Goal: Task Accomplishment & Management: Manage account settings

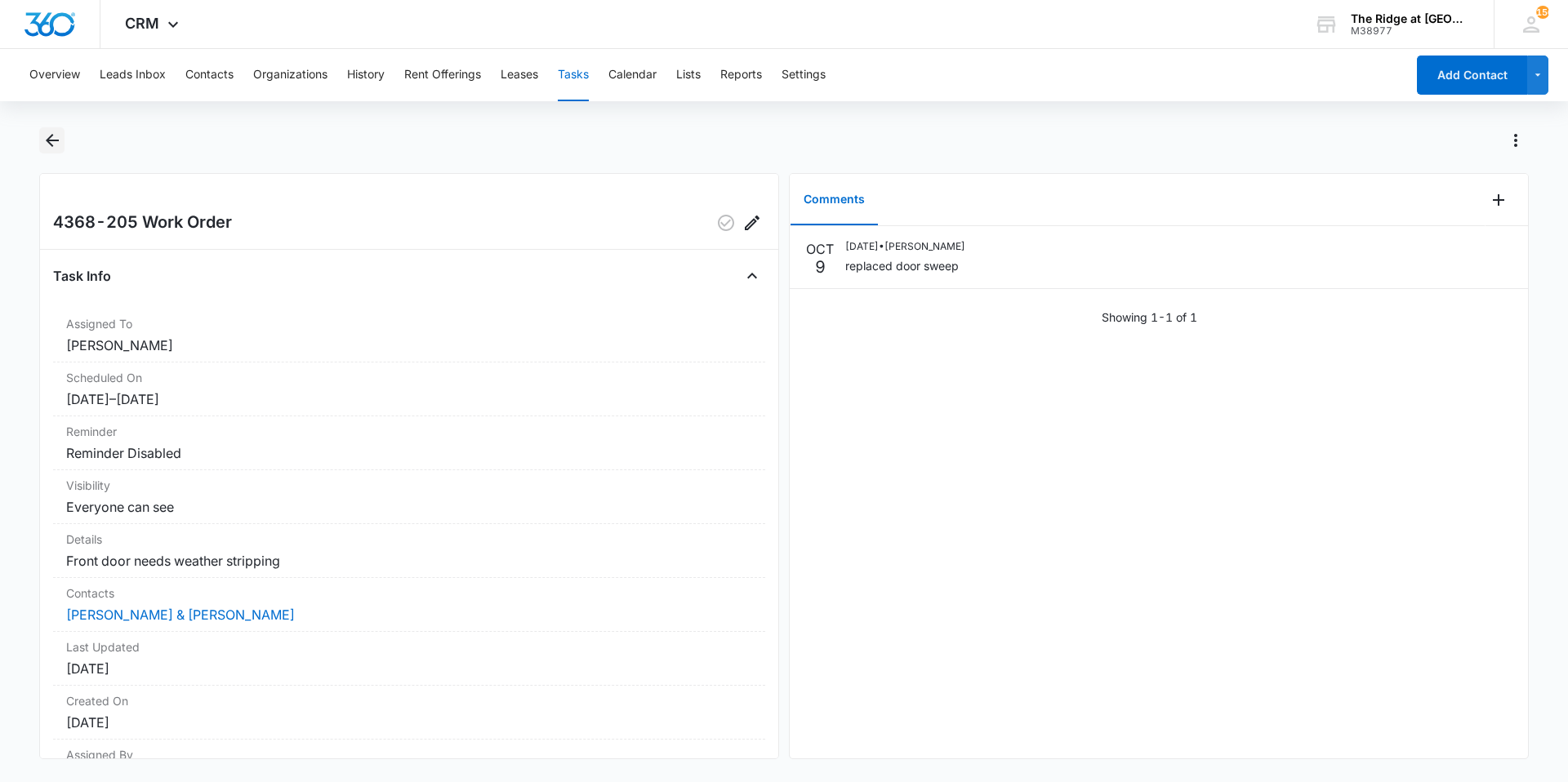
click at [41, 152] on button "Back" at bounding box center [52, 141] width 25 height 26
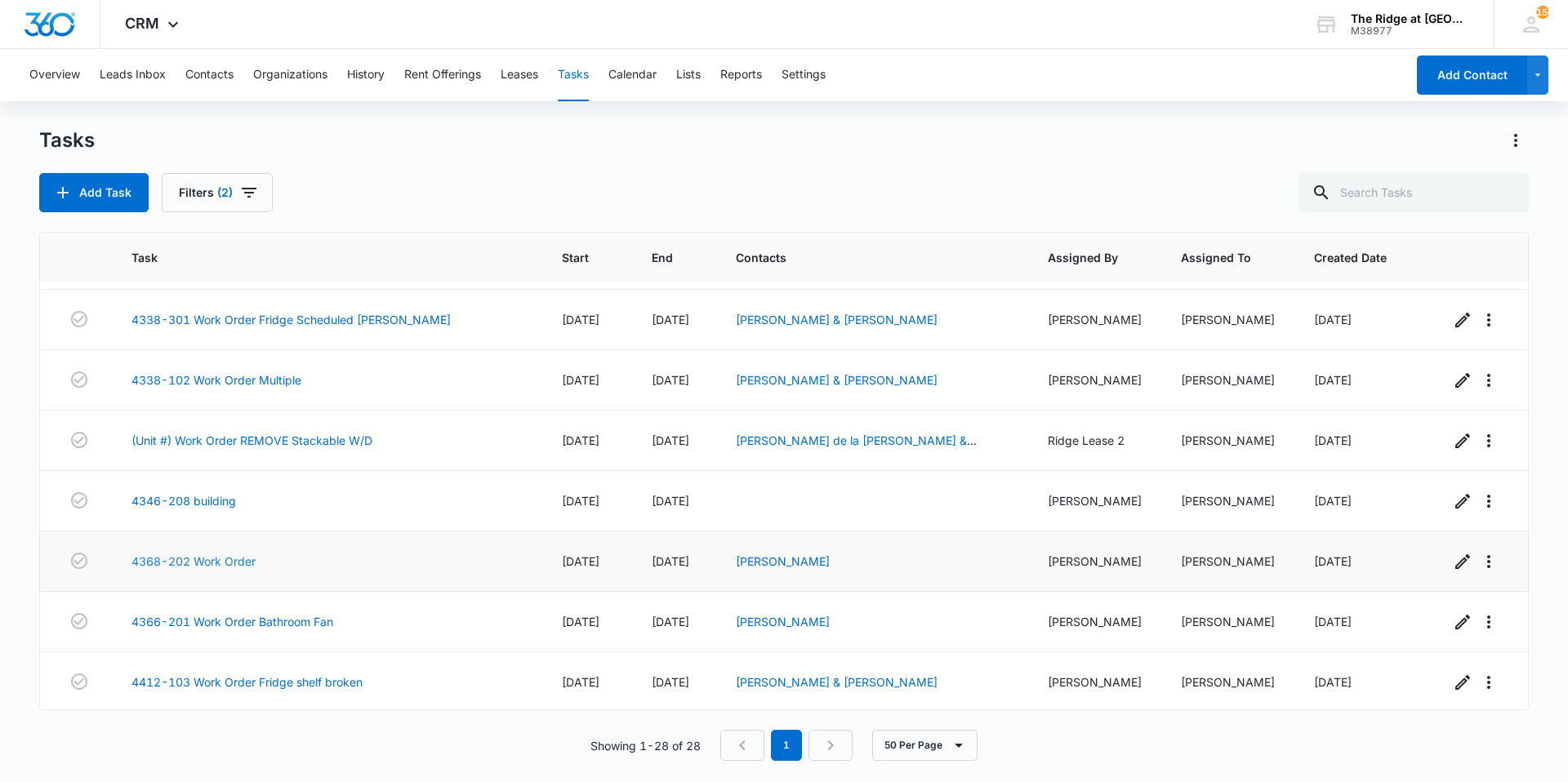
scroll to position [693, 0]
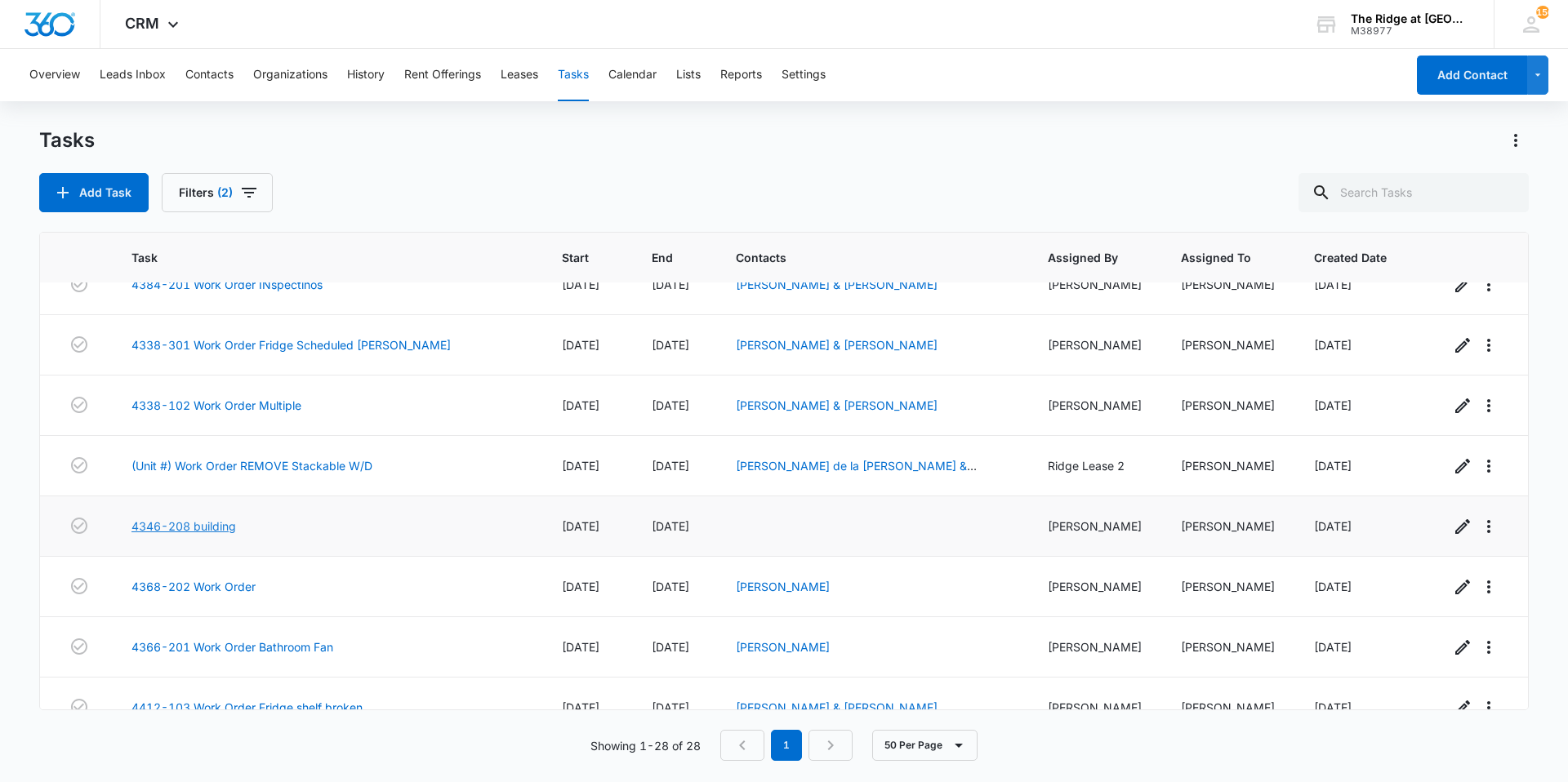
click at [151, 531] on link "4346-208 building" at bounding box center [183, 527] width 104 height 17
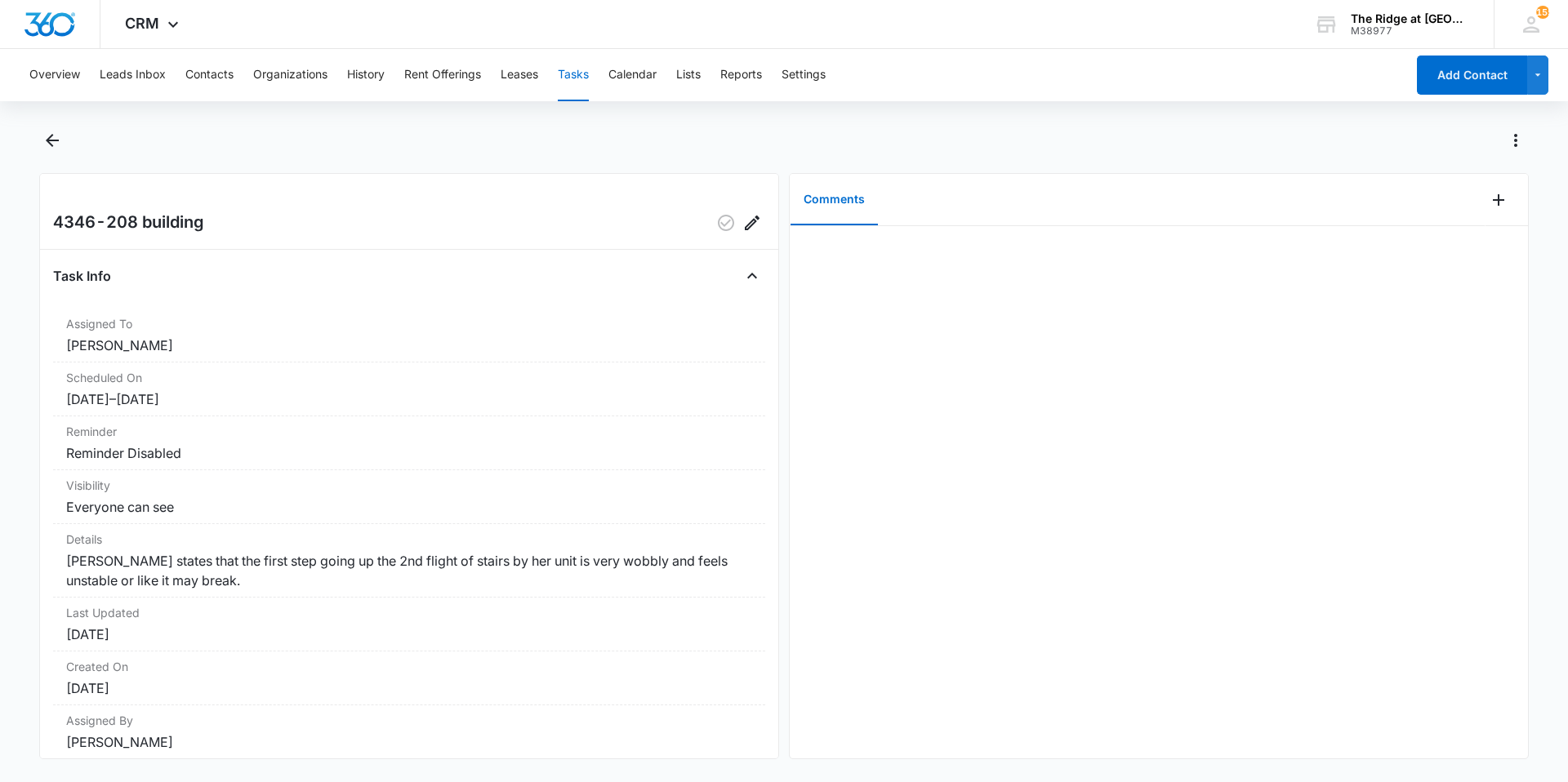
click at [1485, 215] on div at bounding box center [1506, 200] width 43 height 52
click at [1488, 206] on icon "Add Comment" at bounding box center [1498, 199] width 19 height 19
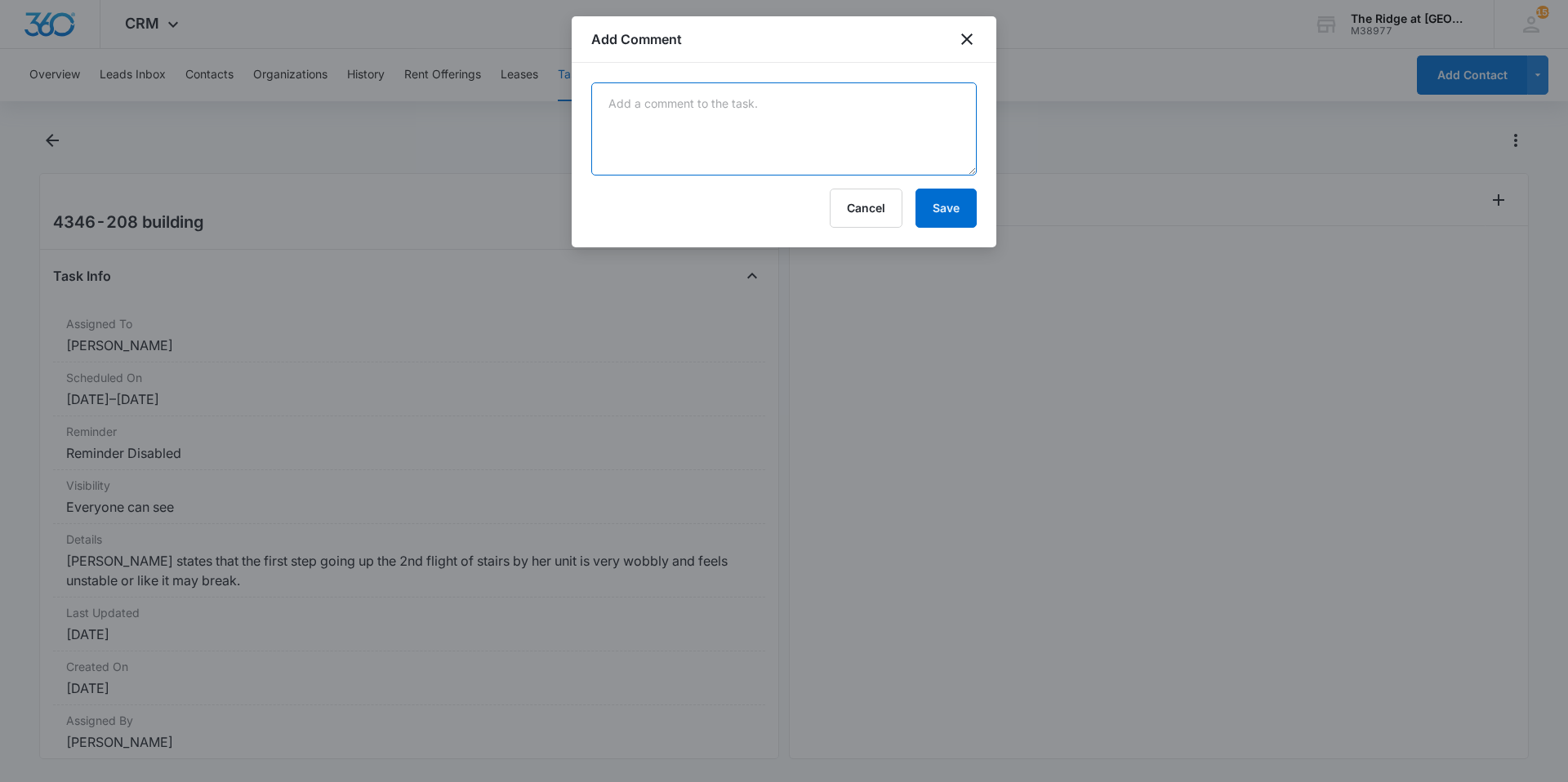
click at [779, 110] on textarea at bounding box center [784, 129] width 385 height 93
type textarea "r"
type textarea "secured step!"
click at [965, 214] on button "Save" at bounding box center [946, 208] width 61 height 39
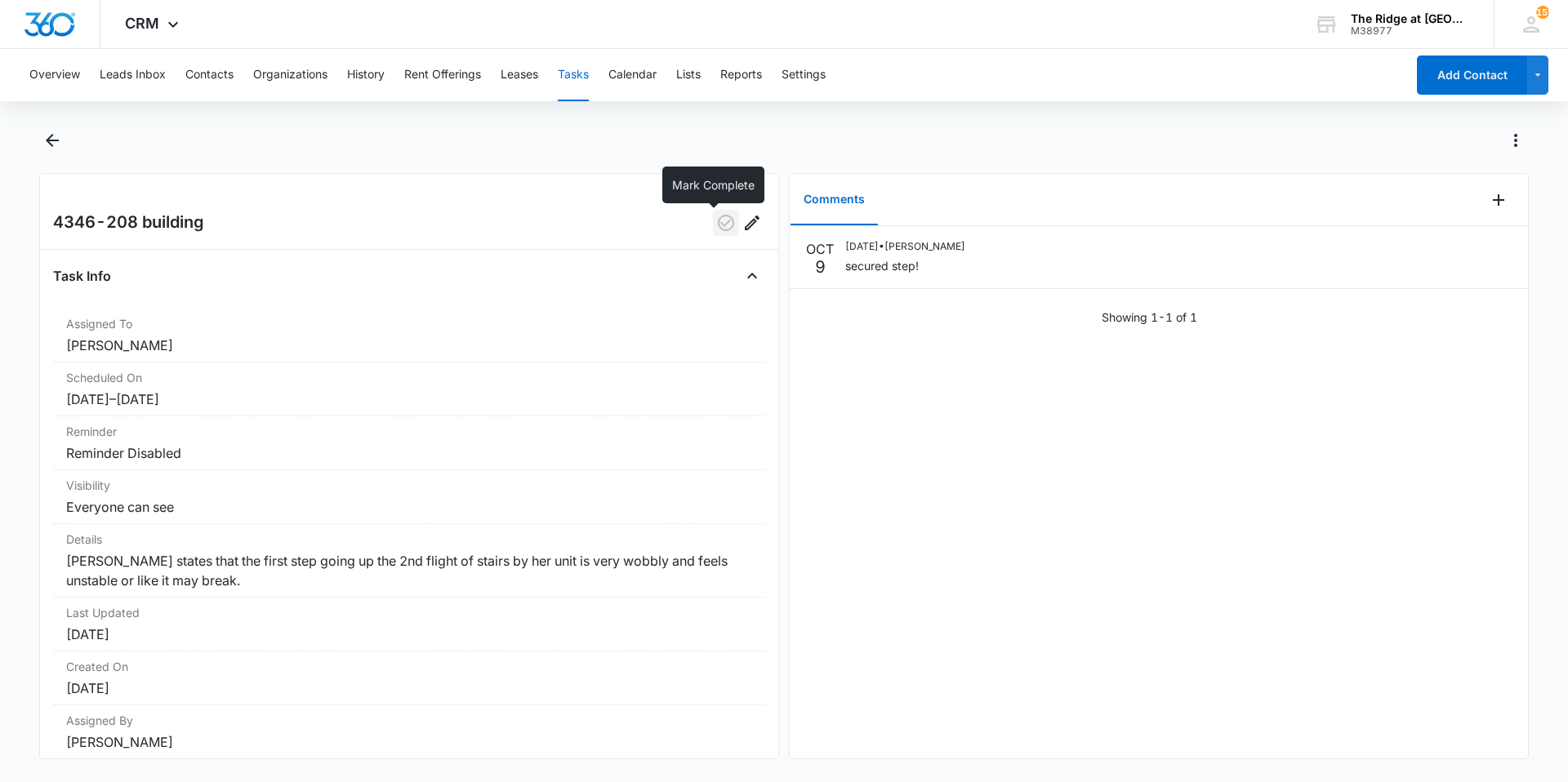
click at [716, 231] on icon "button" at bounding box center [725, 223] width 19 height 19
click at [1367, 609] on div "OCT 9 10/09/2025 • Ricardo Marin secured step! Showing 1-1 of 1" at bounding box center [1158, 492] width 738 height 532
click at [52, 138] on icon "Back" at bounding box center [52, 140] width 19 height 19
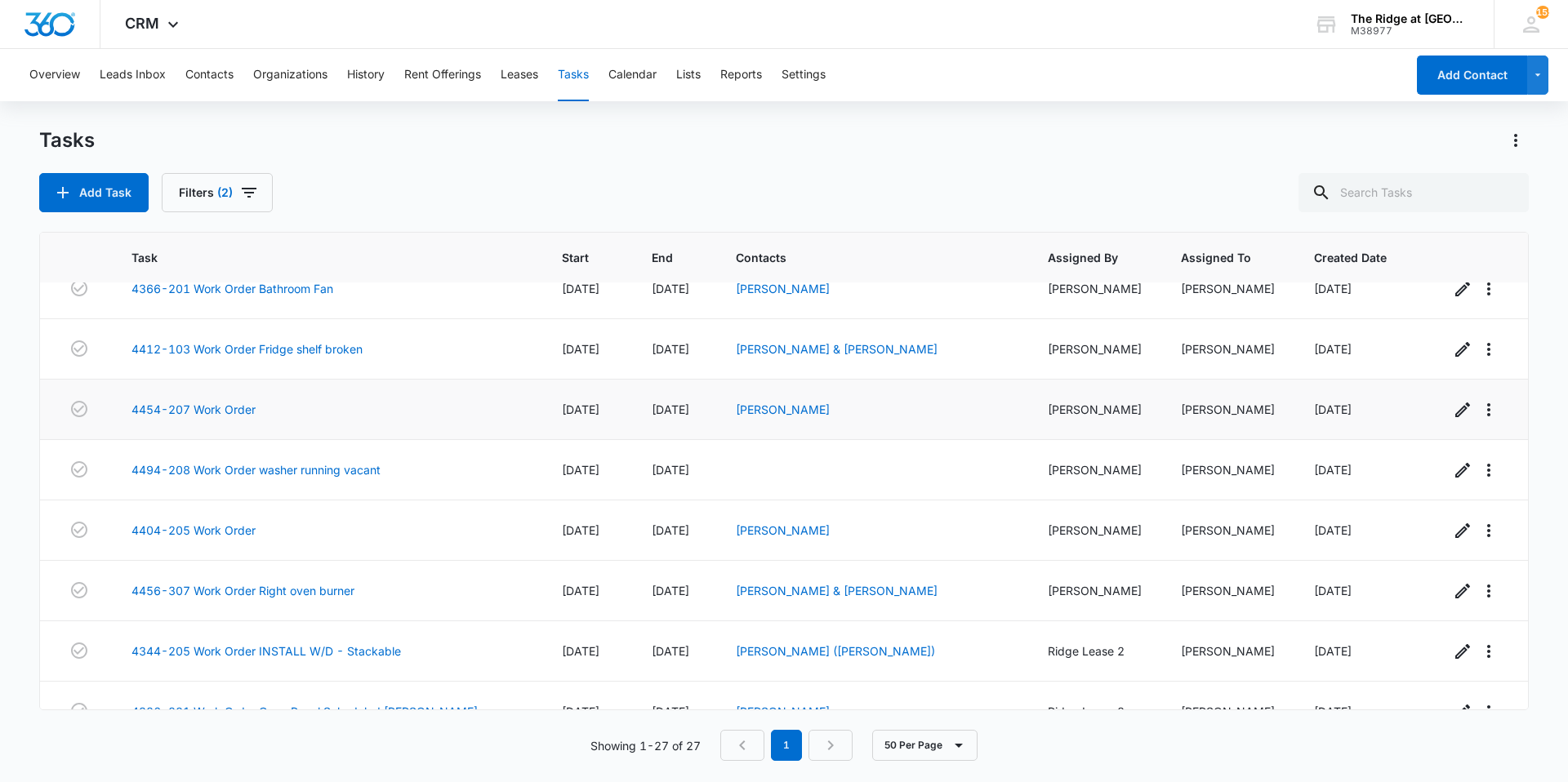
scroll to position [1204, 0]
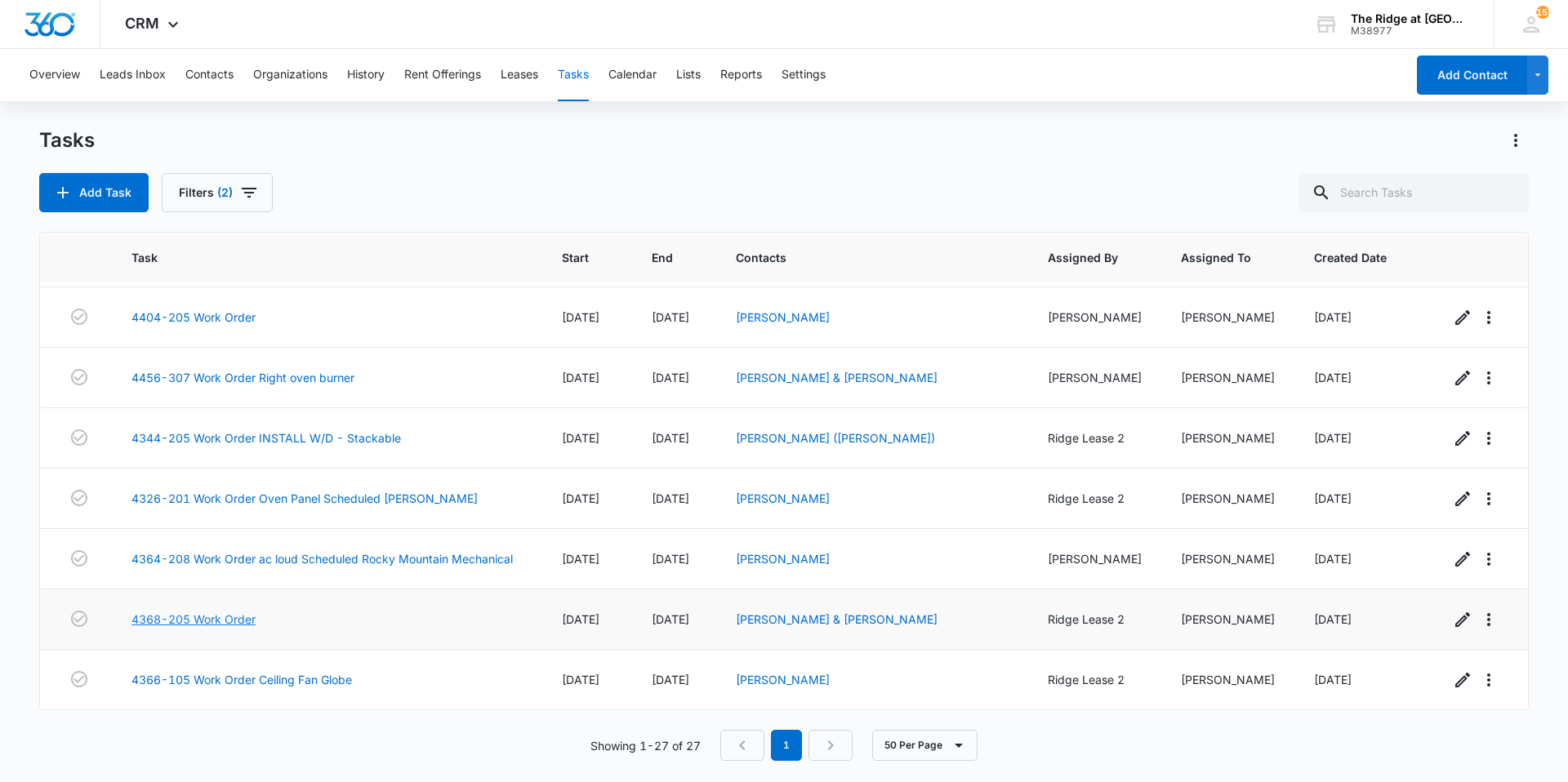
click at [200, 616] on link "4368-205 Work Order" at bounding box center [193, 619] width 124 height 17
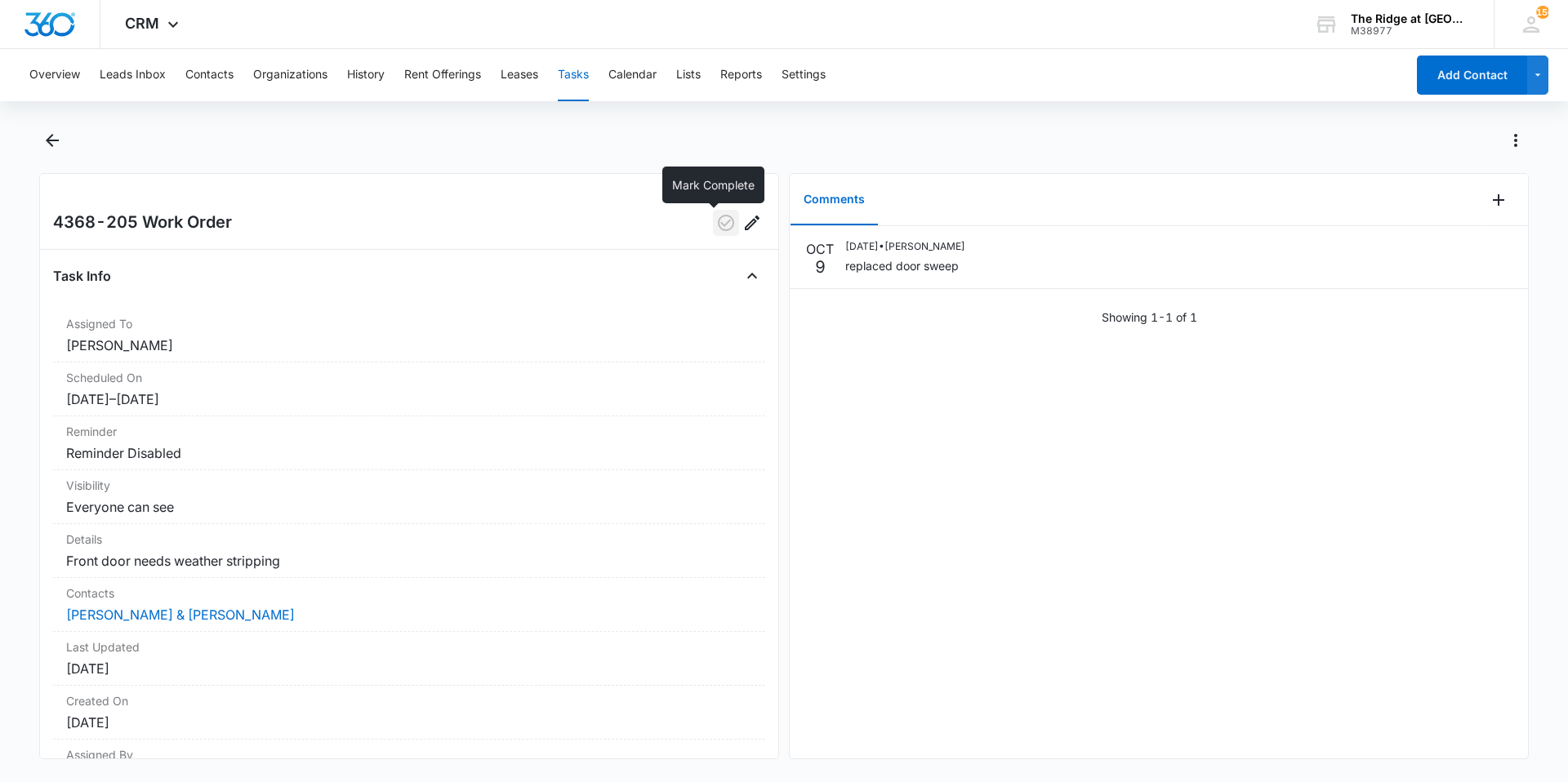
click at [716, 213] on icon "button" at bounding box center [725, 223] width 19 height 19
click at [47, 151] on button "Back" at bounding box center [52, 141] width 25 height 26
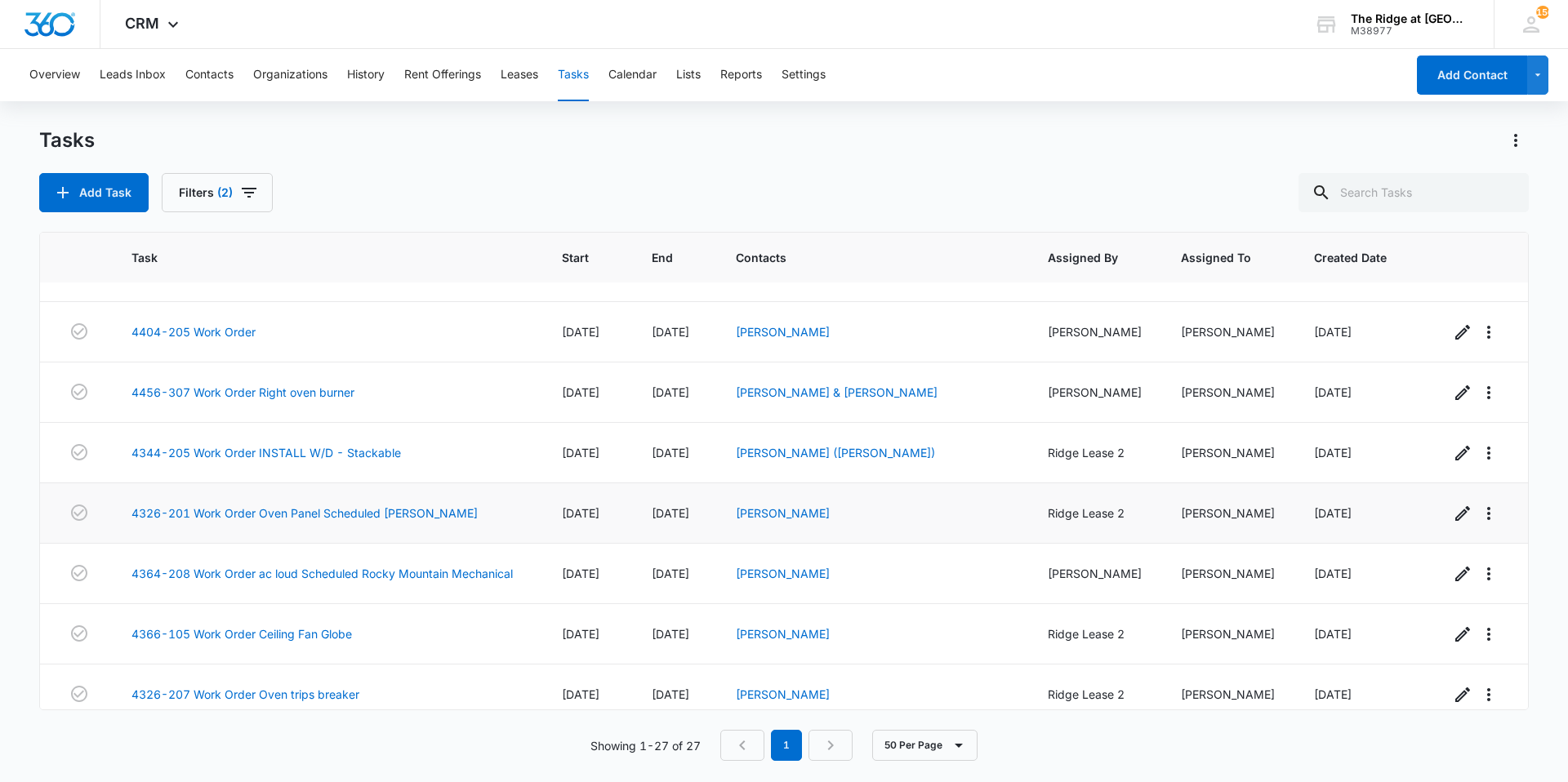
scroll to position [1204, 0]
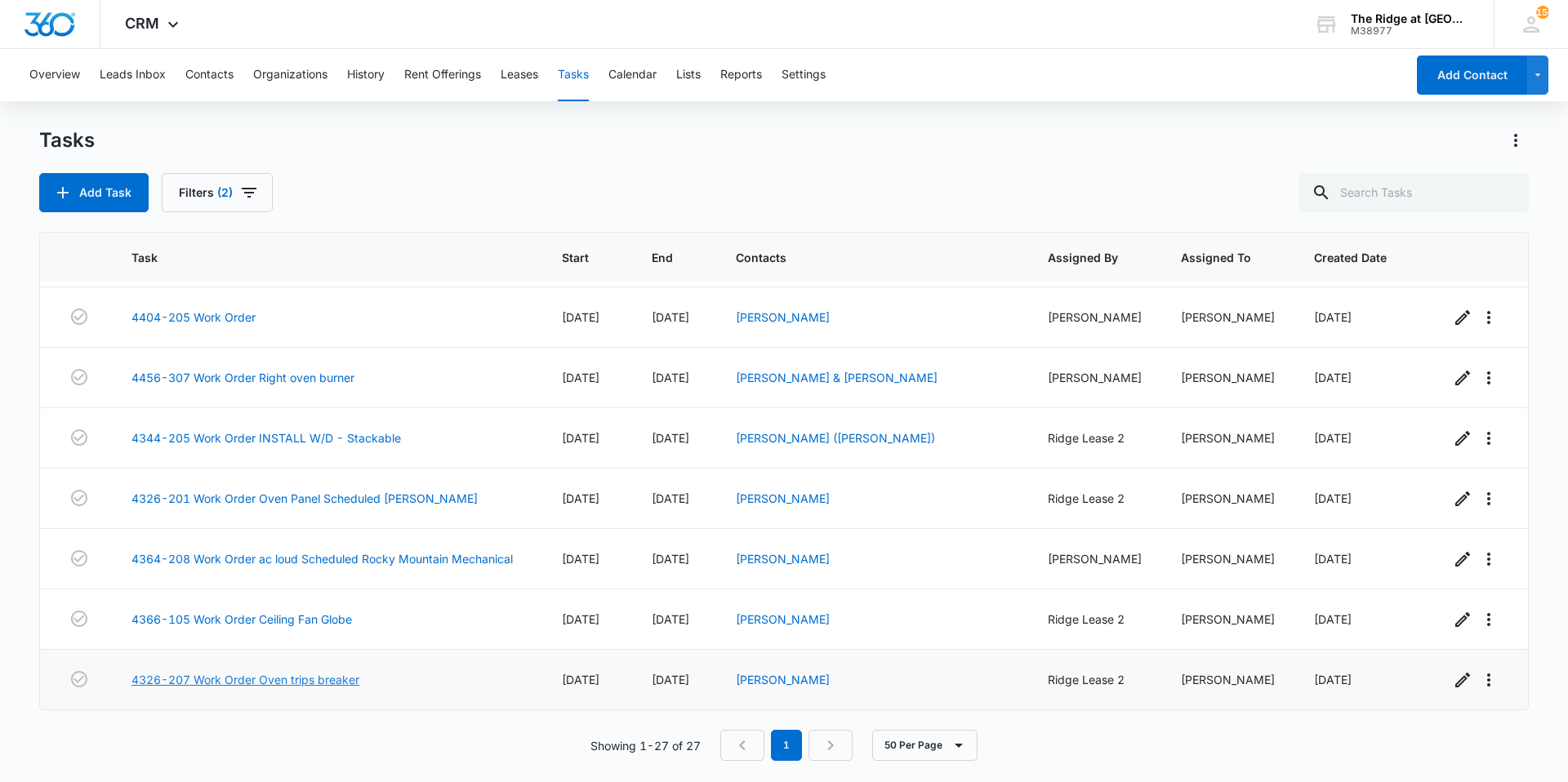
click at [337, 678] on link "4326-207 Work Order Oven trips breaker" at bounding box center [245, 680] width 228 height 17
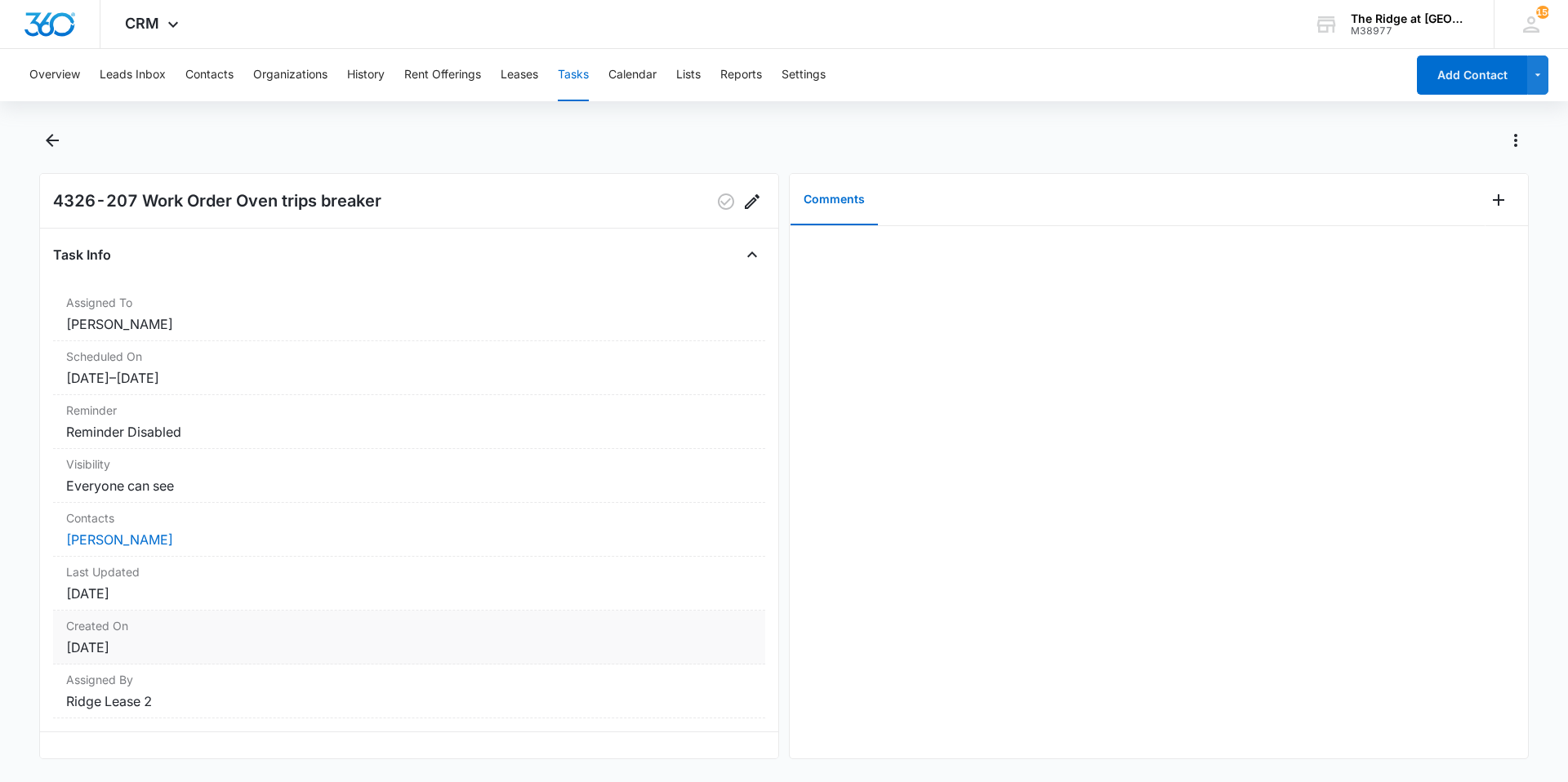
scroll to position [40, 0]
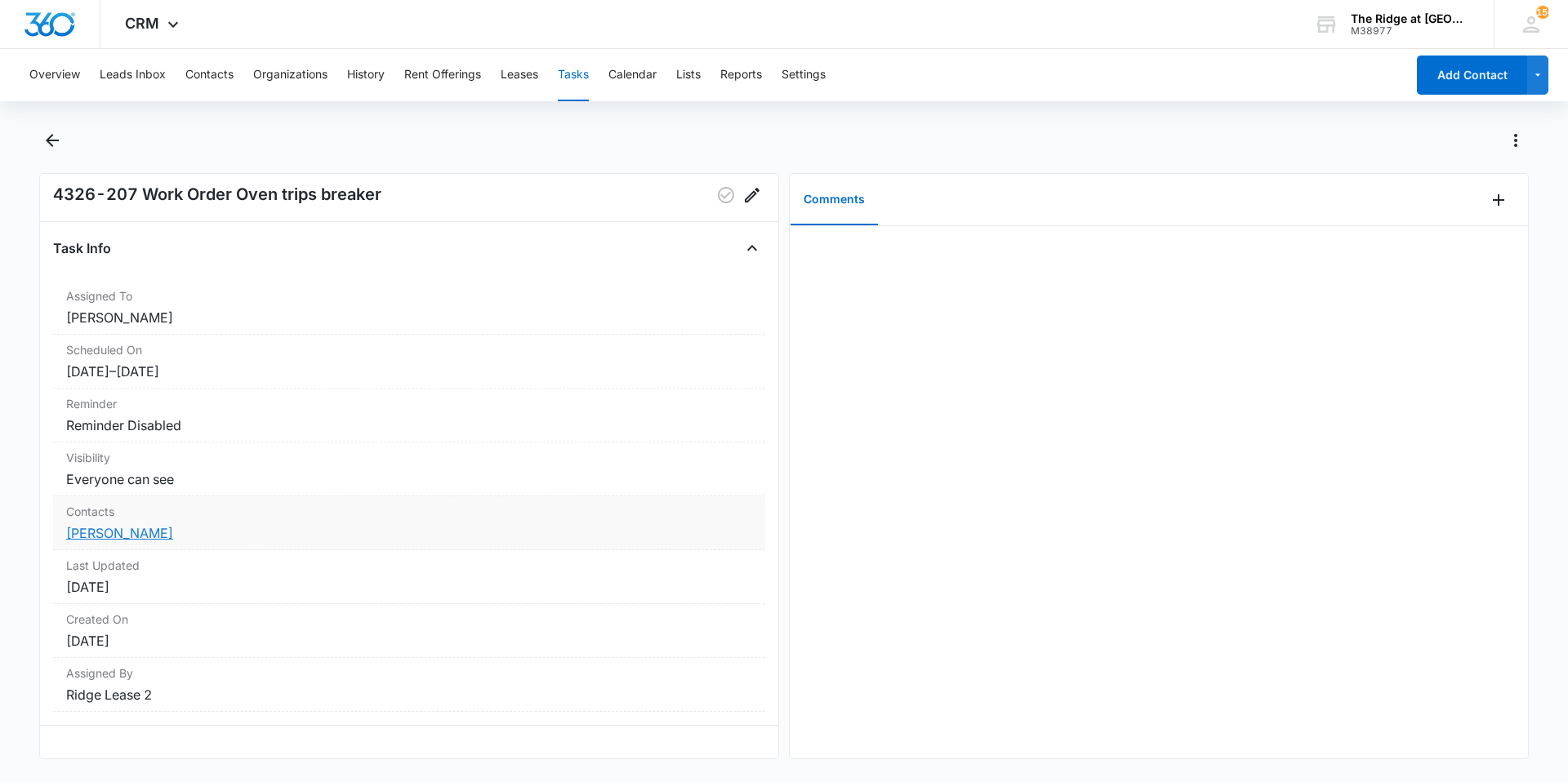
click at [126, 525] on link "Justin Whittmore" at bounding box center [120, 533] width 107 height 17
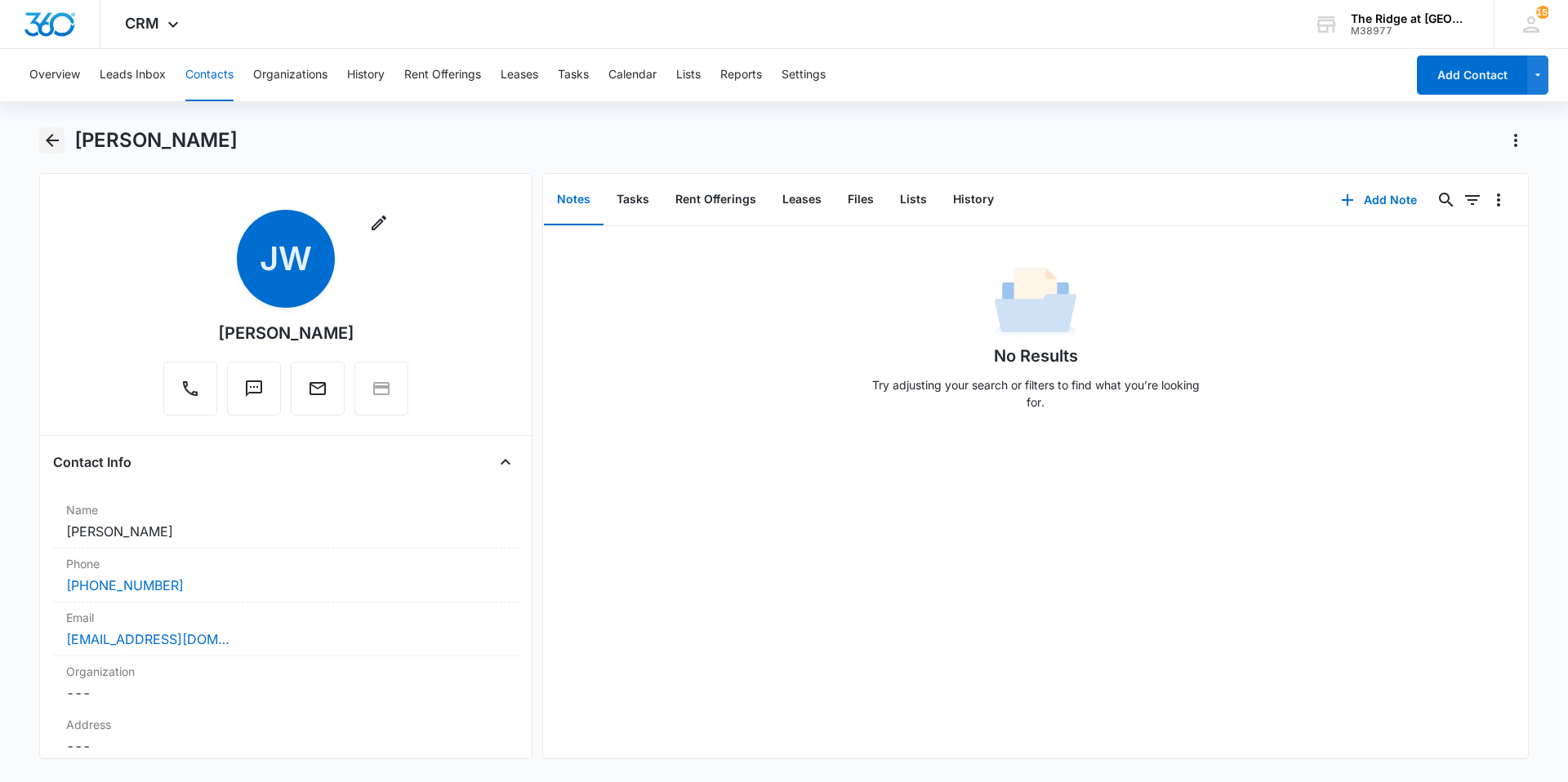
click at [54, 151] on button "Back" at bounding box center [52, 141] width 25 height 26
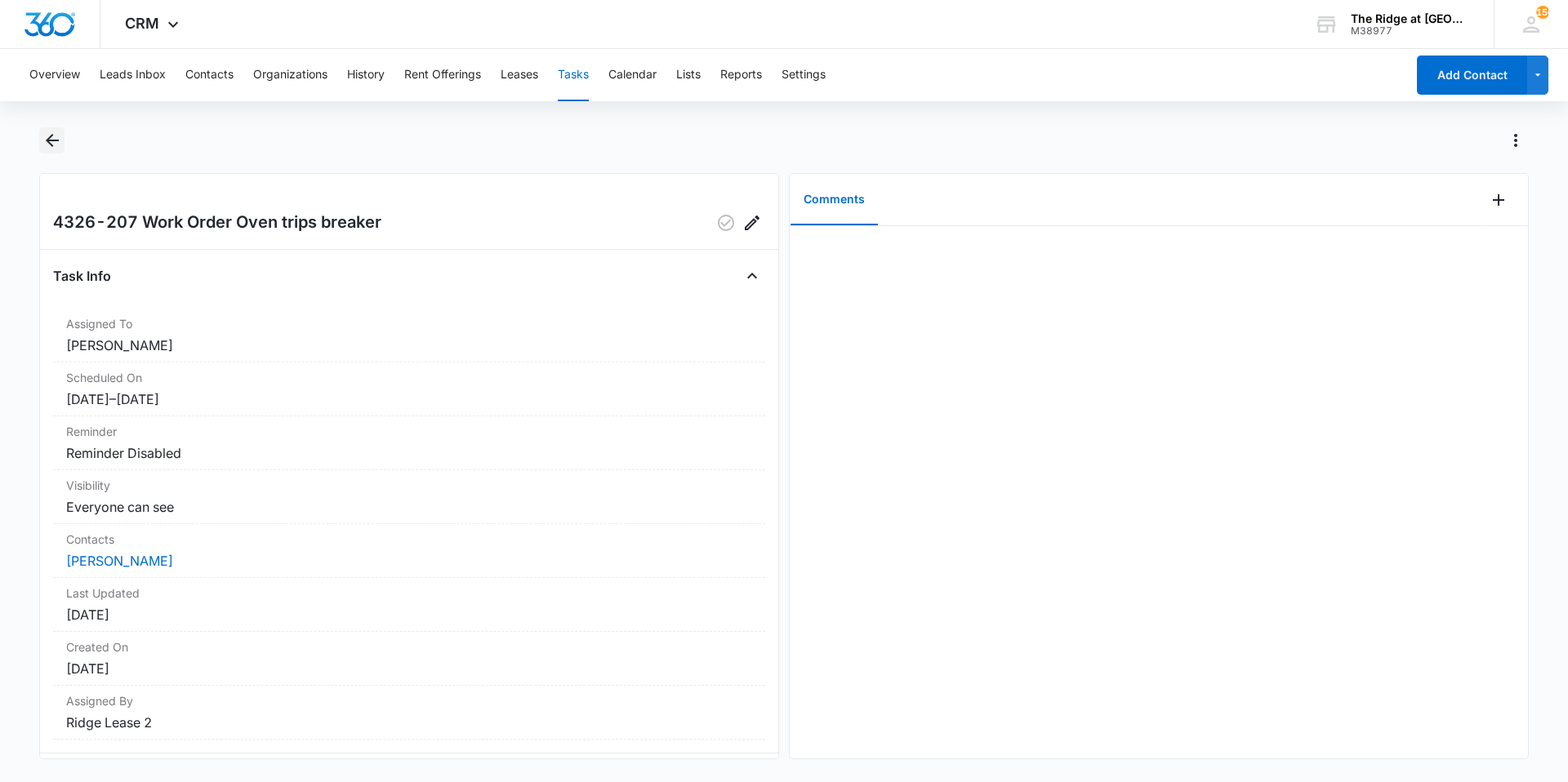
click at [48, 141] on icon "Back" at bounding box center [52, 140] width 13 height 13
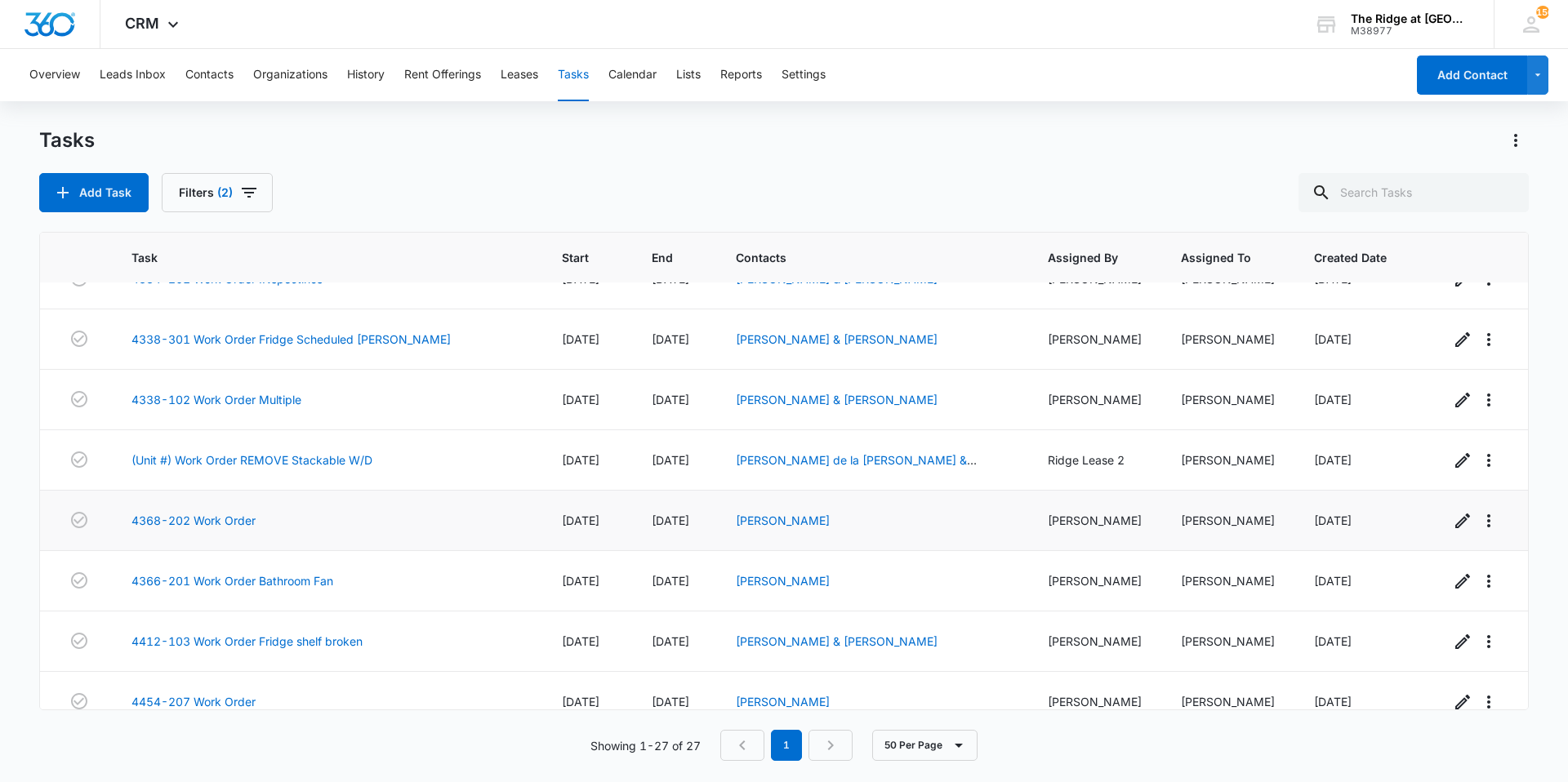
scroll to position [551, 0]
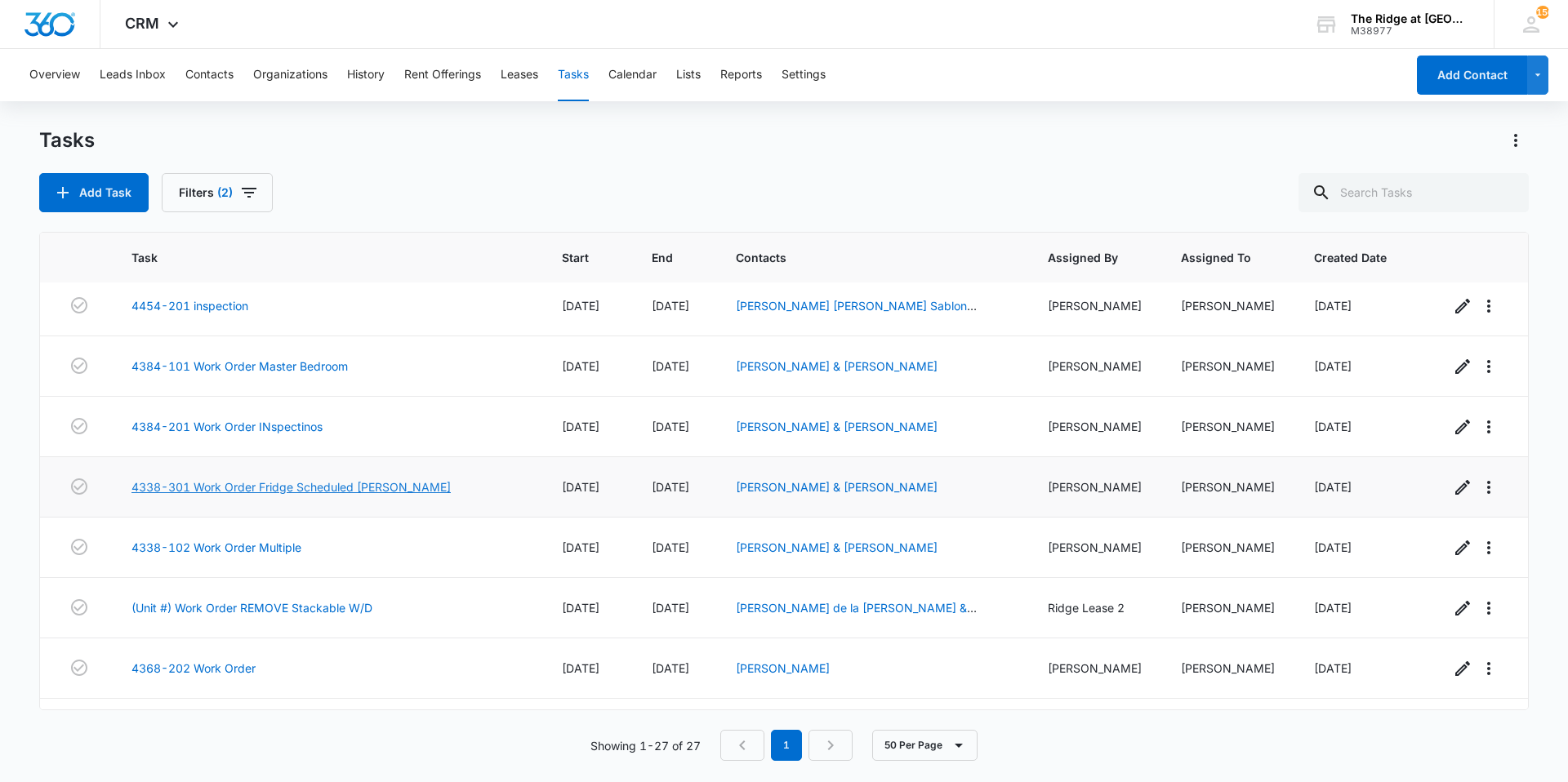
click at [382, 488] on link "4338-301 Work Order Fridge Scheduled [PERSON_NAME]" at bounding box center [290, 487] width 319 height 17
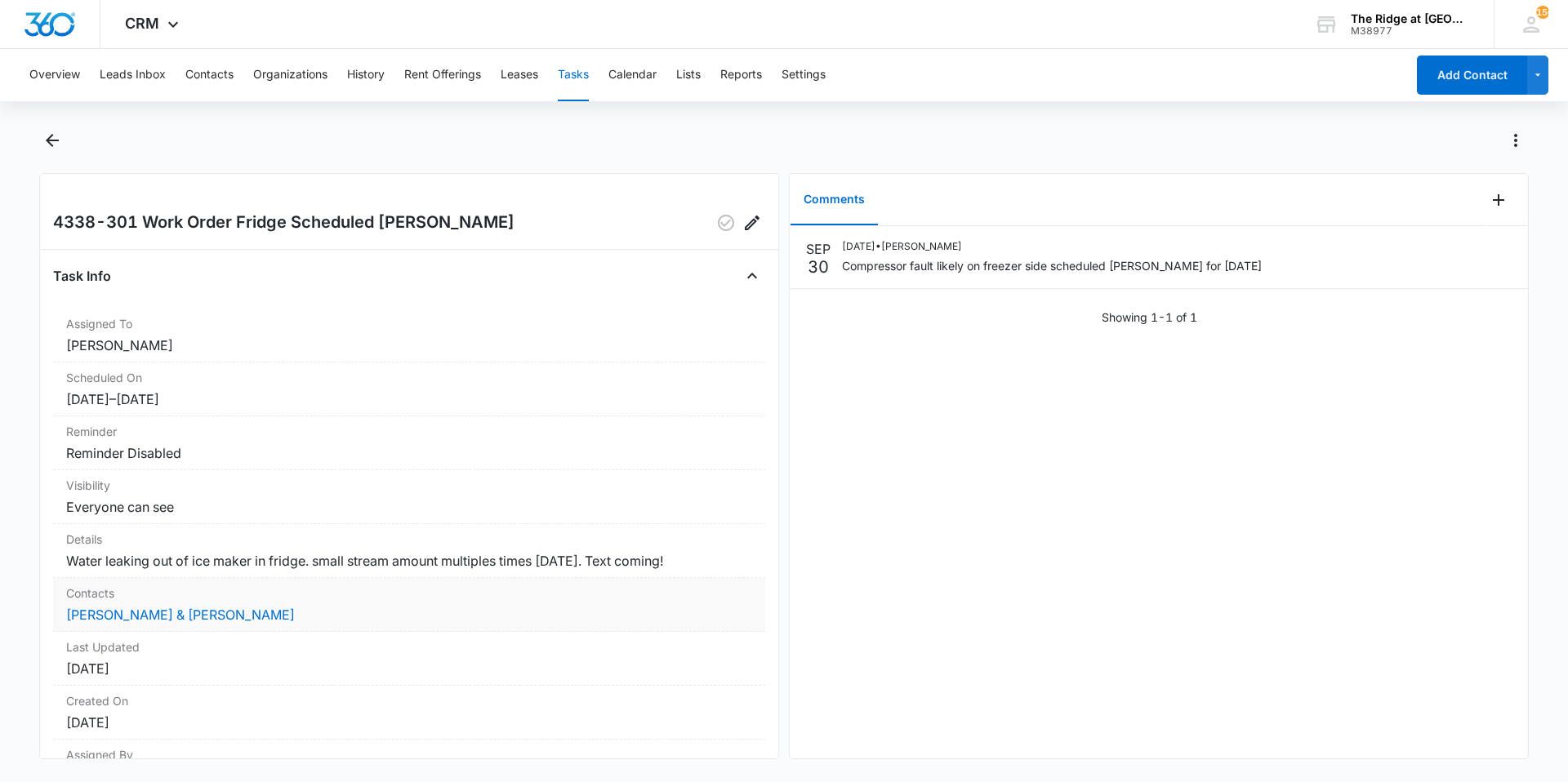
click at [102, 623] on dd "[PERSON_NAME] & [PERSON_NAME]" at bounding box center [410, 614] width 686 height 19
click at [98, 617] on link "[PERSON_NAME] & [PERSON_NAME]" at bounding box center [180, 614] width 228 height 17
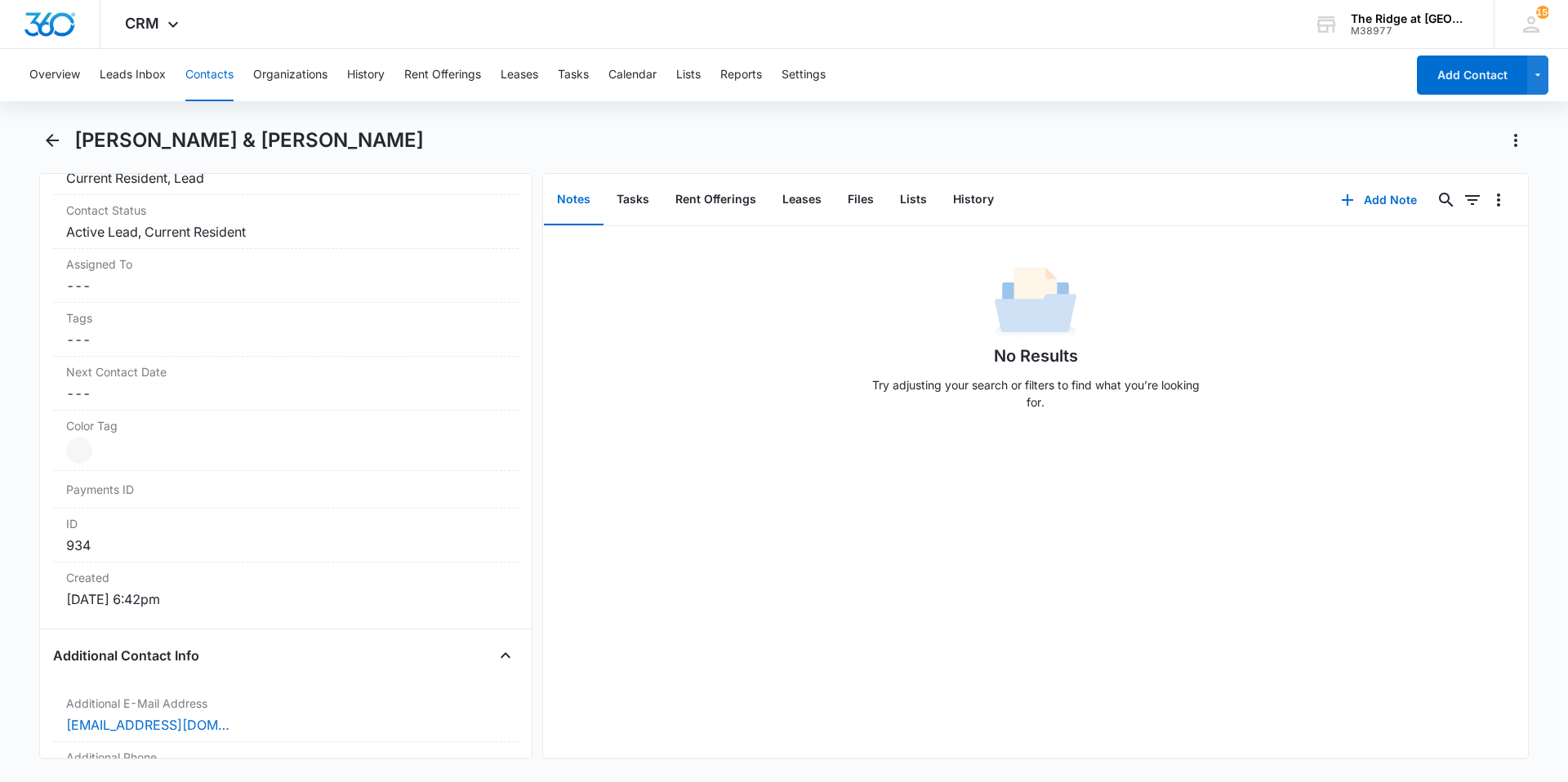
scroll to position [1061, 0]
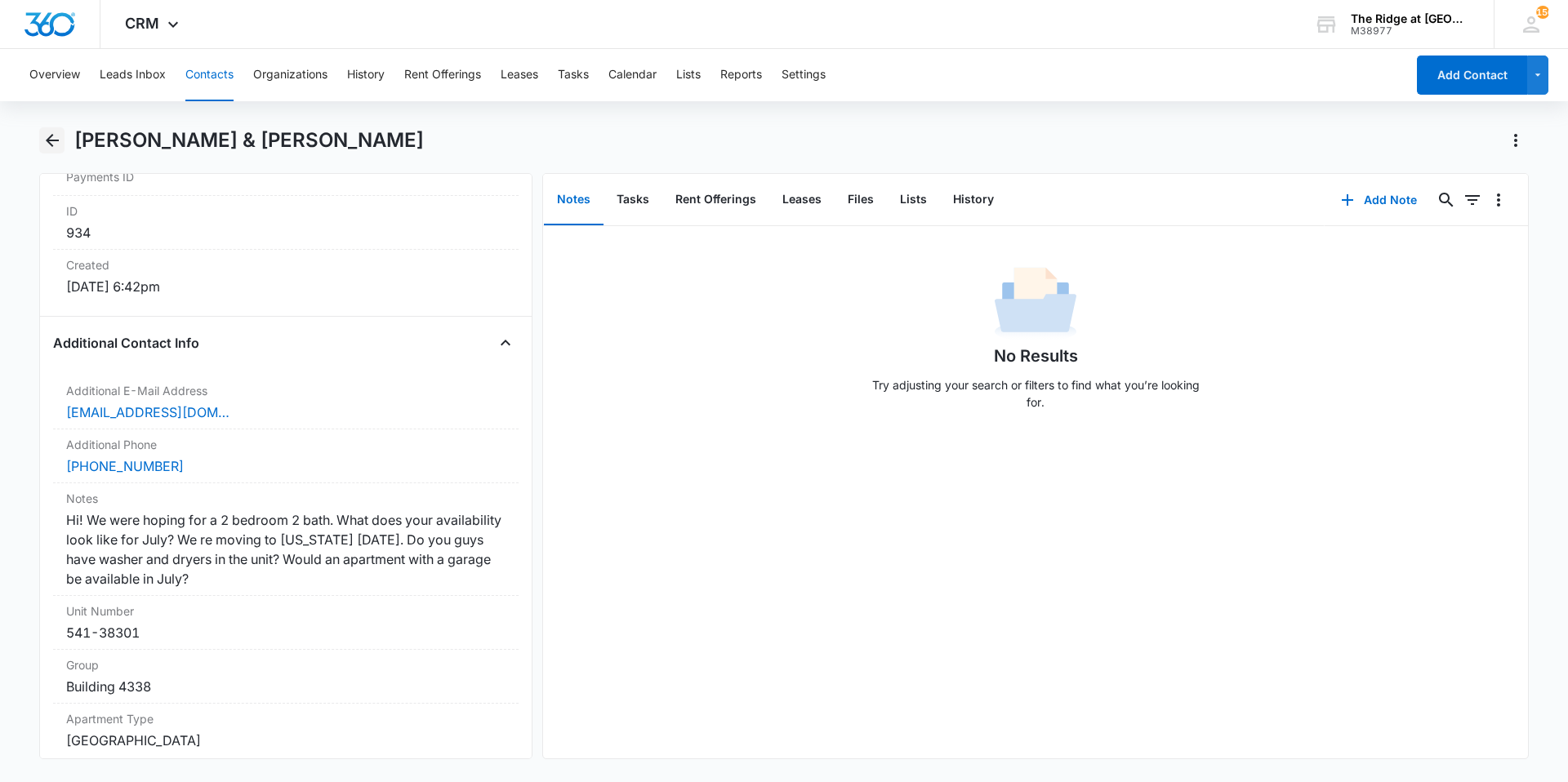
click at [55, 143] on icon "Back" at bounding box center [52, 140] width 19 height 19
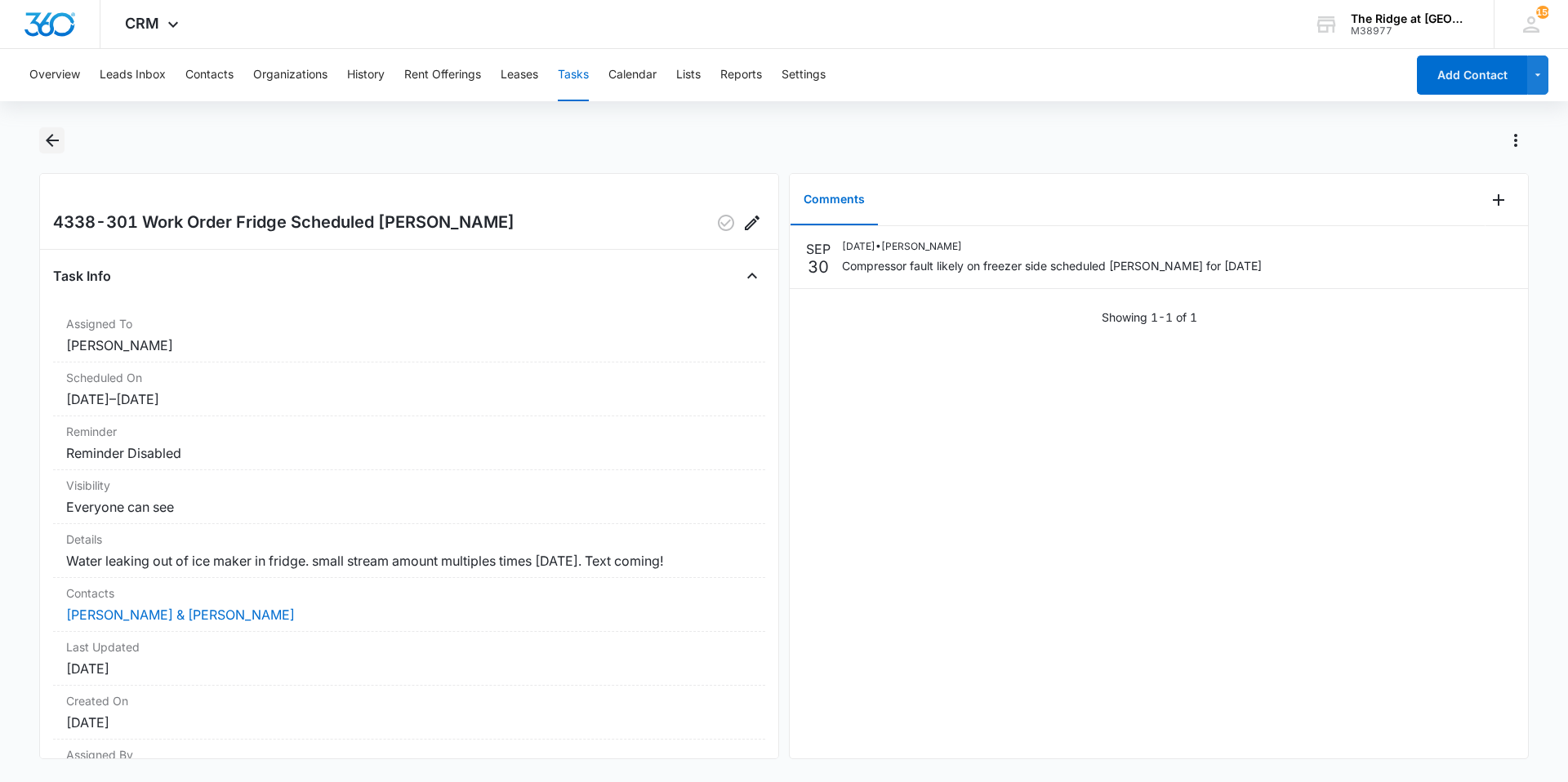
click at [53, 152] on button "Back" at bounding box center [52, 141] width 25 height 26
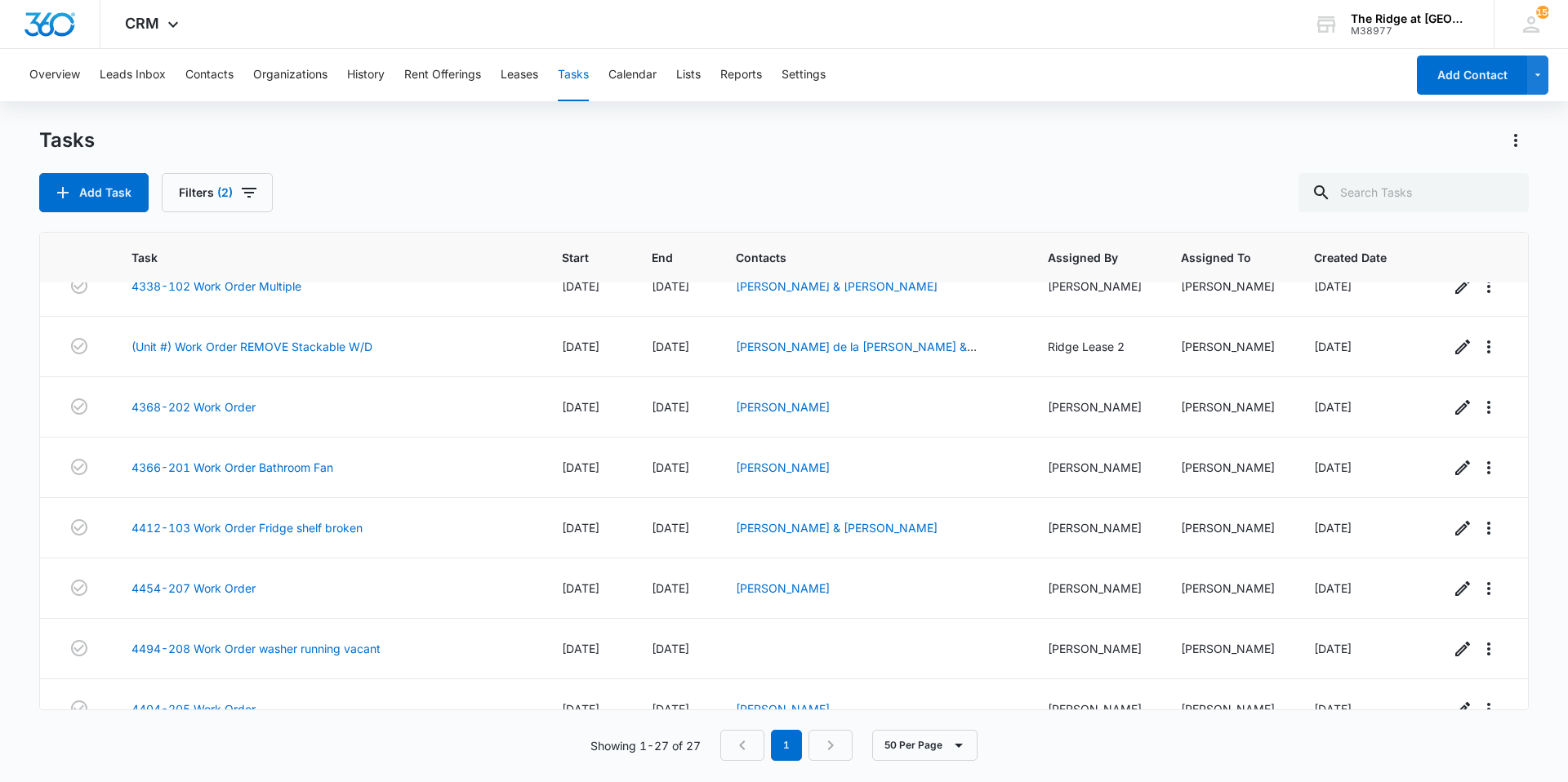
scroll to position [1204, 0]
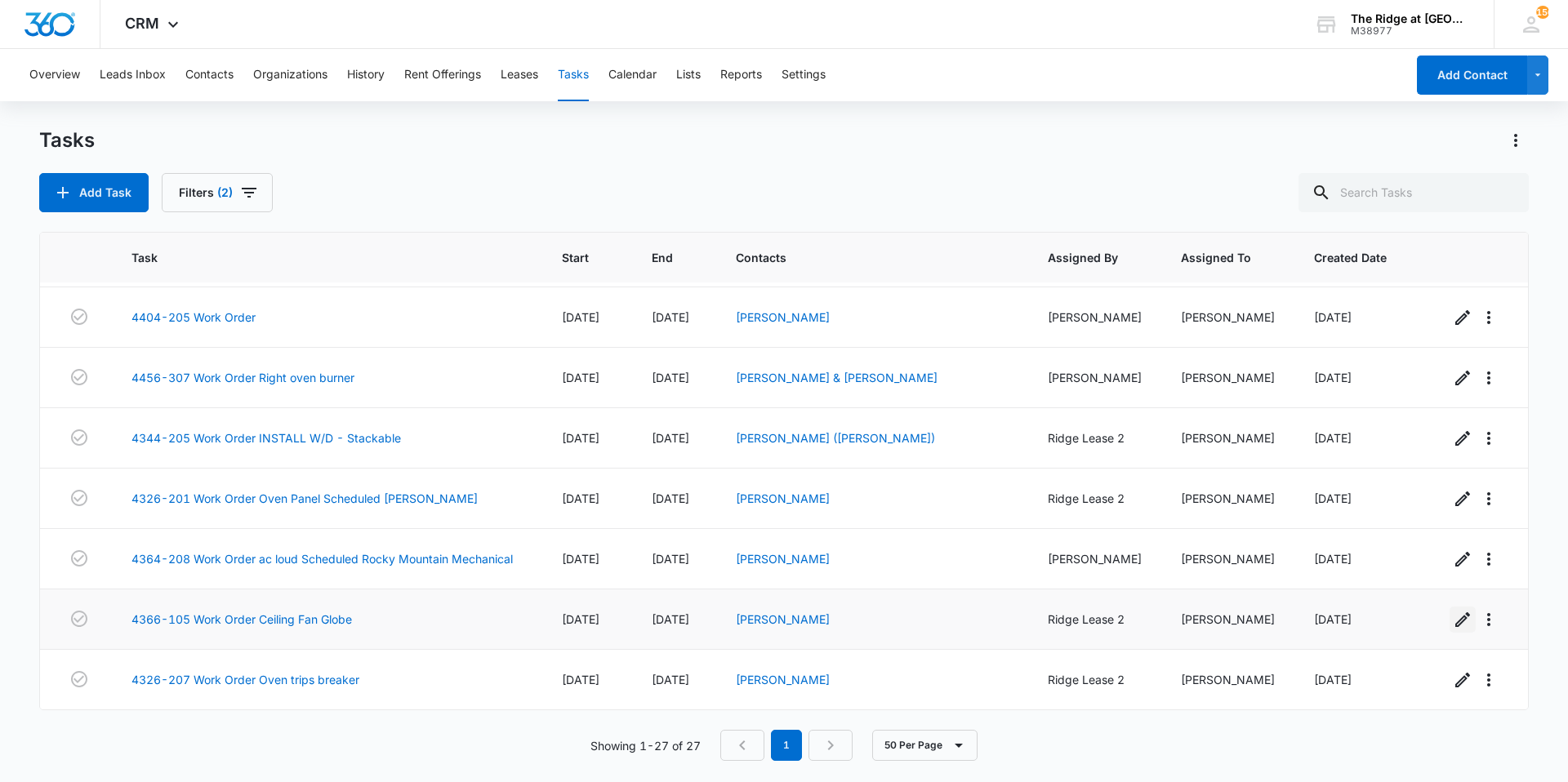
click at [1449, 620] on button "button" at bounding box center [1462, 619] width 26 height 26
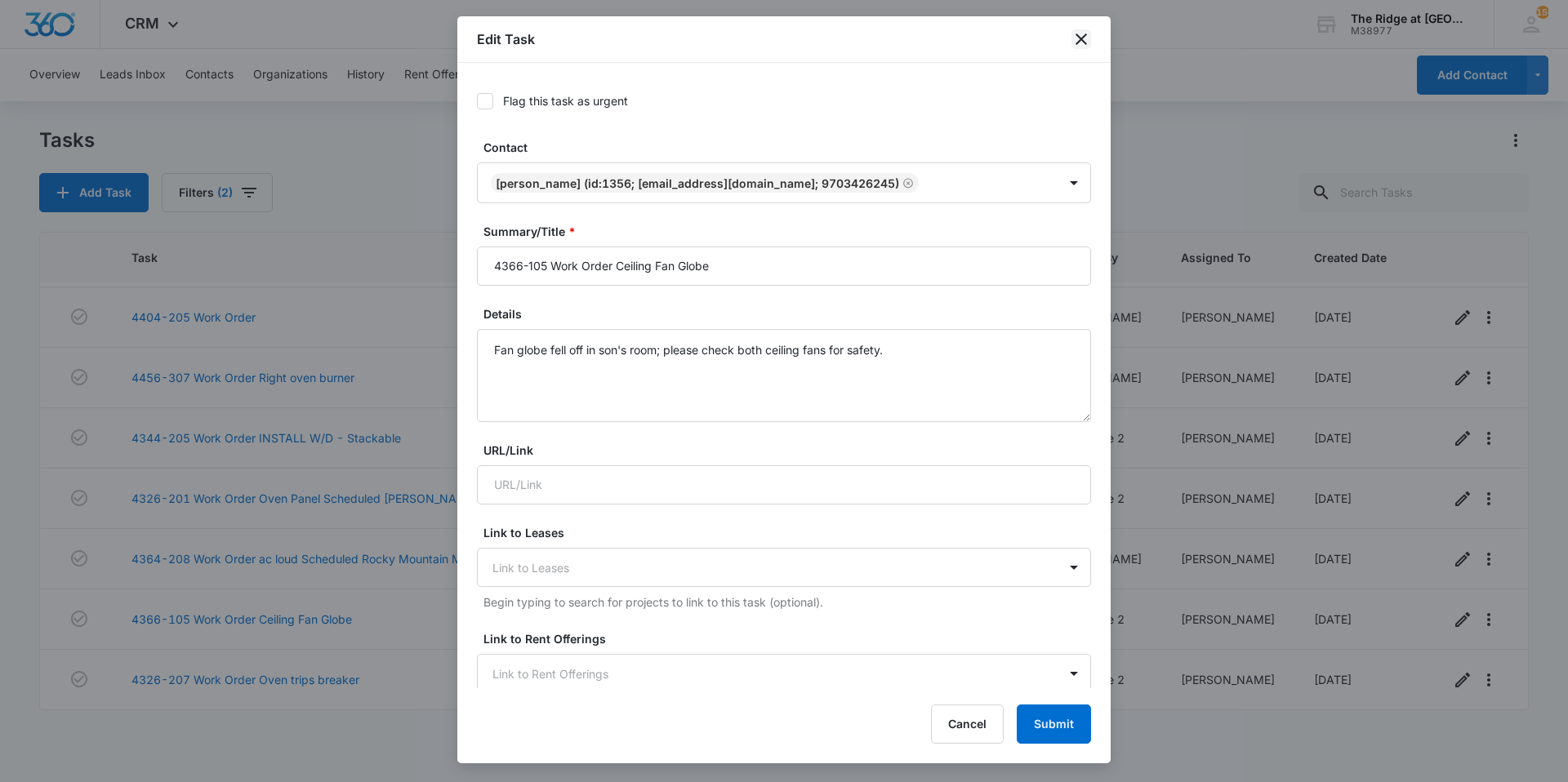
click at [1079, 40] on icon "close" at bounding box center [1081, 39] width 19 height 19
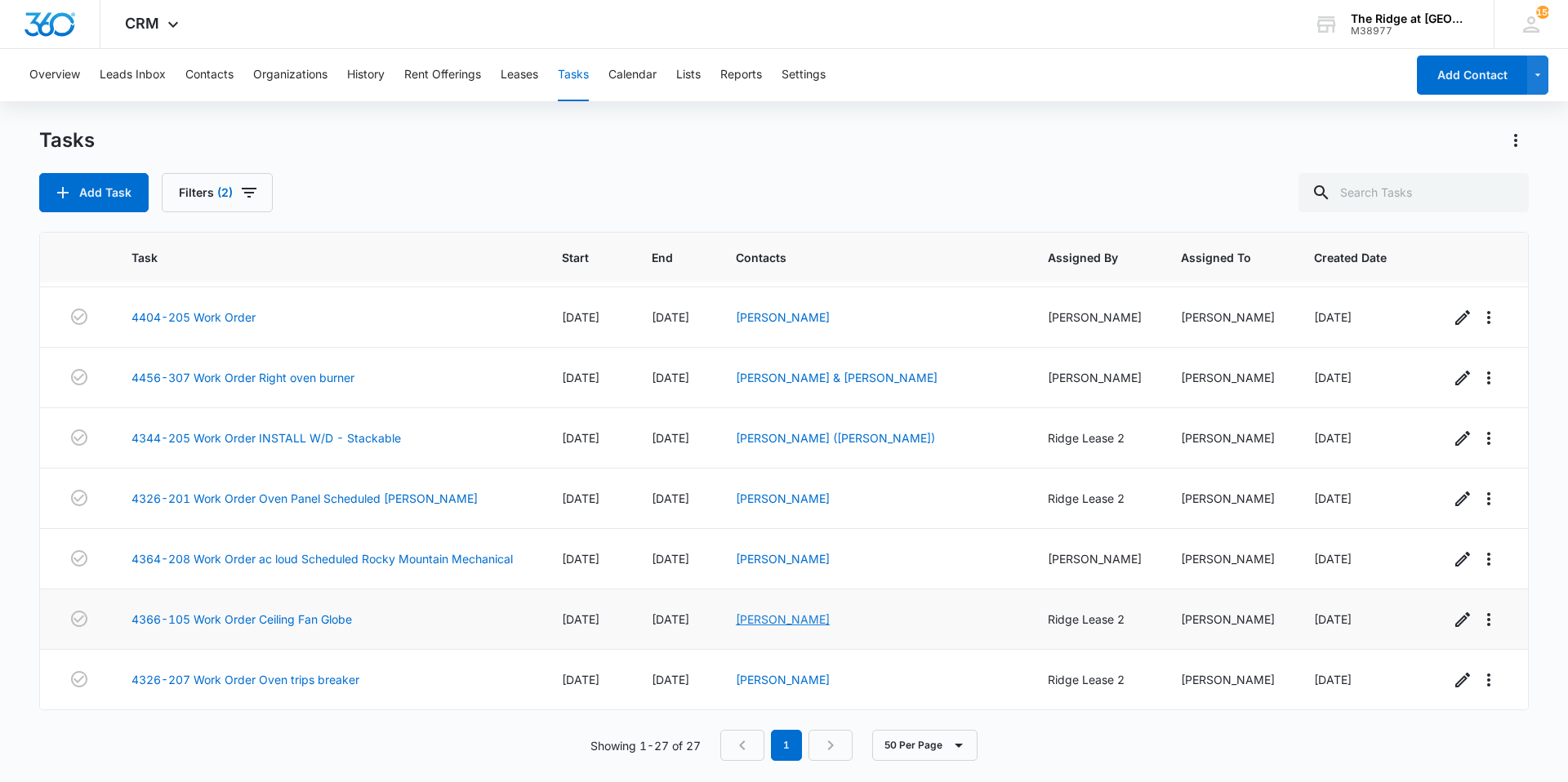
click at [782, 619] on link "[PERSON_NAME]" at bounding box center [782, 619] width 94 height 14
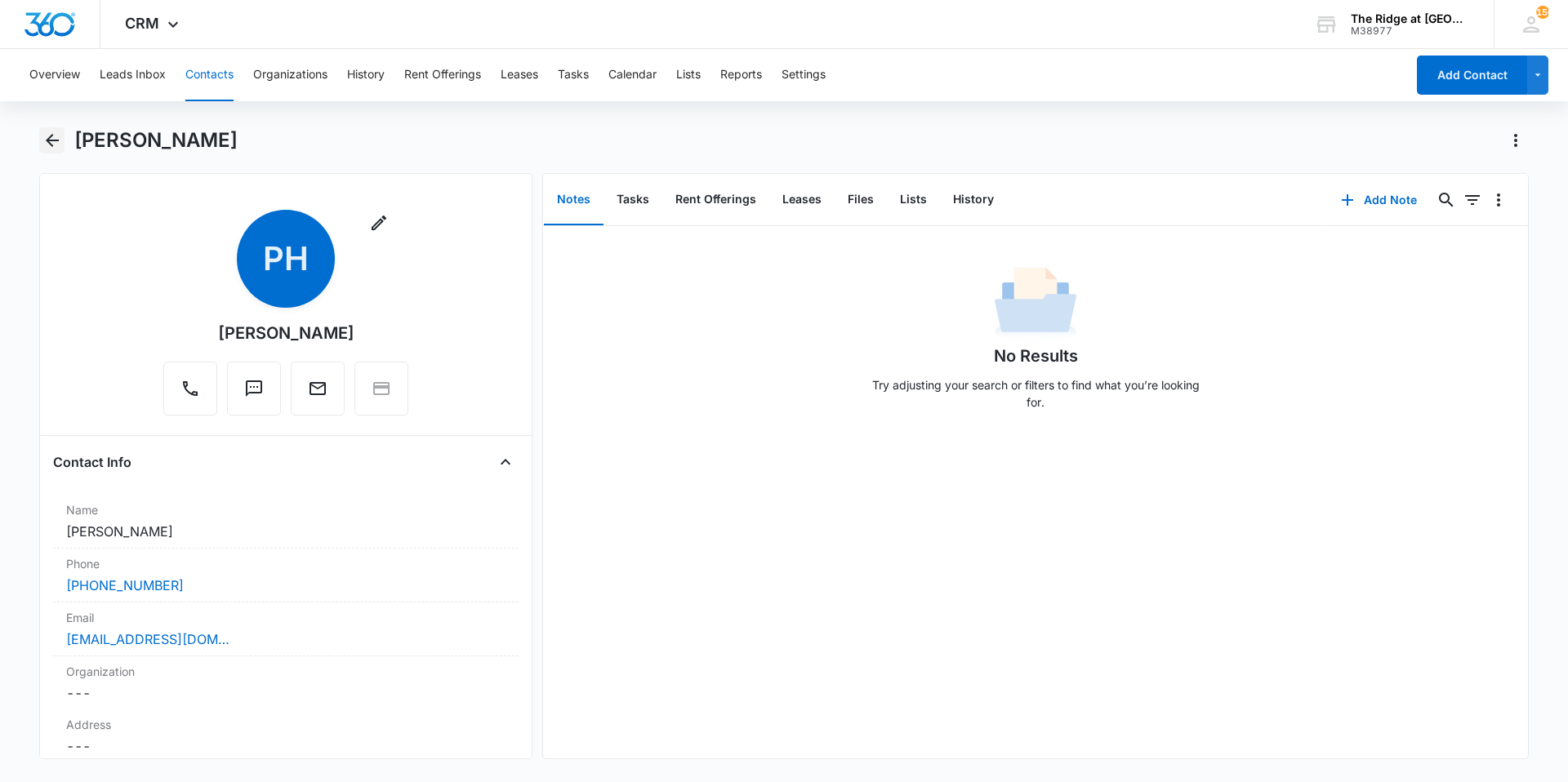
click at [60, 131] on icon "Back" at bounding box center [52, 140] width 19 height 19
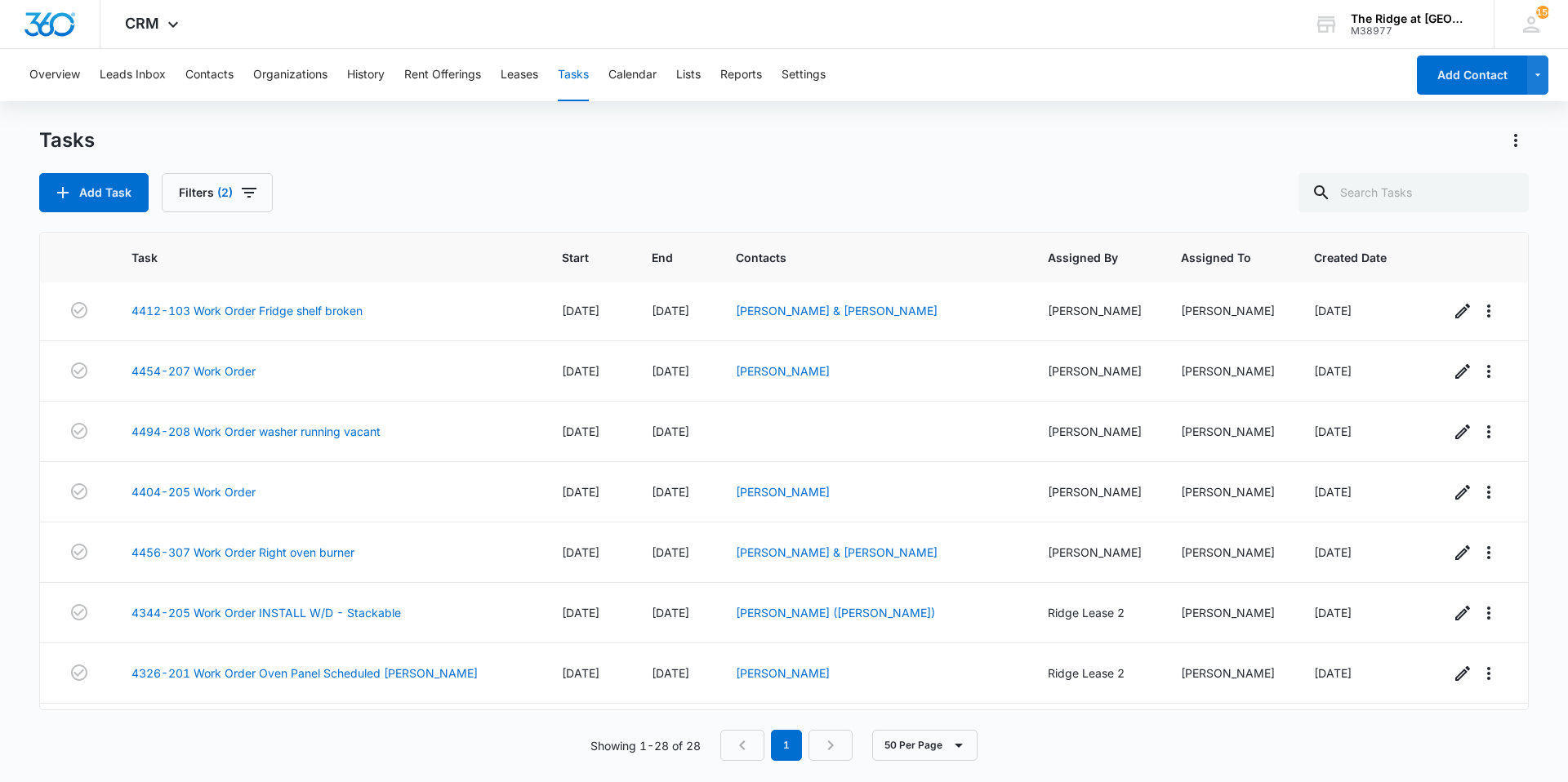
scroll to position [1272, 0]
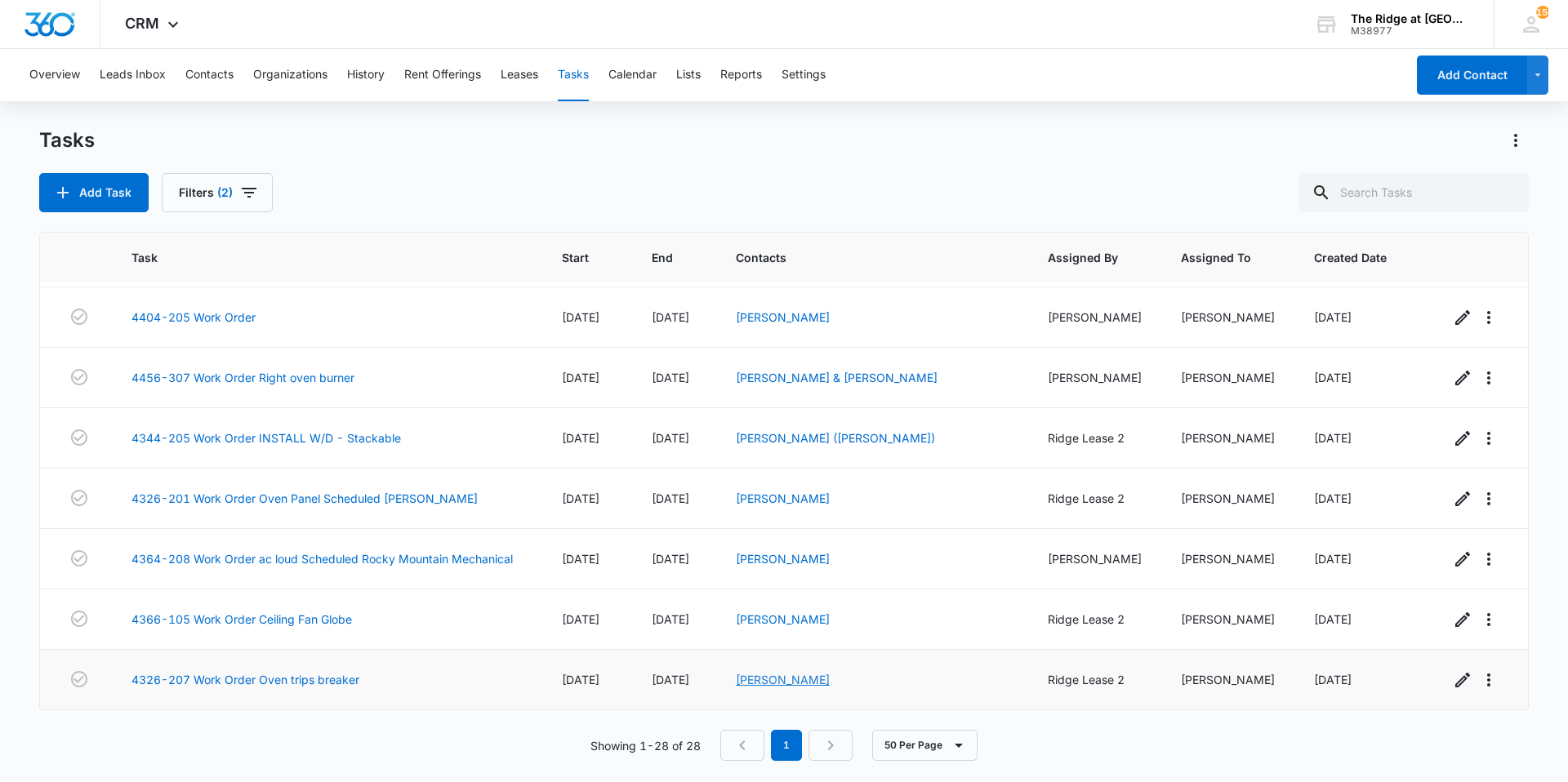
click at [805, 675] on link "[PERSON_NAME]" at bounding box center [782, 680] width 94 height 14
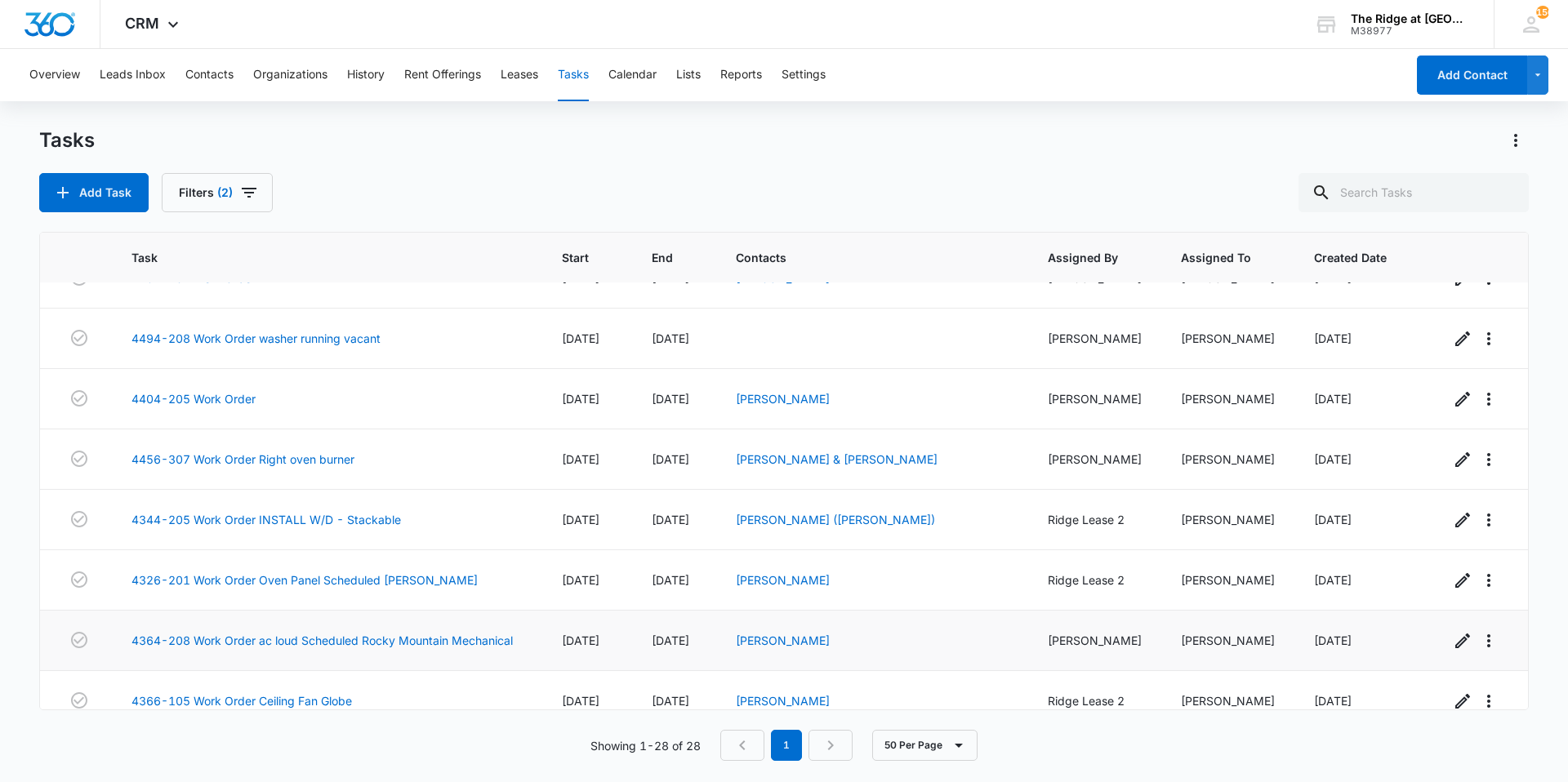
scroll to position [1272, 0]
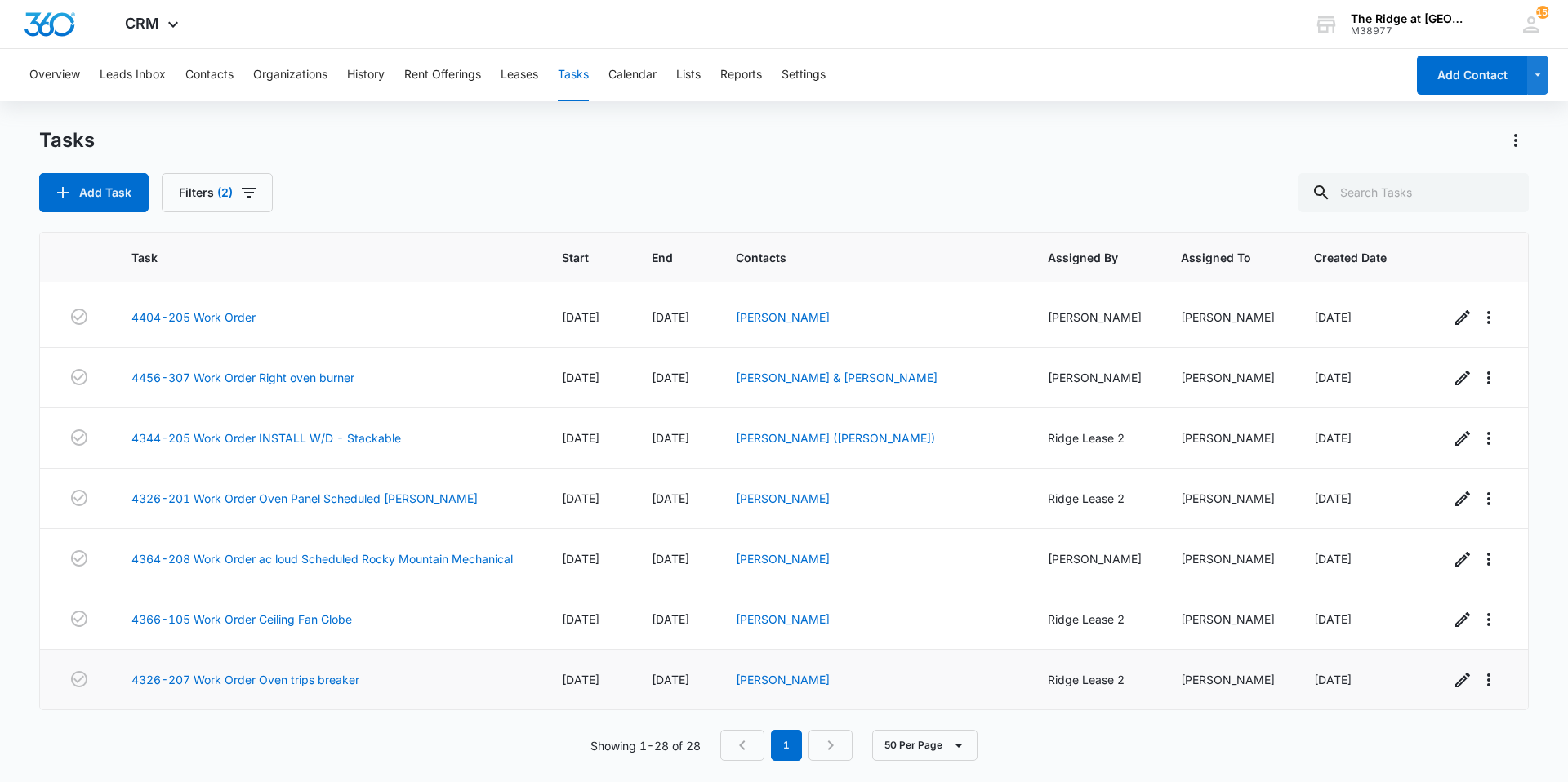
click at [785, 688] on td "[PERSON_NAME]" at bounding box center [872, 680] width 312 height 60
click at [788, 684] on link "[PERSON_NAME]" at bounding box center [782, 680] width 94 height 14
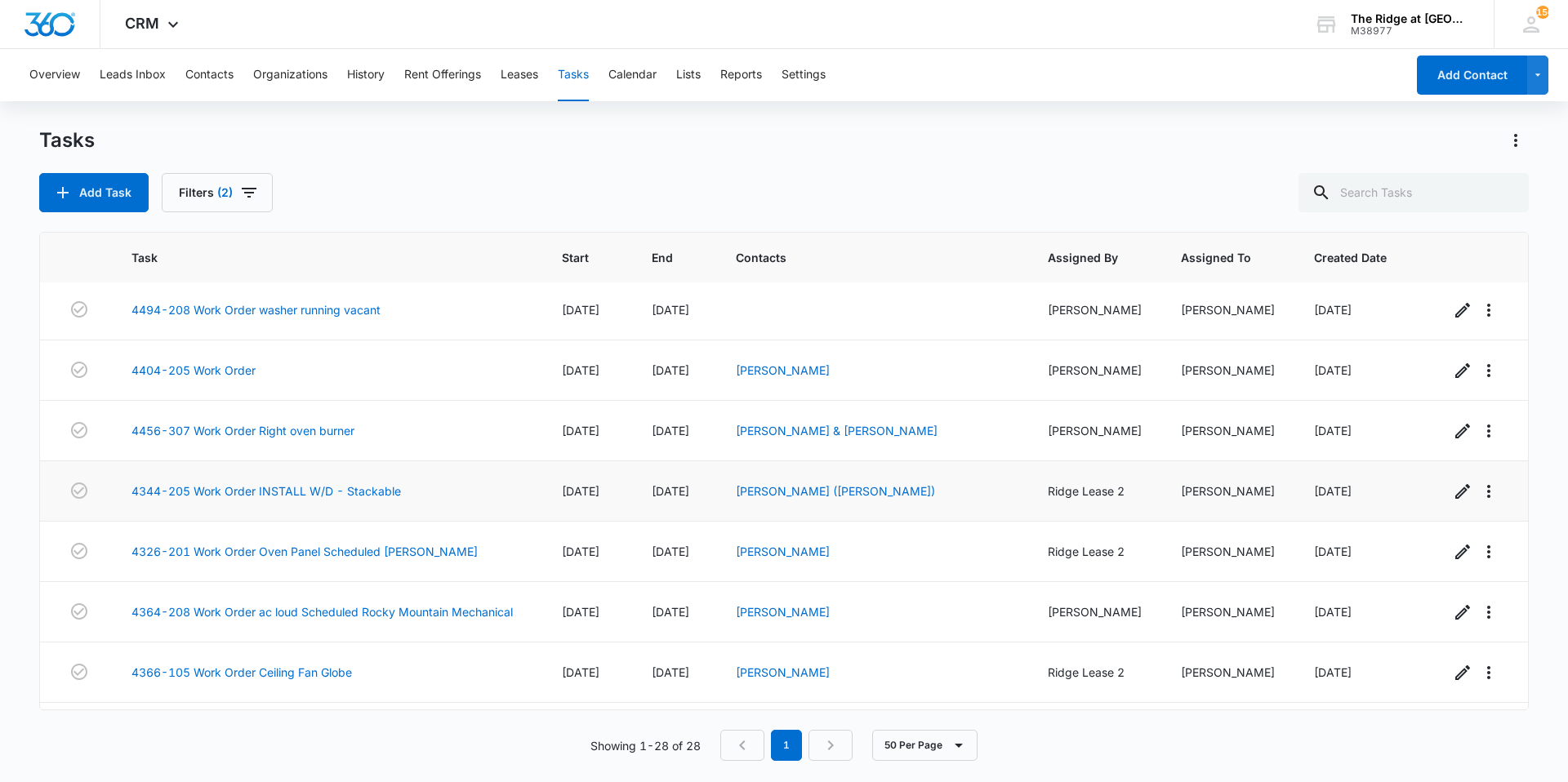
scroll to position [1272, 0]
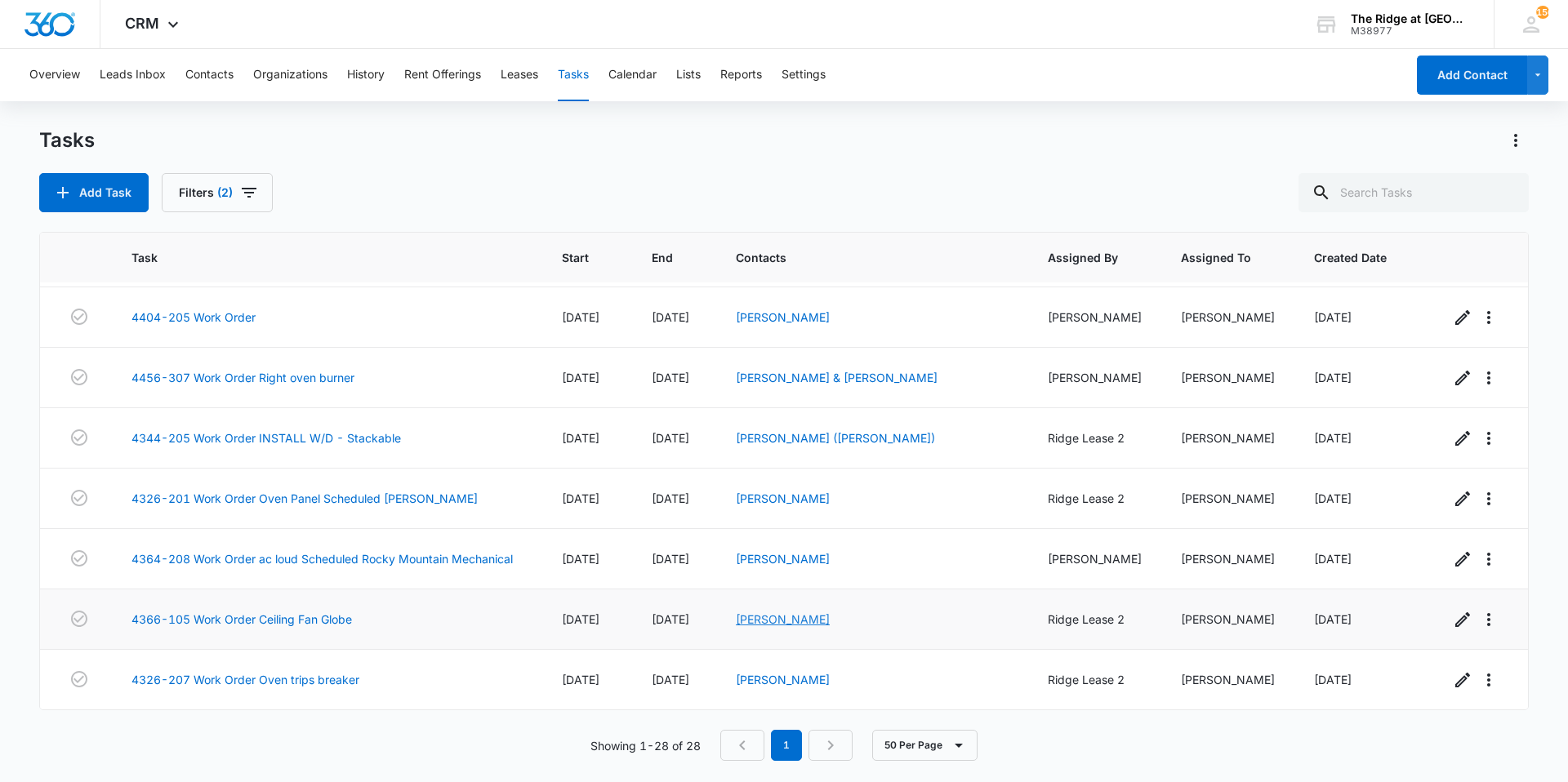
click at [799, 617] on link "[PERSON_NAME]" at bounding box center [782, 619] width 94 height 14
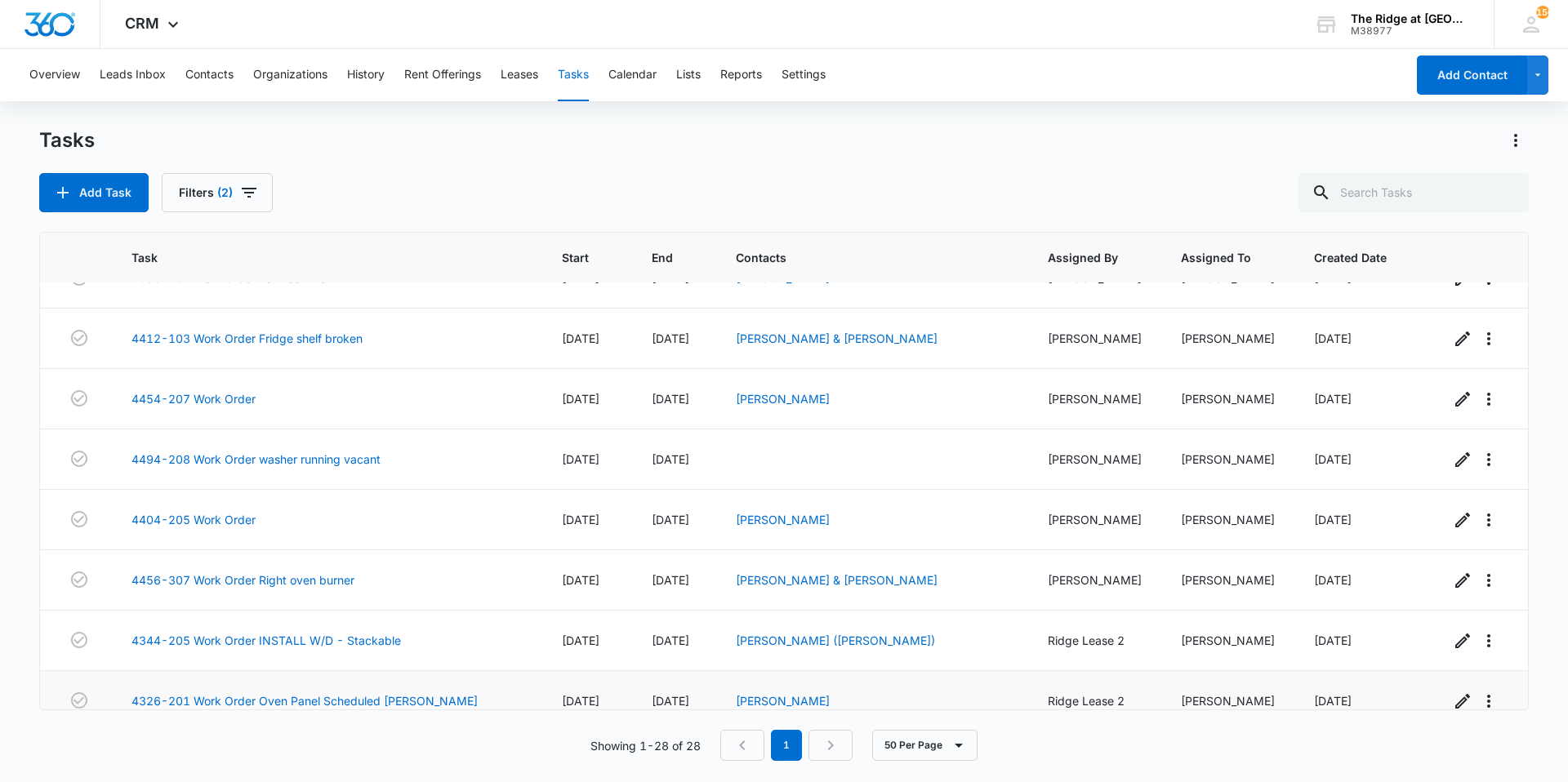
scroll to position [1272, 0]
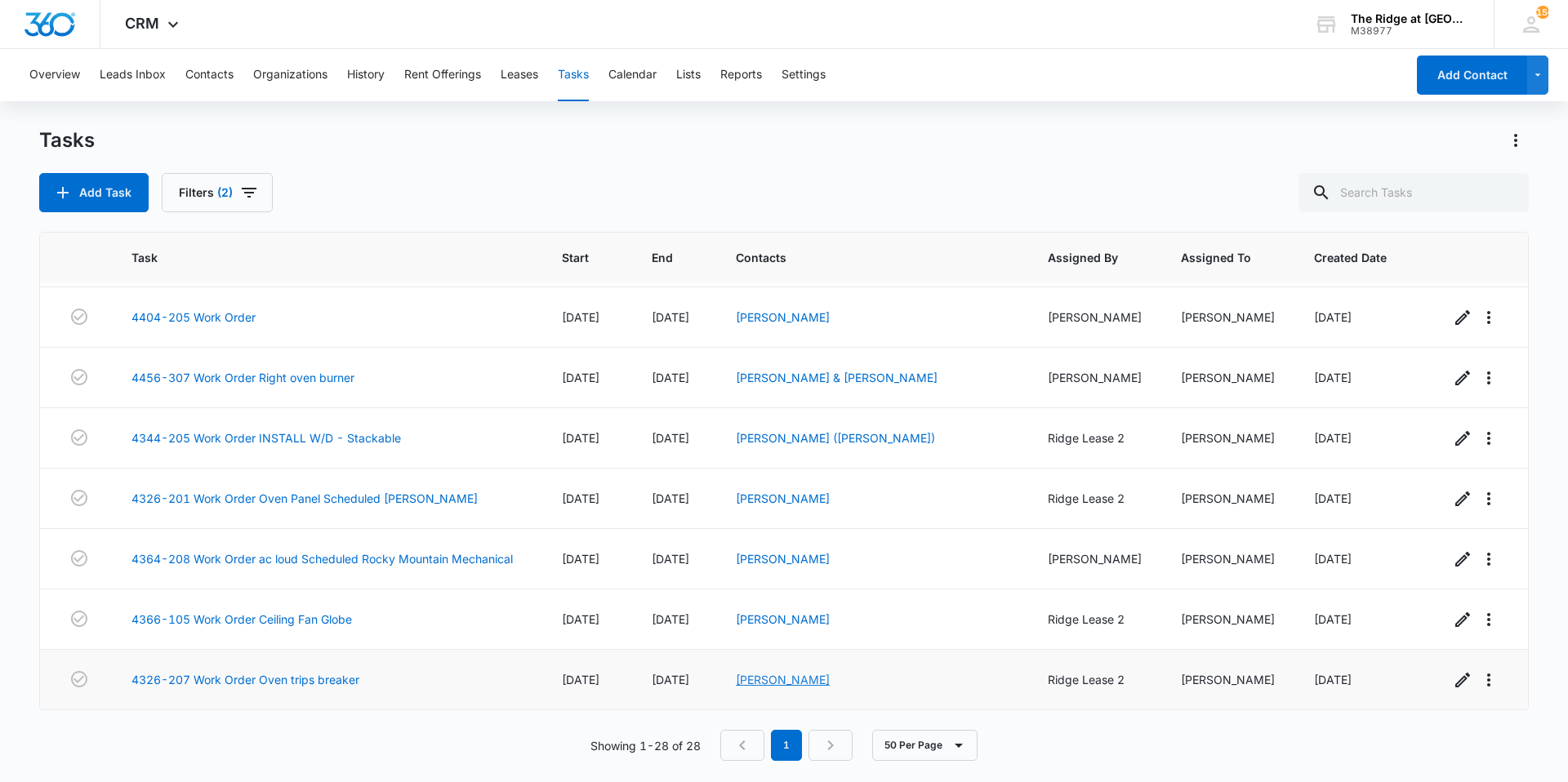
click at [781, 675] on link "[PERSON_NAME]" at bounding box center [782, 680] width 94 height 14
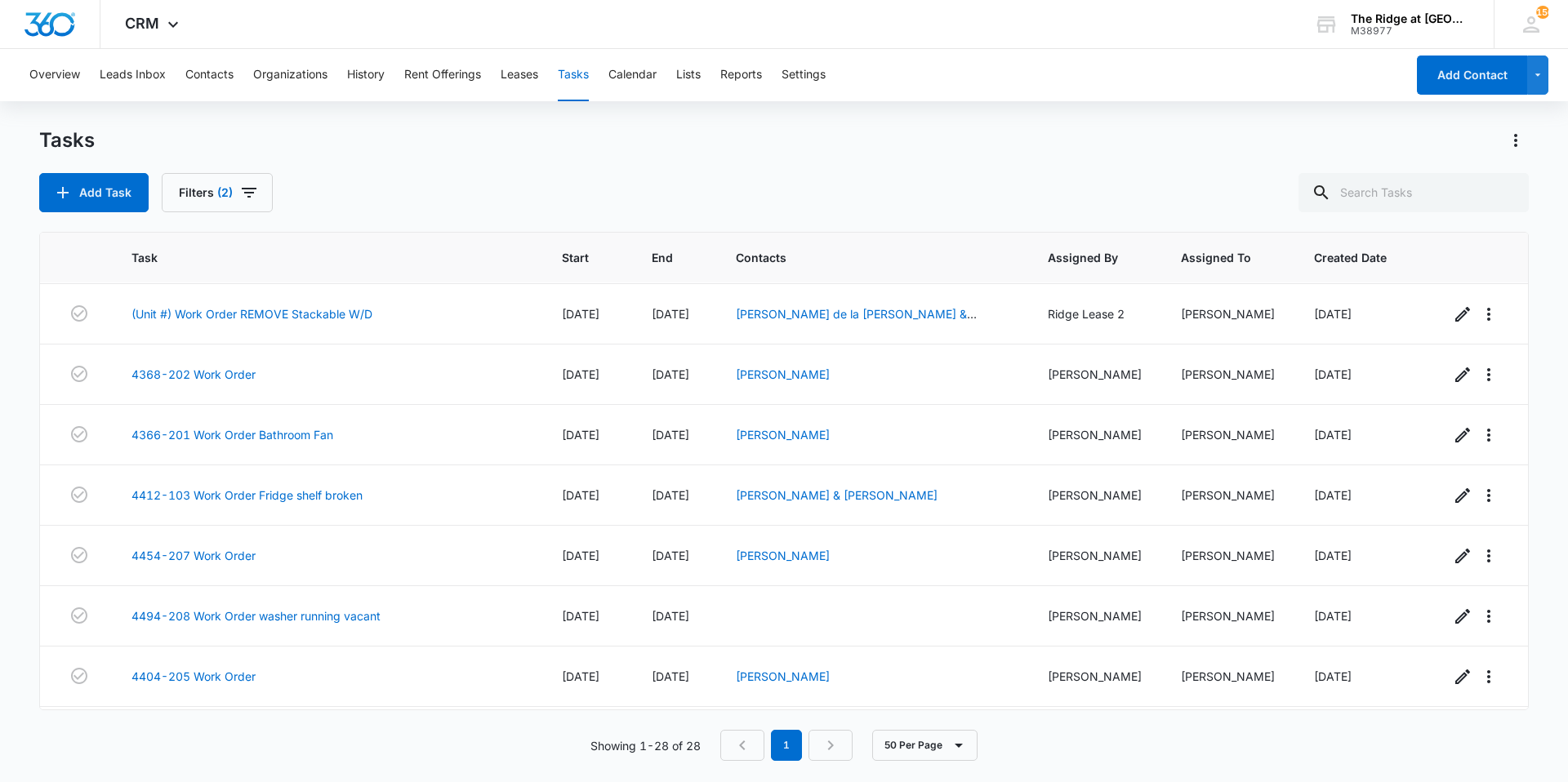
scroll to position [1272, 0]
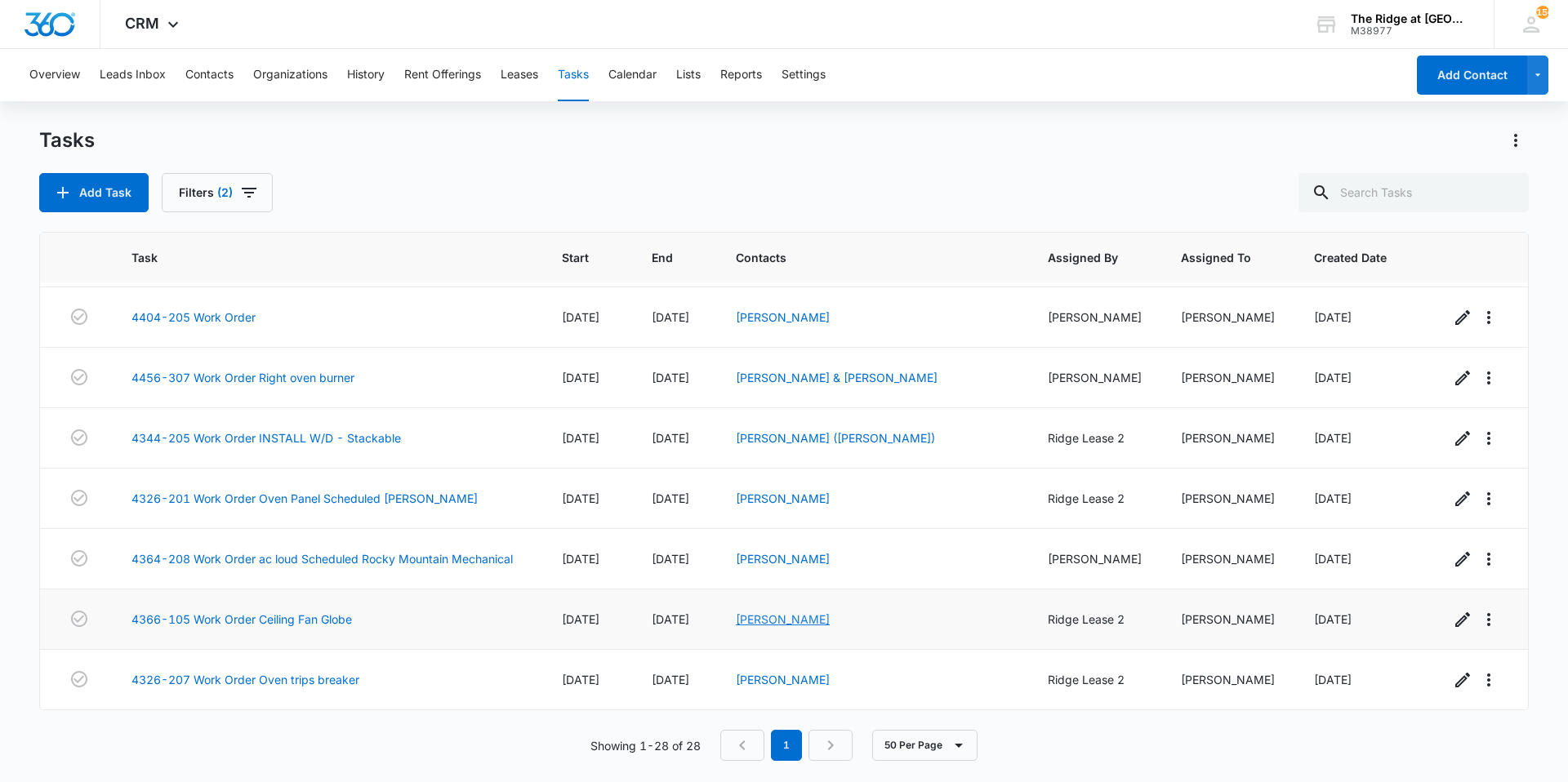
click at [780, 612] on link "[PERSON_NAME]" at bounding box center [782, 619] width 94 height 14
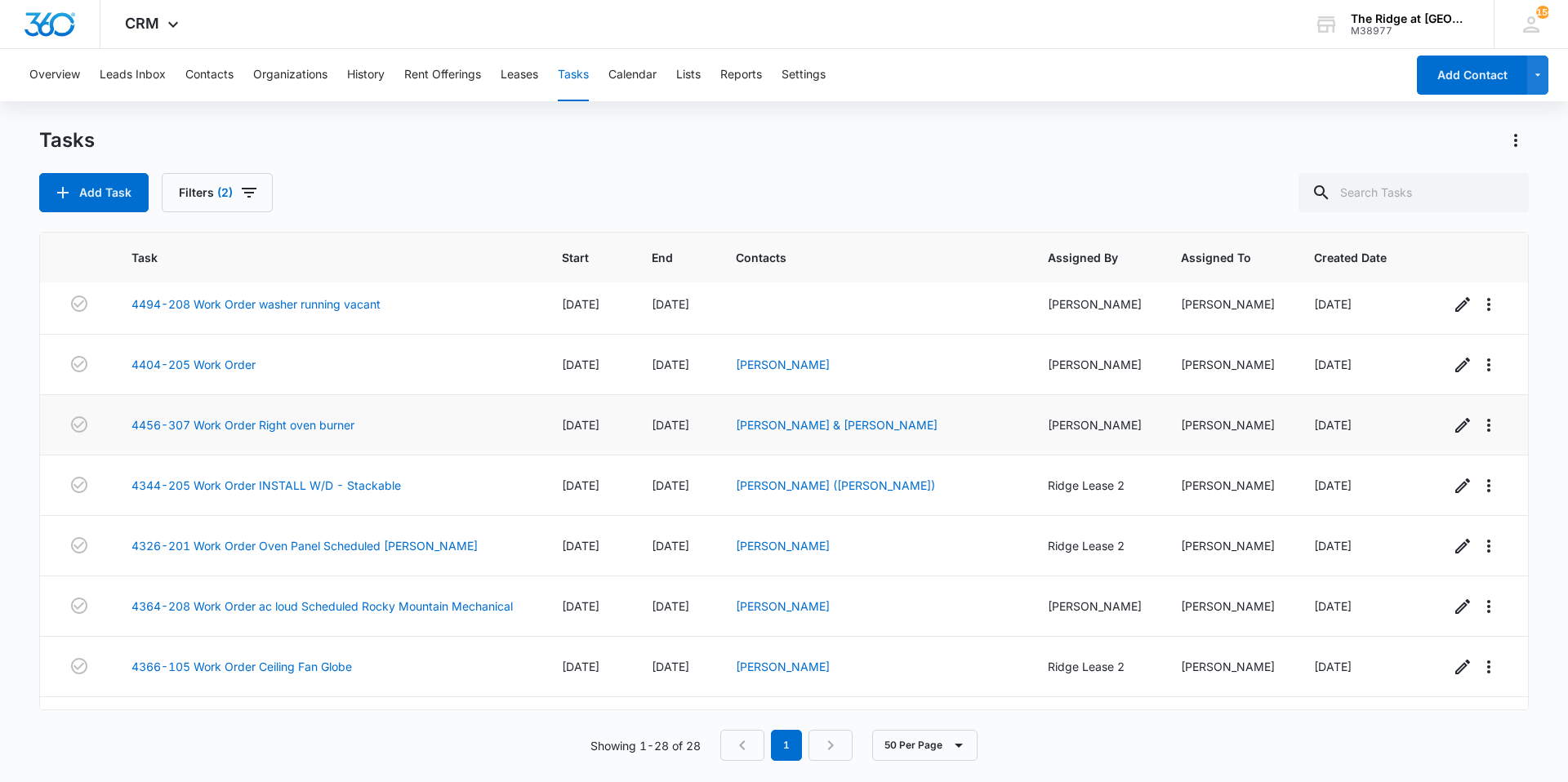
scroll to position [1272, 0]
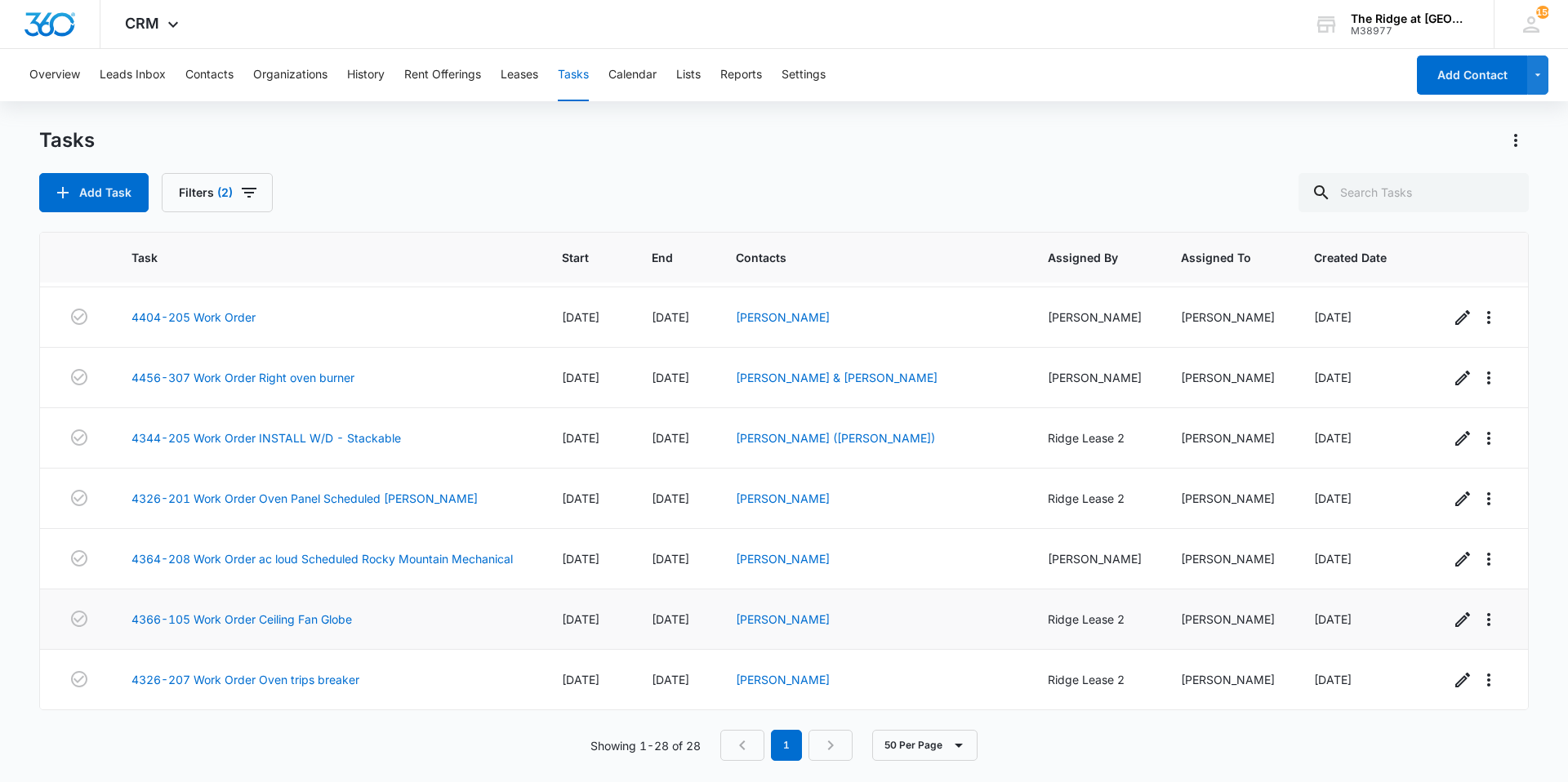
click at [408, 619] on div "4366-105 Work Order Ceiling Fan Globe" at bounding box center [326, 619] width 391 height 17
click at [275, 720] on div "Task Start End Contacts Assigned By Assigned To Created Date 4454-202 Work Orde…" at bounding box center [784, 496] width 1489 height 529
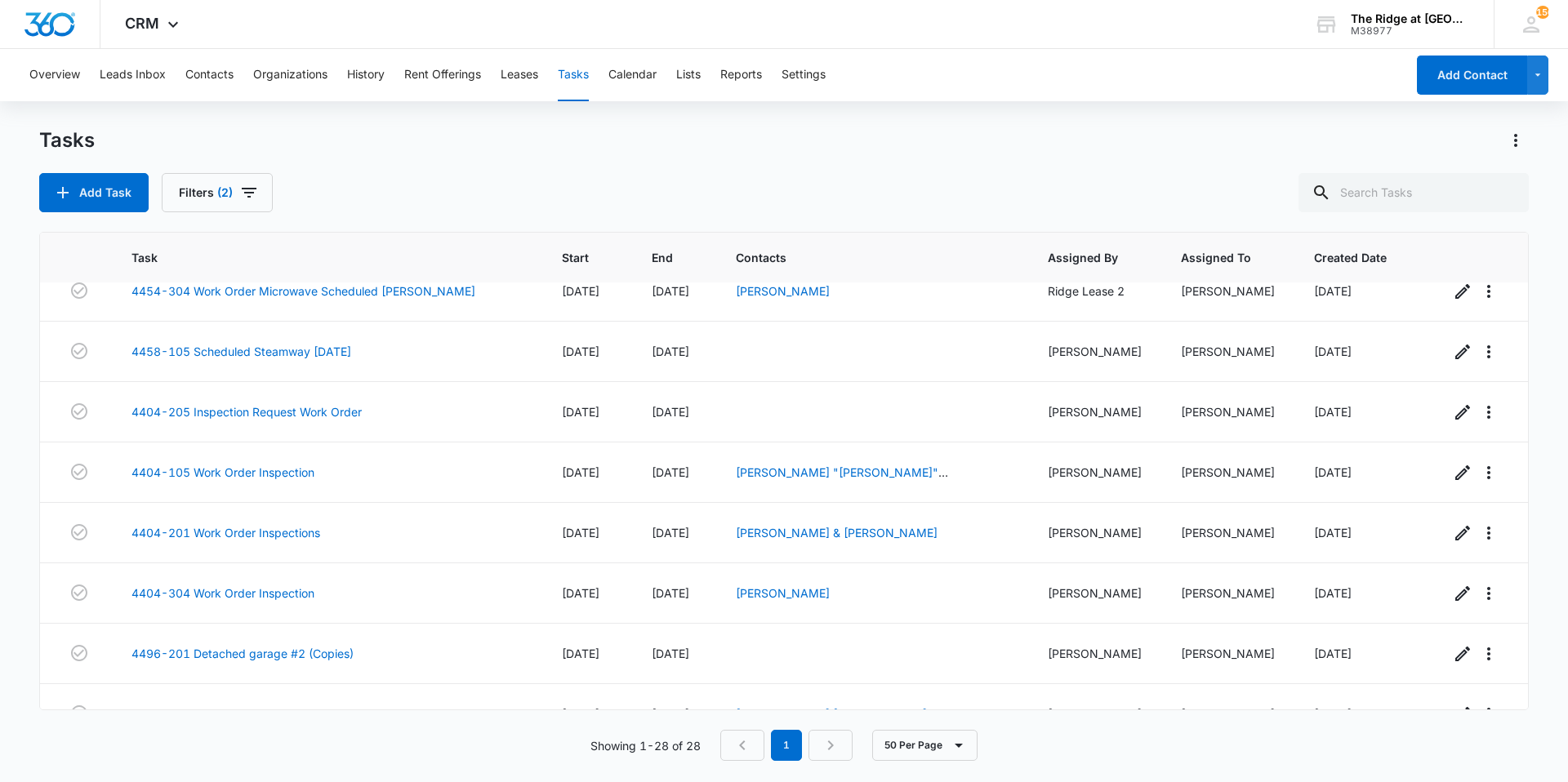
scroll to position [0, 0]
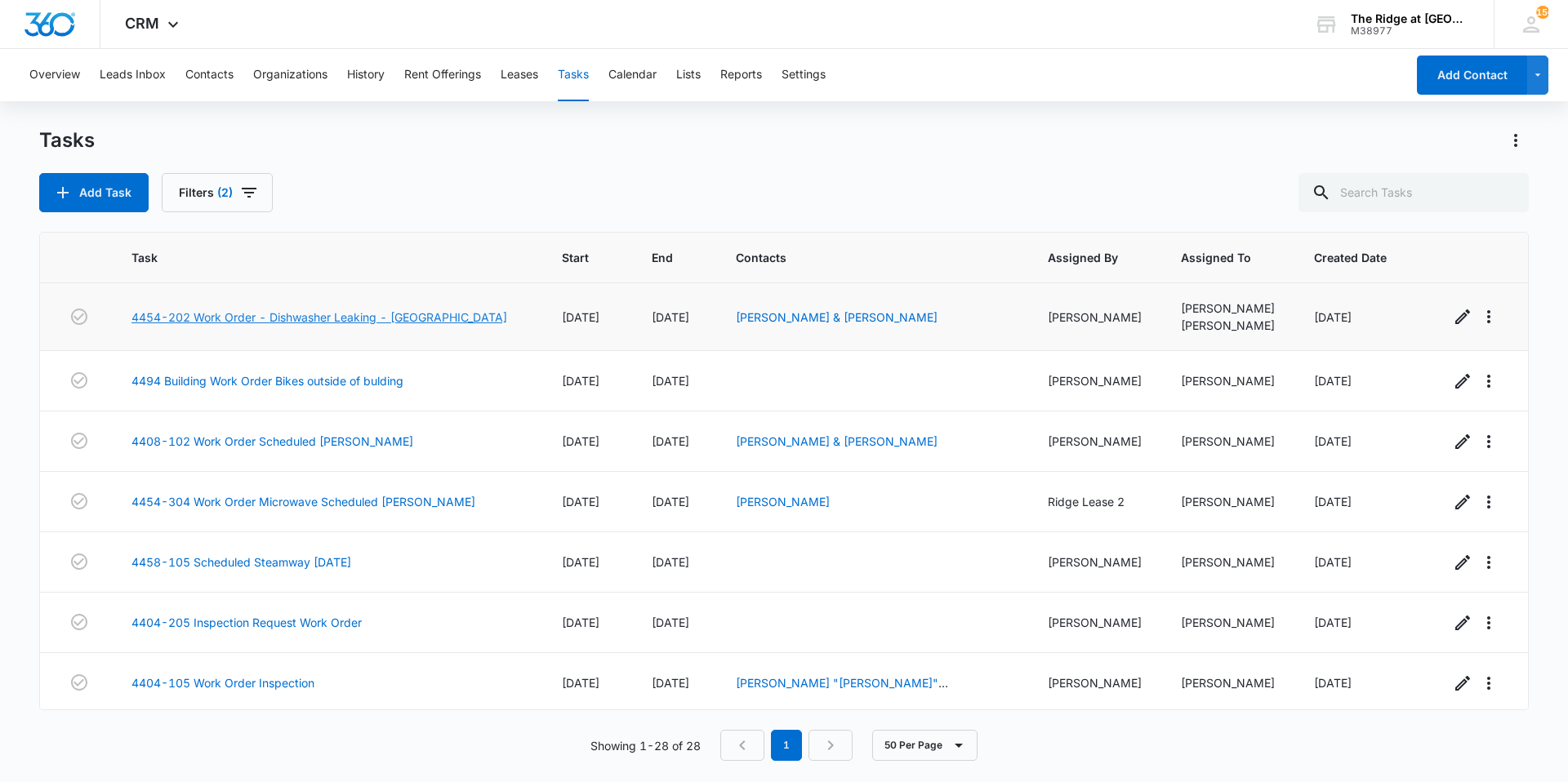
click at [434, 318] on link "4454-202 Work Order - Dishwasher Leaking - Manweiler" at bounding box center [318, 318] width 375 height 17
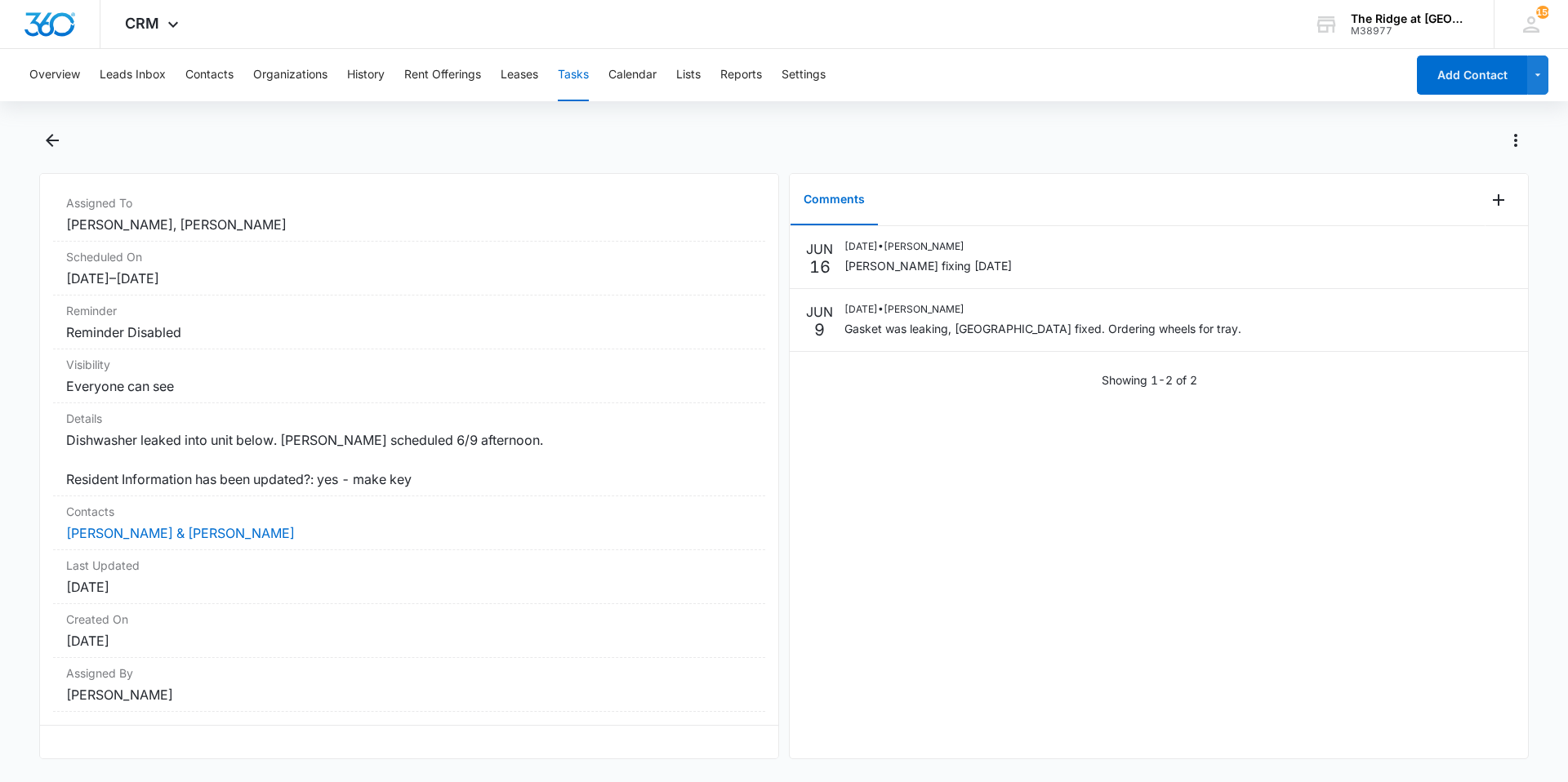
scroll to position [152, 0]
click at [98, 508] on div "Contacts Zachary & Miranda Price" at bounding box center [410, 523] width 712 height 54
click at [102, 534] on div "Contacts Zachary & Miranda Price" at bounding box center [410, 523] width 712 height 54
click at [99, 525] on link "[PERSON_NAME] & [PERSON_NAME]" at bounding box center [180, 533] width 228 height 17
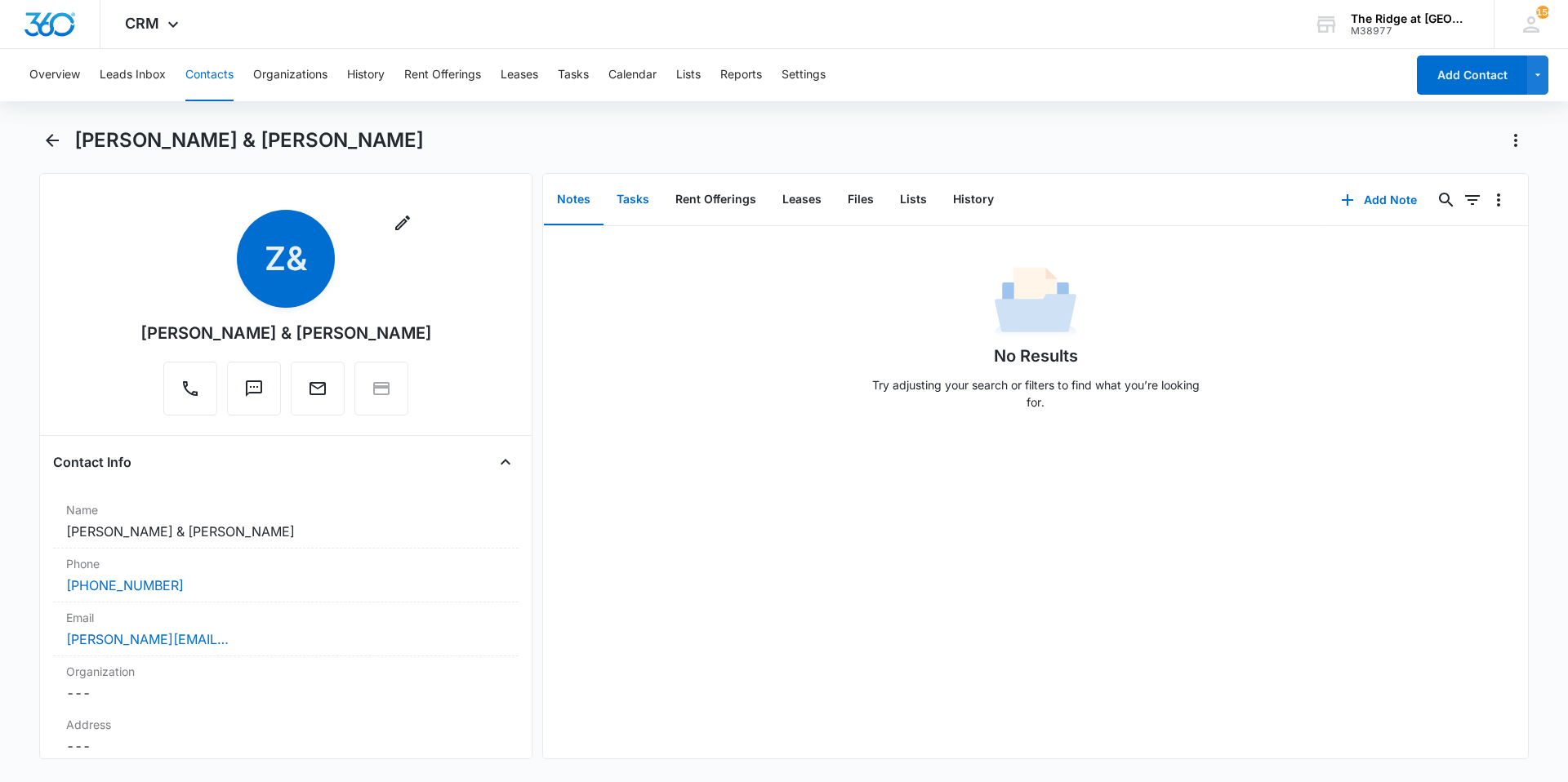
click at [628, 207] on button "Tasks" at bounding box center [633, 200] width 59 height 51
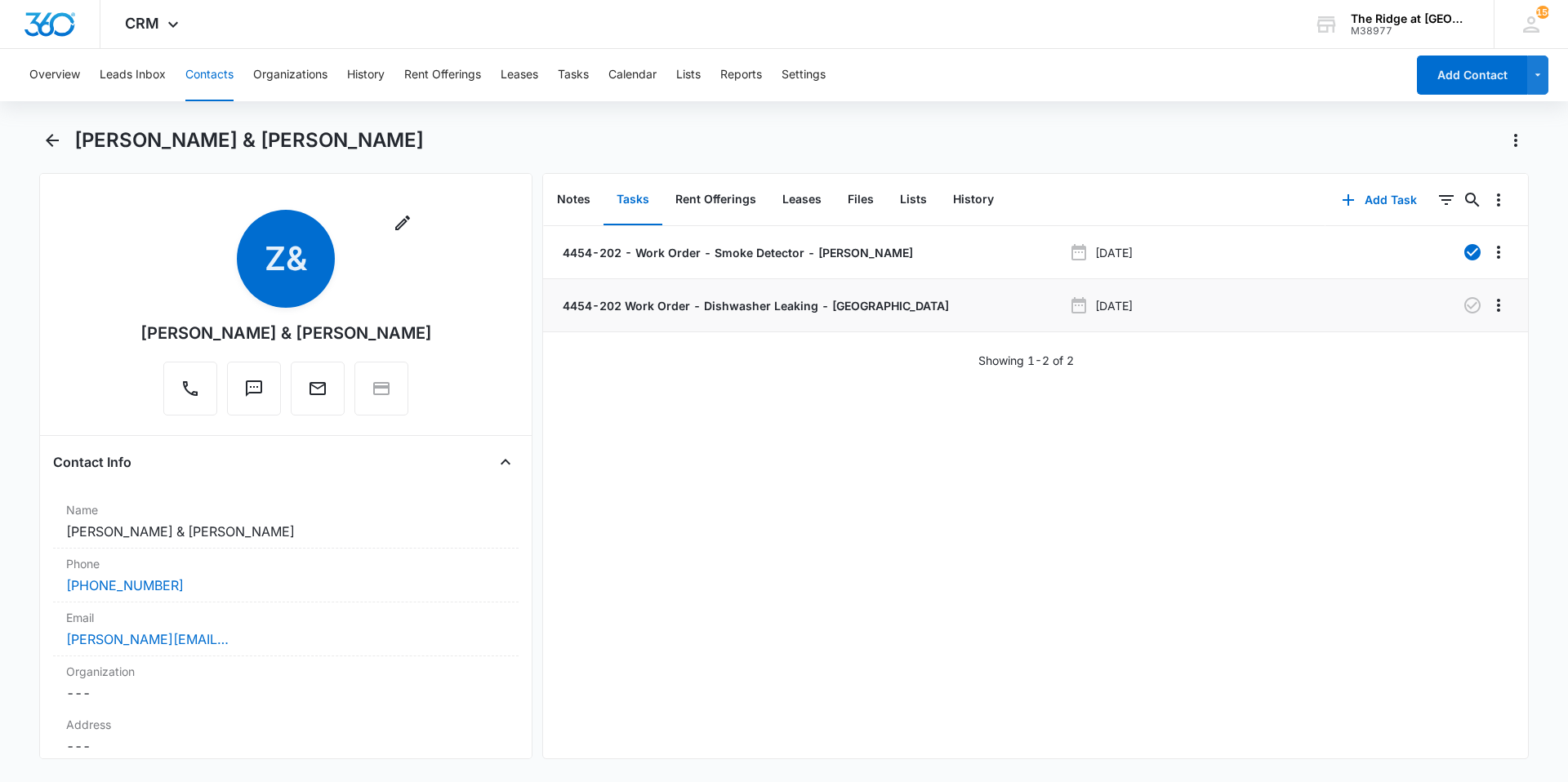
click at [653, 299] on p "4454-202 Work Order - Dishwasher Leaking - Manweiler" at bounding box center [753, 306] width 389 height 17
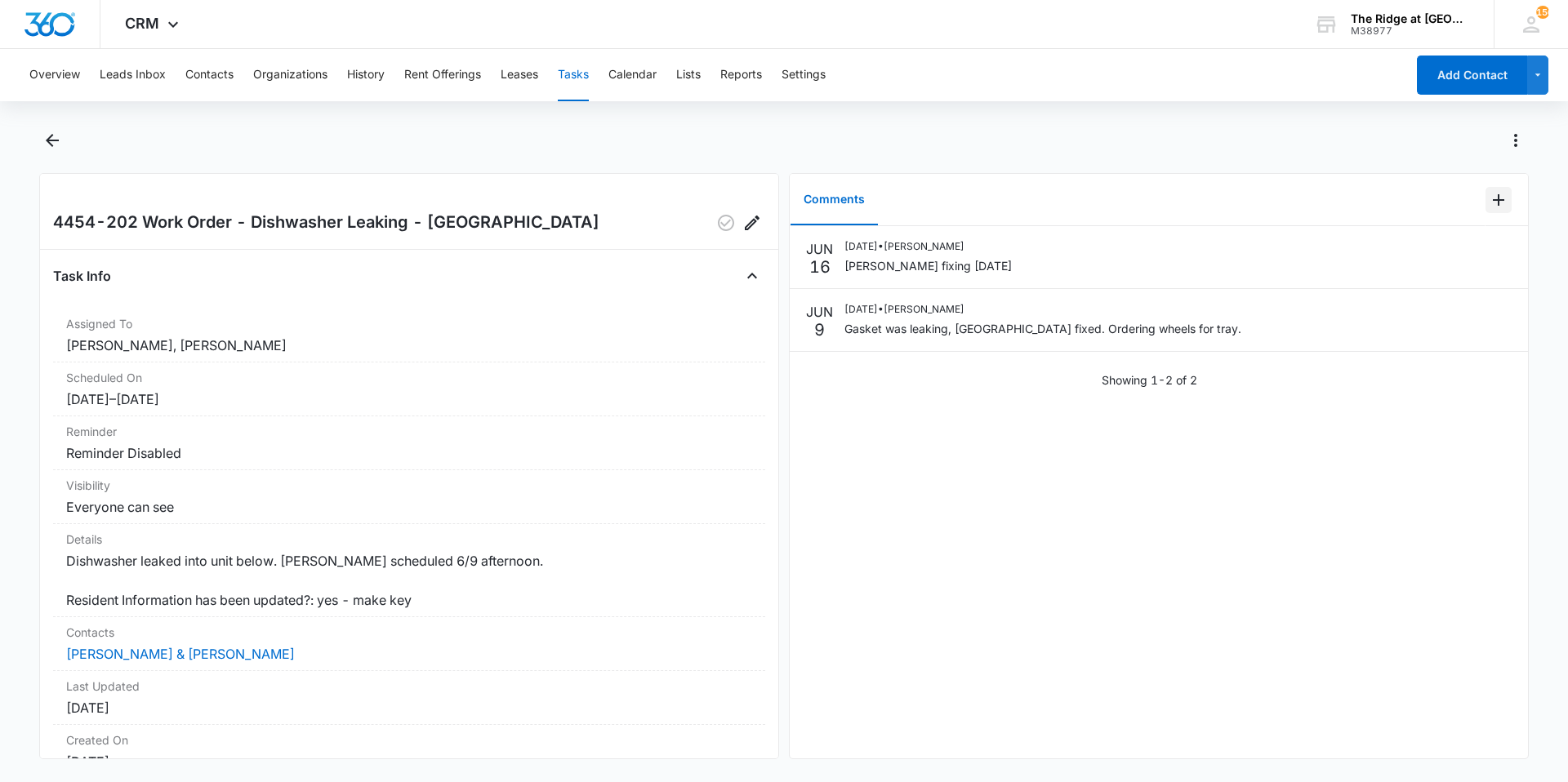
click at [1488, 205] on icon "Add Comment" at bounding box center [1498, 199] width 19 height 19
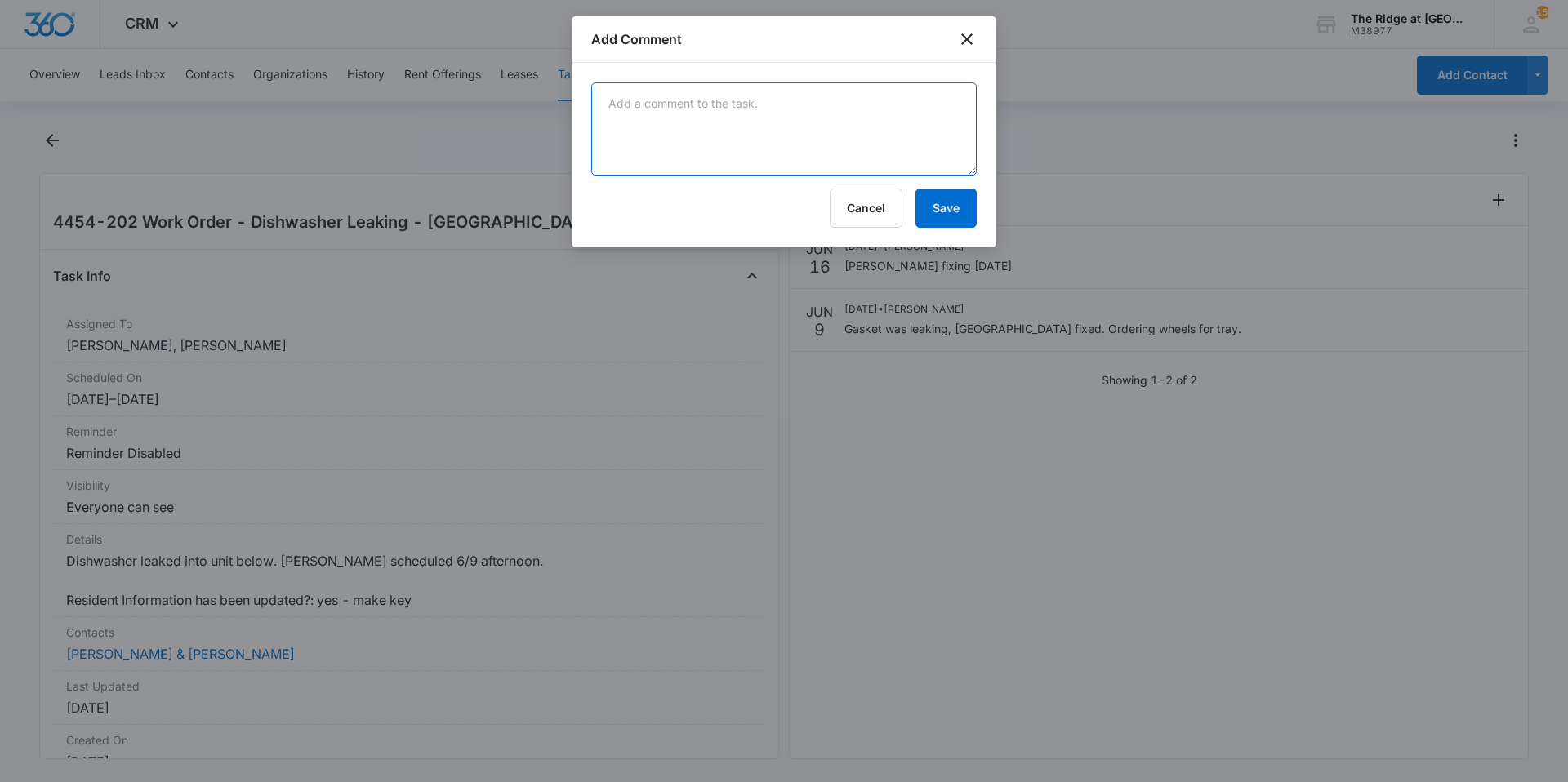
click at [902, 138] on textarea at bounding box center [784, 129] width 385 height 93
type textarea "dishwasher fixed"
click at [945, 213] on button "Save" at bounding box center [946, 208] width 61 height 39
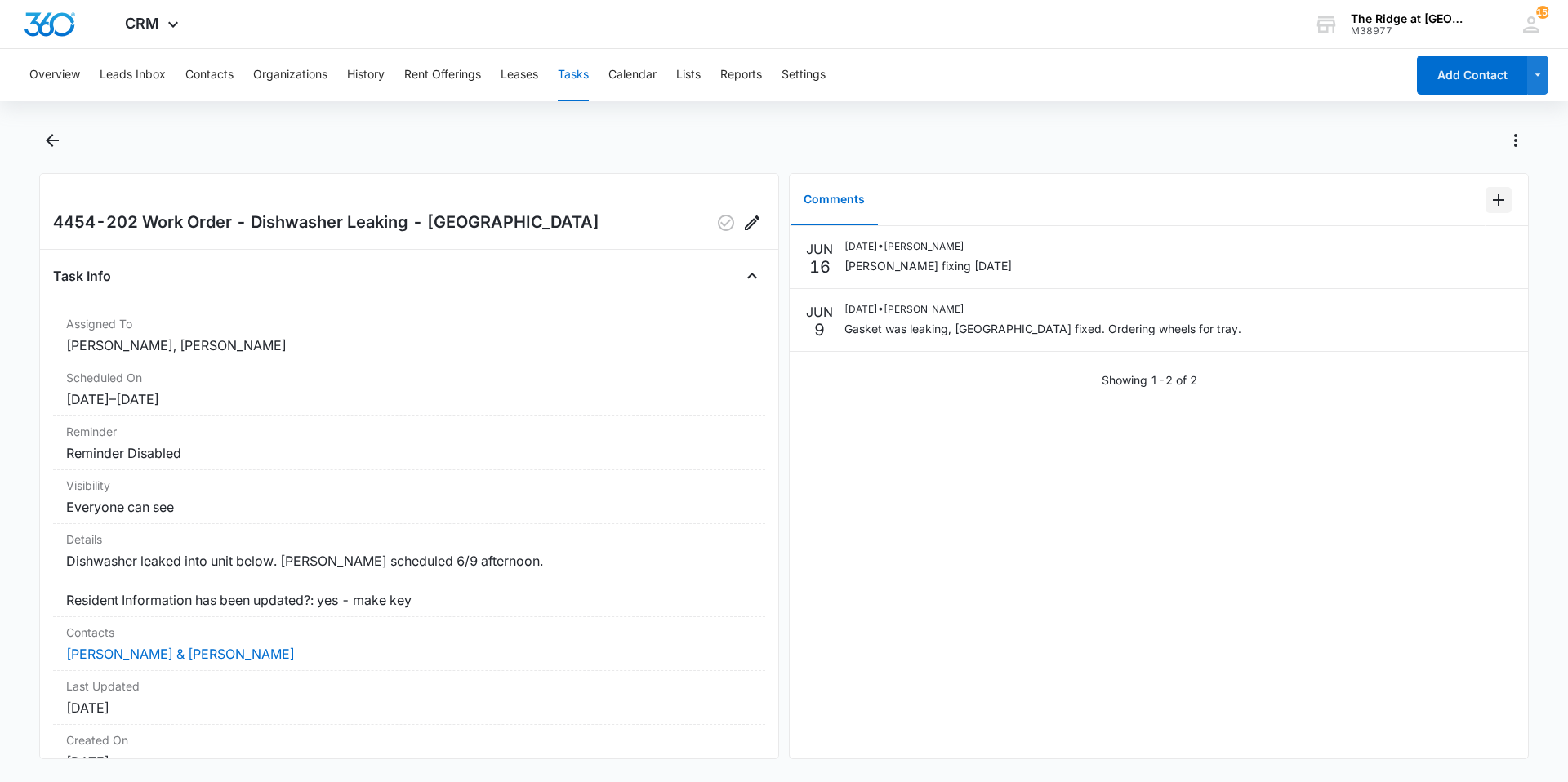
click at [1494, 207] on icon "Add Comment" at bounding box center [1498, 199] width 19 height 19
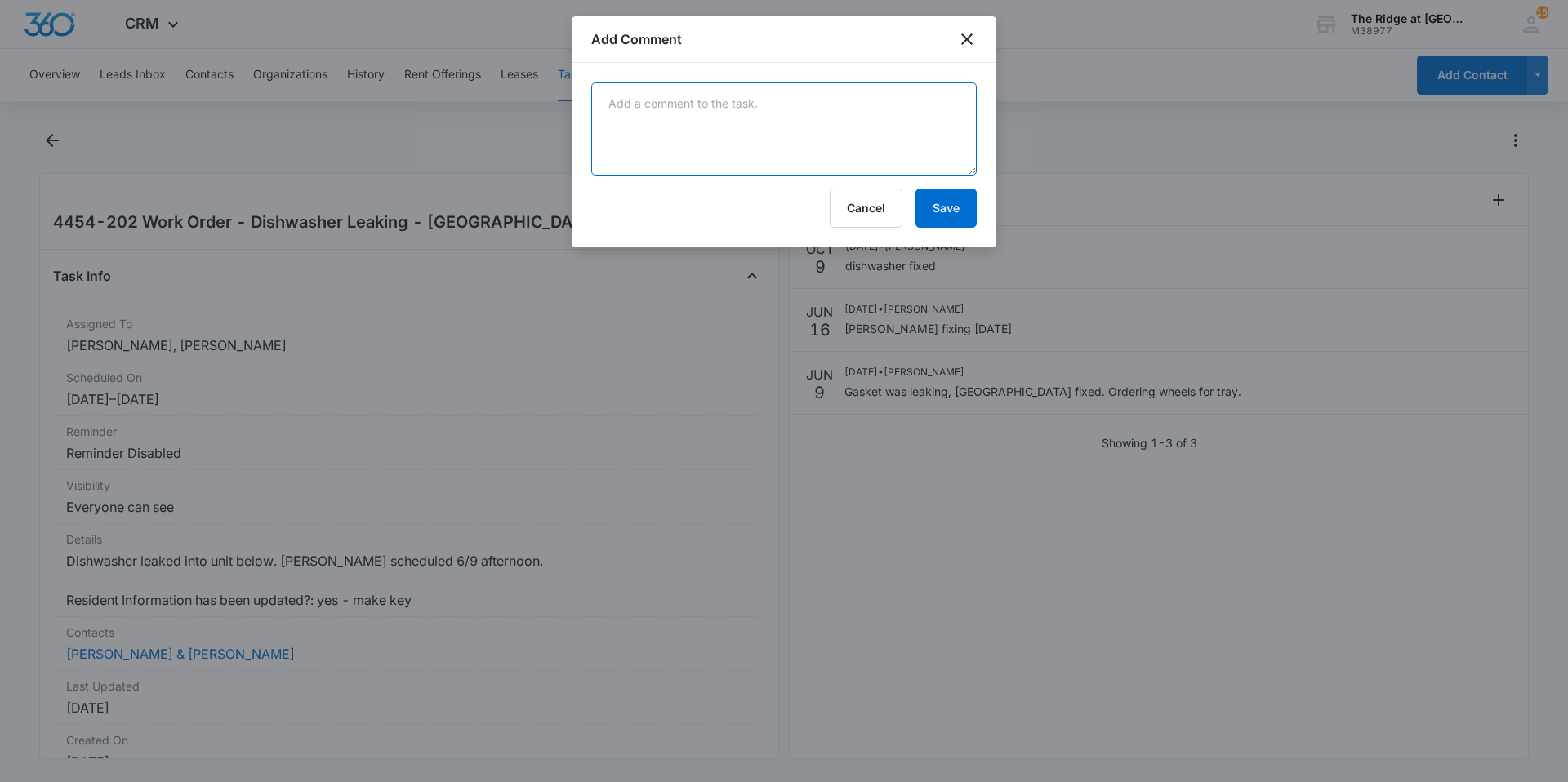
click at [848, 109] on textarea at bounding box center [784, 129] width 385 height 93
drag, startPoint x: 848, startPoint y: 109, endPoint x: 927, endPoint y: 164, distance: 96.3
type textarea "flooring needs to be fixed by ILG waiting on approval to get this scheduled"
drag, startPoint x: 927, startPoint y: 164, endPoint x: 906, endPoint y: 225, distance: 64.5
click at [906, 225] on div "Cancel Save" at bounding box center [784, 208] width 385 height 39
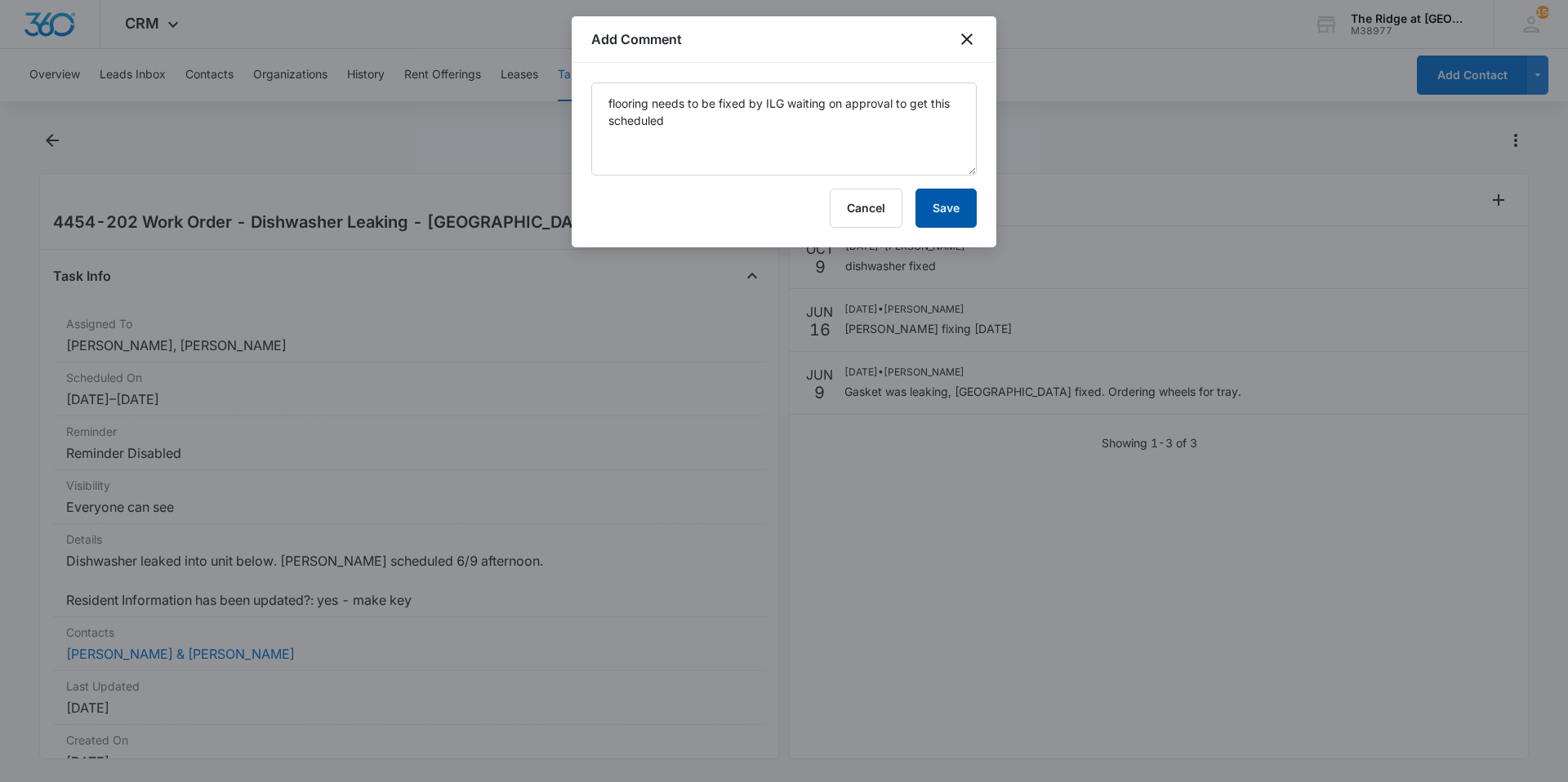
click at [921, 215] on button "Save" at bounding box center [946, 208] width 61 height 39
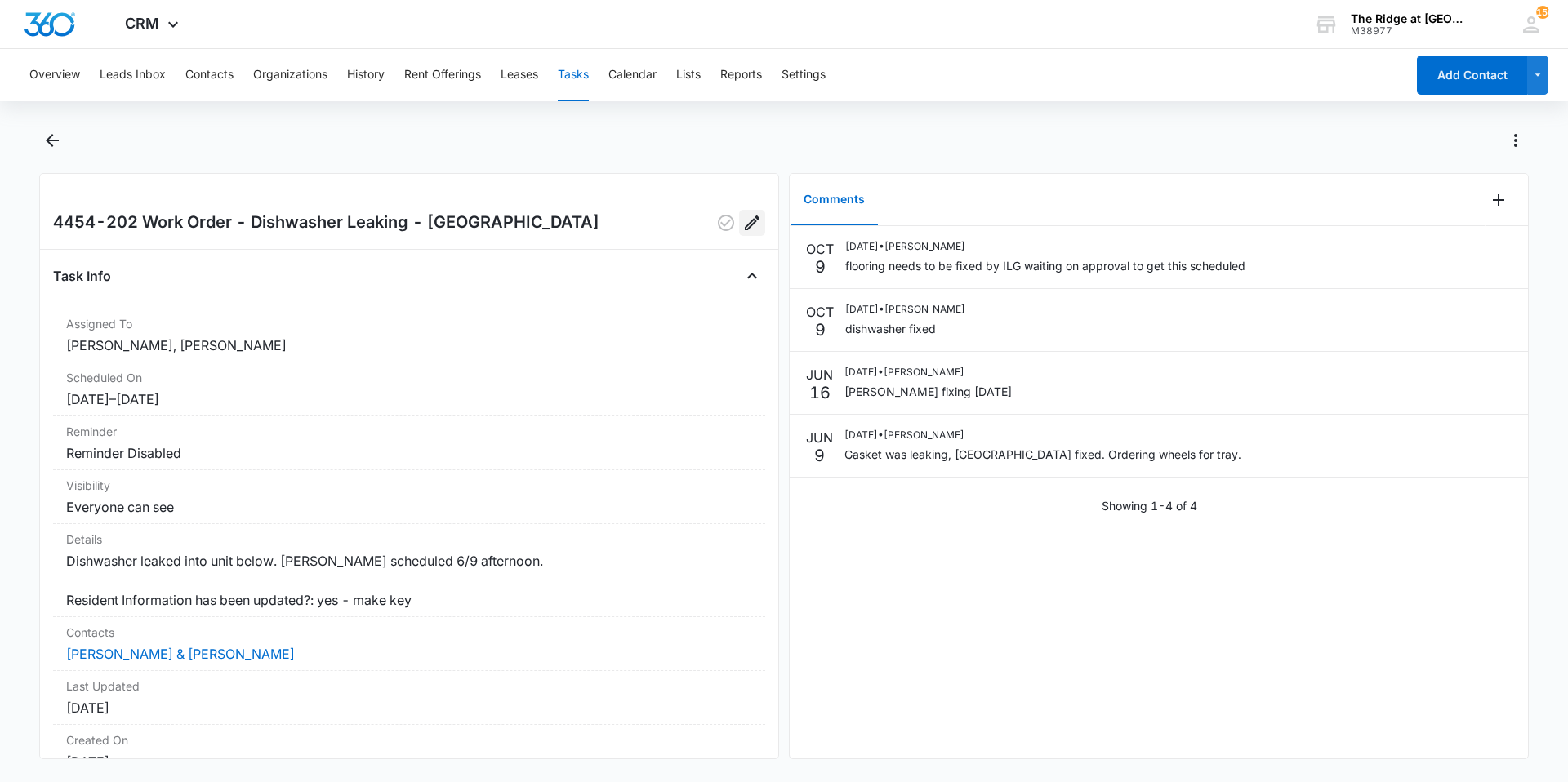
click at [745, 229] on icon "Edit" at bounding box center [752, 222] width 15 height 15
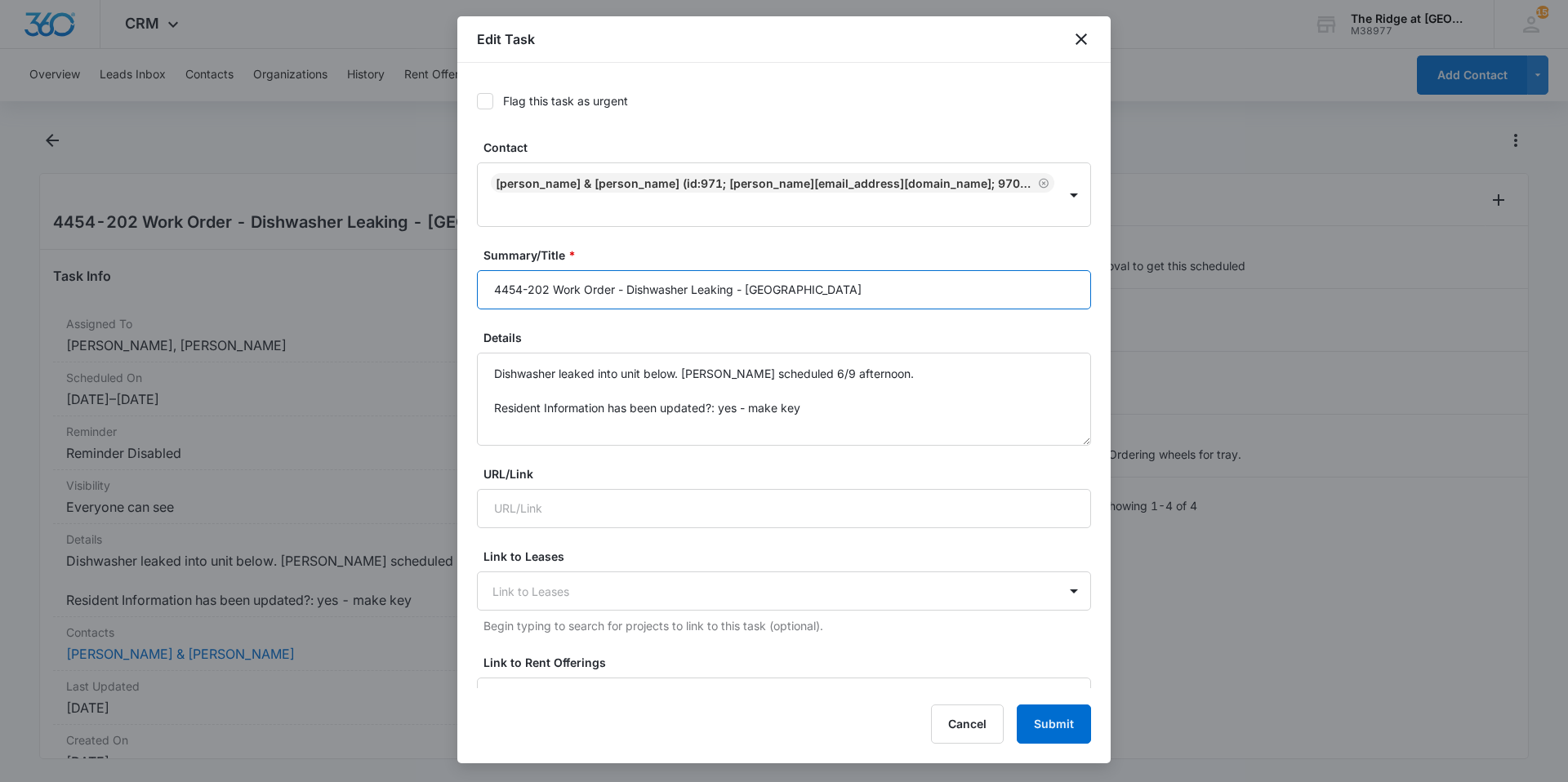
drag, startPoint x: 619, startPoint y: 271, endPoint x: 822, endPoint y: 286, distance: 203.6
click at [822, 286] on form "Flag this task as urgent Contact Zachary & Miranda Price (ID:971; zachary.price…" at bounding box center [784, 778] width 614 height 1392
type input "4454-202 Work Order Flooring in kitchen ILG?"
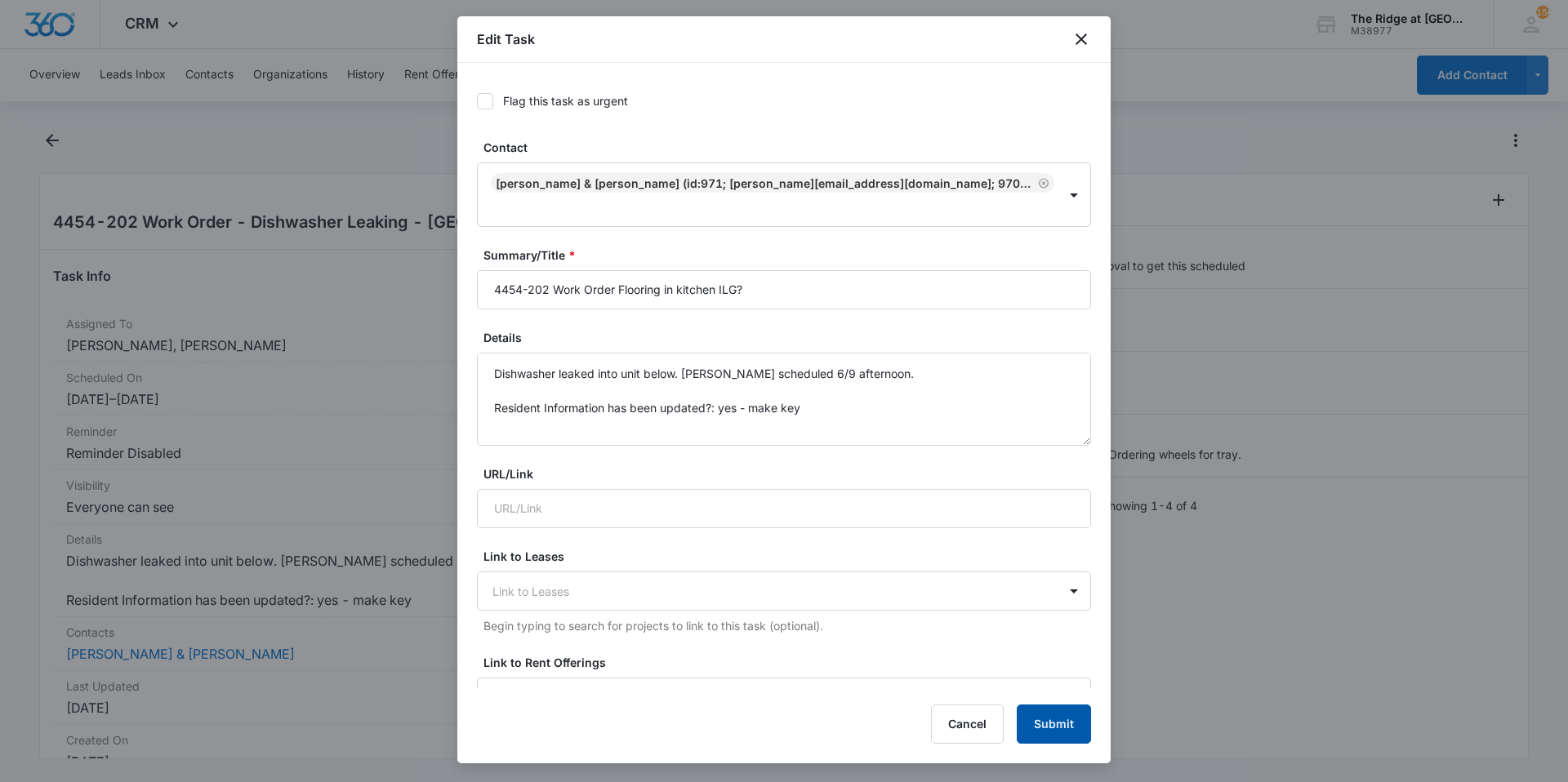
click at [1068, 726] on button "Submit" at bounding box center [1054, 723] width 74 height 39
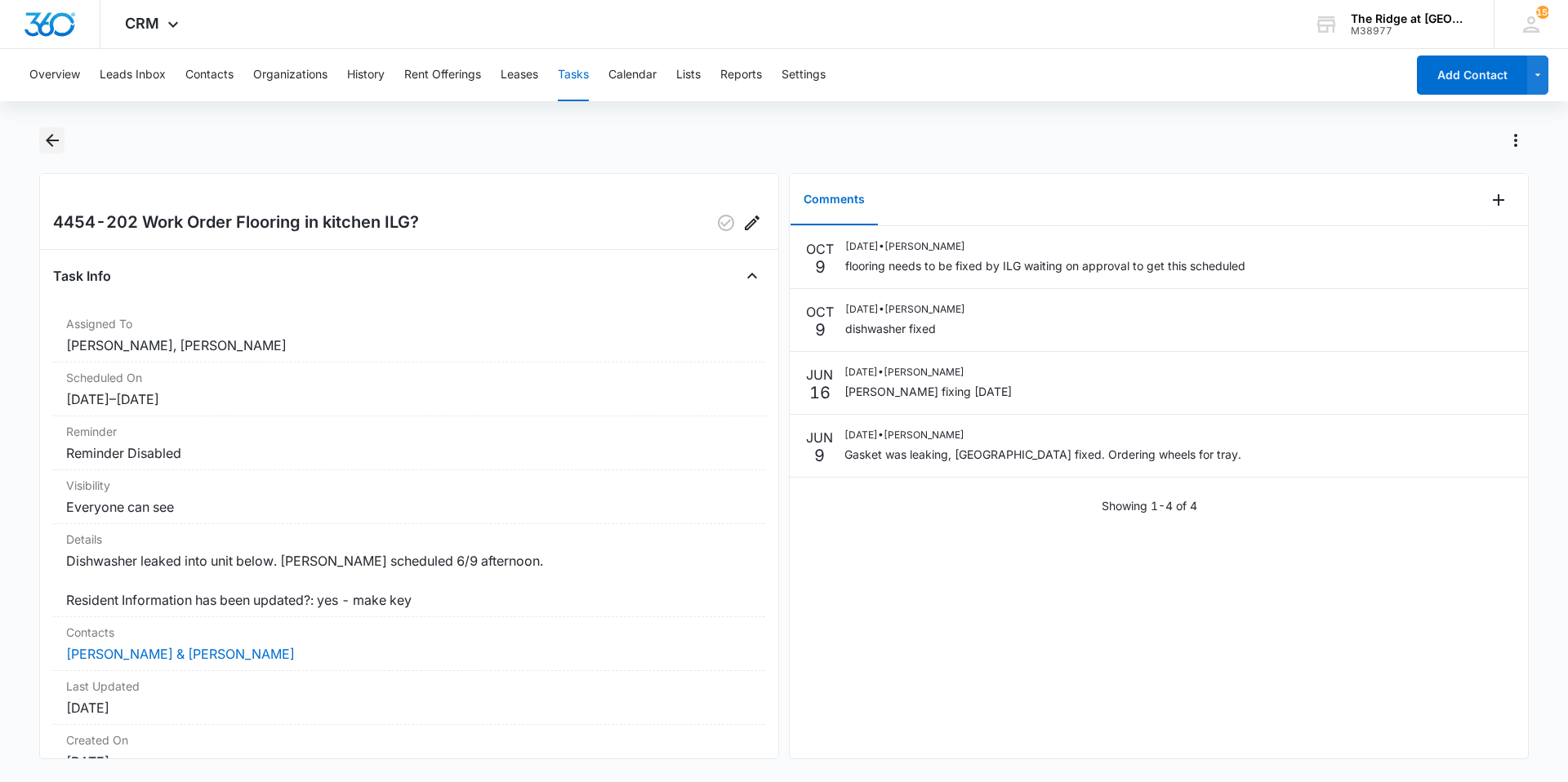
click at [48, 140] on icon "Back" at bounding box center [52, 140] width 13 height 13
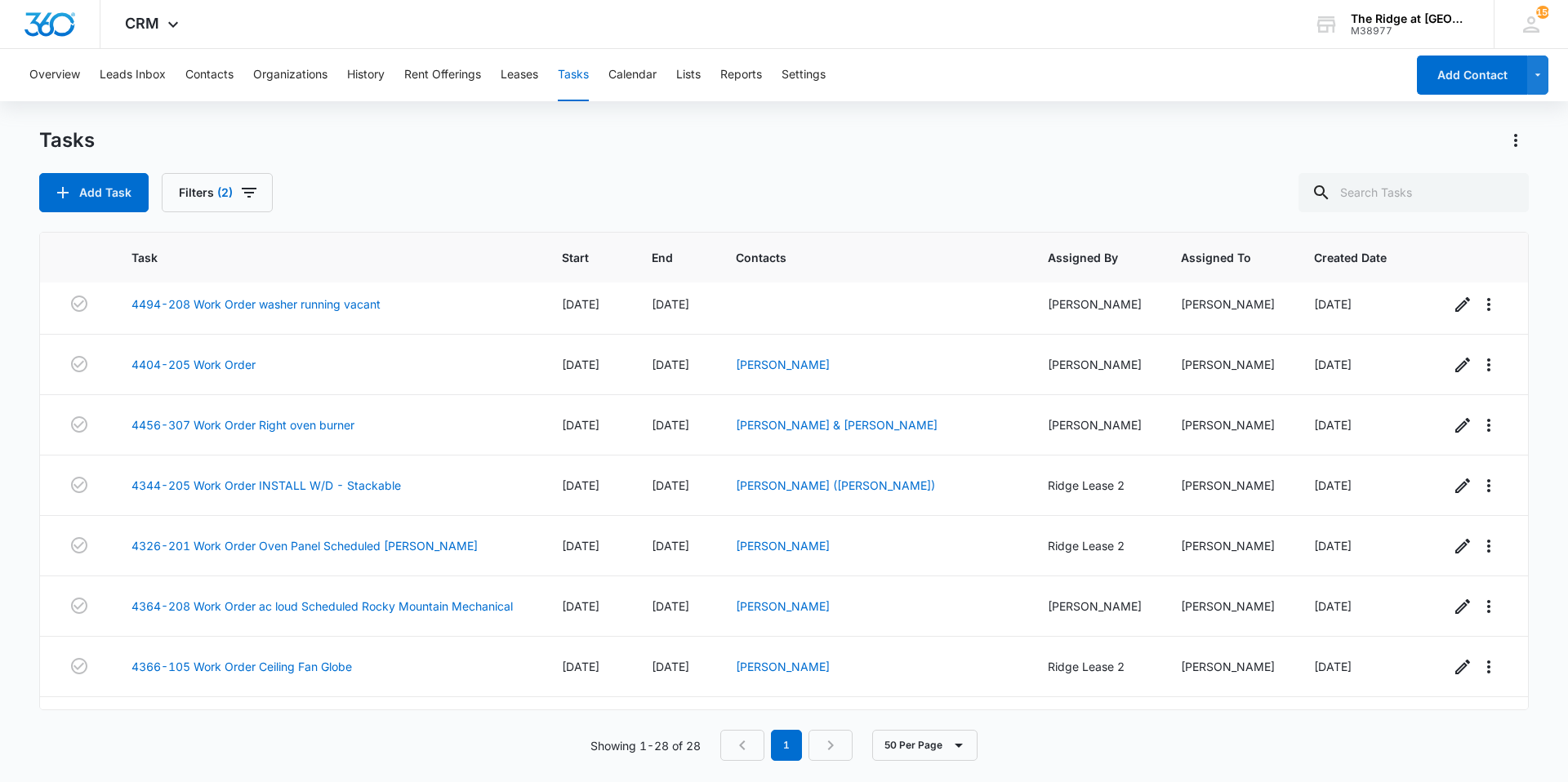
scroll to position [1272, 0]
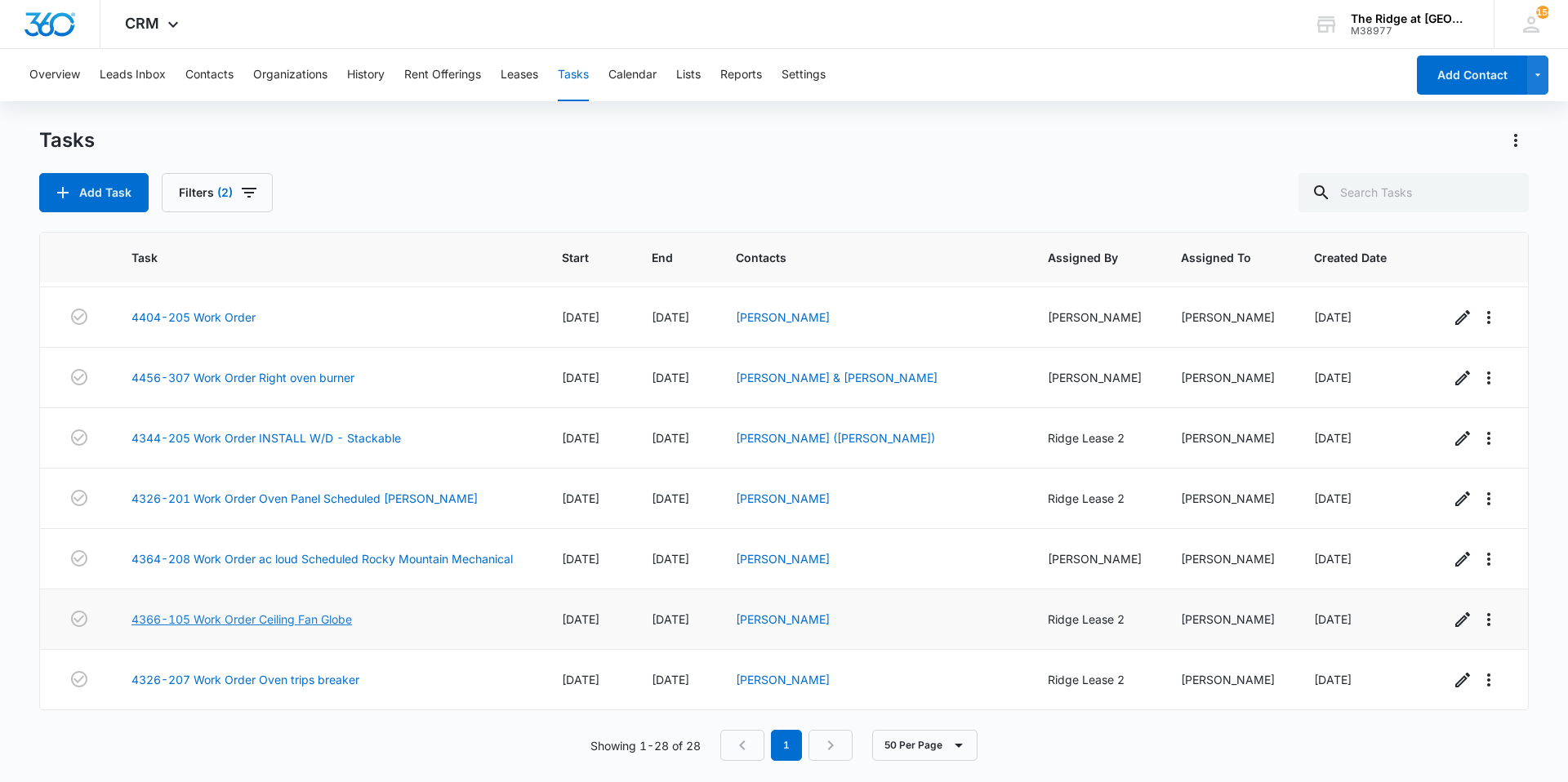
click at [303, 626] on link "4366-105 Work Order Ceiling Fan Globe" at bounding box center [242, 619] width 220 height 17
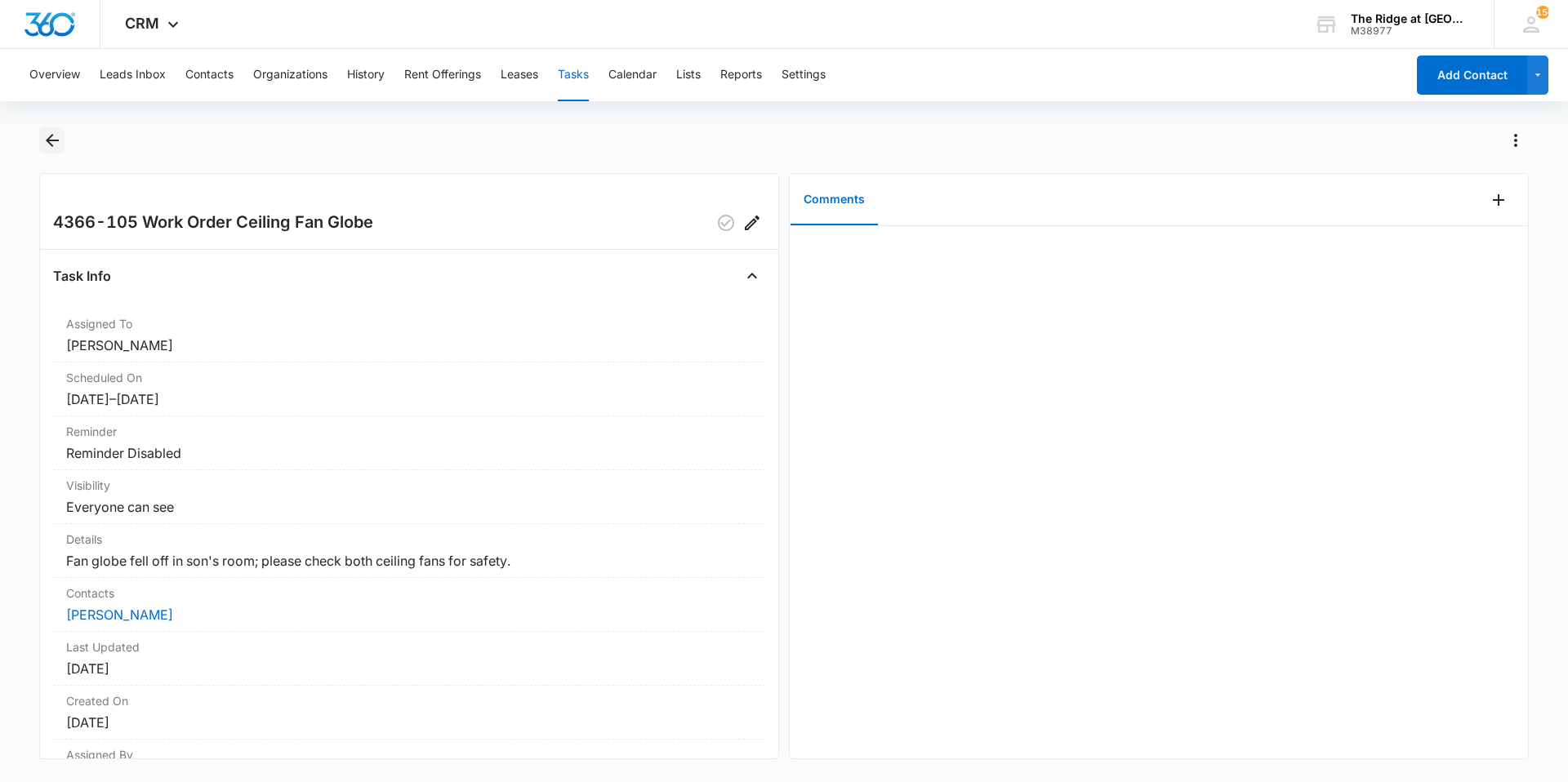
click at [46, 140] on icon "Back" at bounding box center [52, 140] width 13 height 13
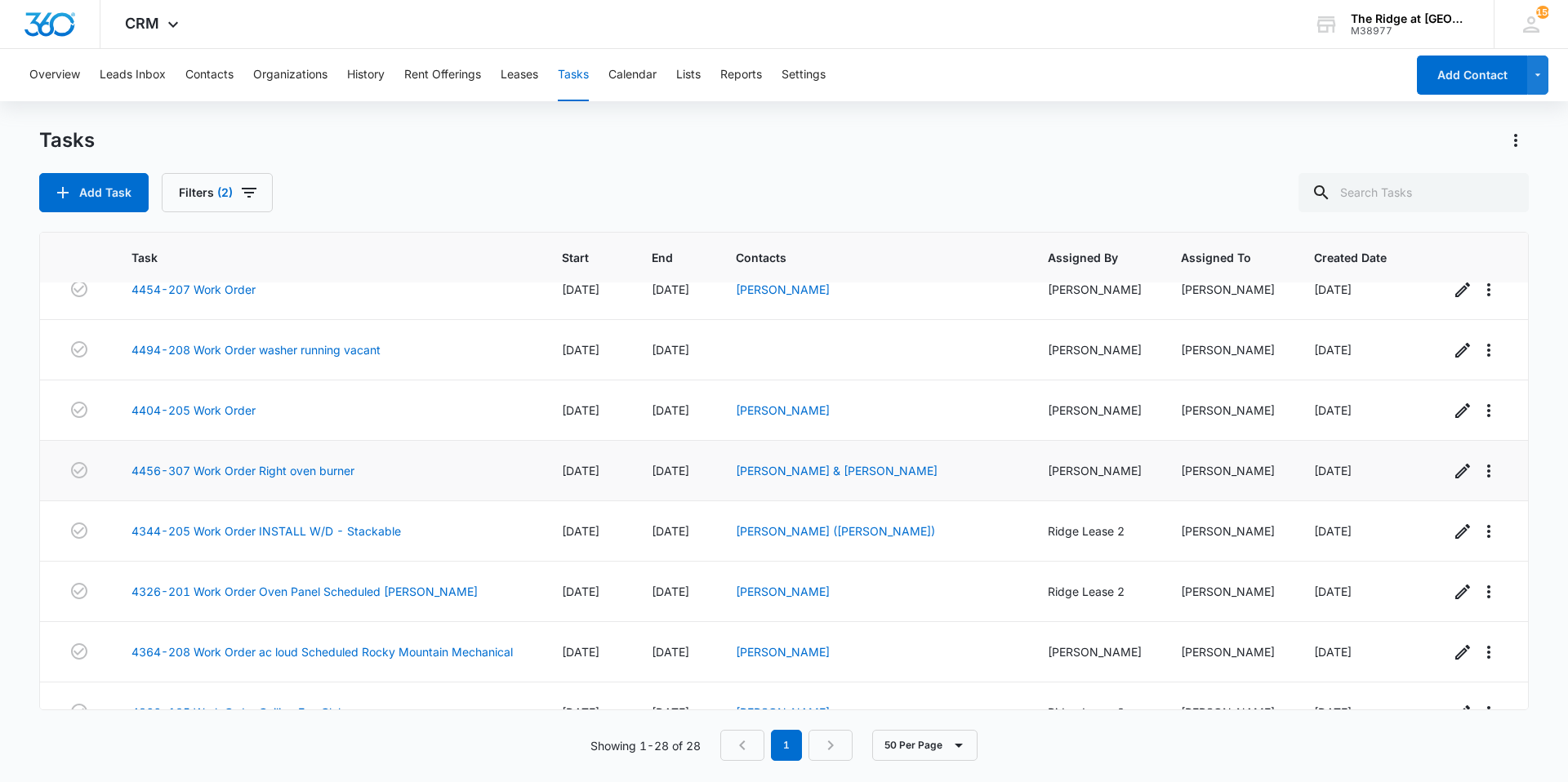
scroll to position [1272, 0]
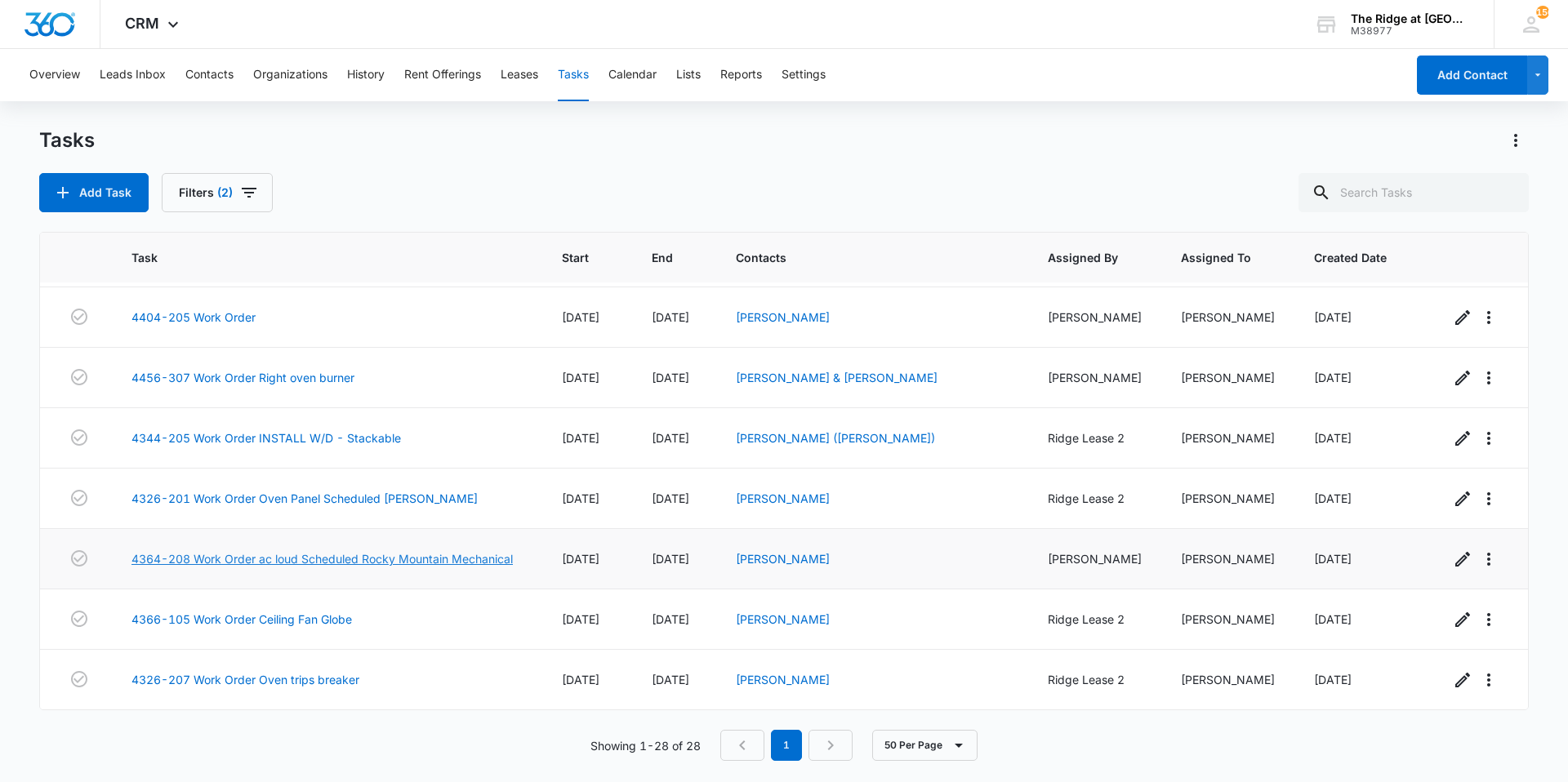
click at [452, 567] on link "4364-208 Work Order ac loud Scheduled Rocky Mountain Mechanical" at bounding box center [322, 559] width 382 height 17
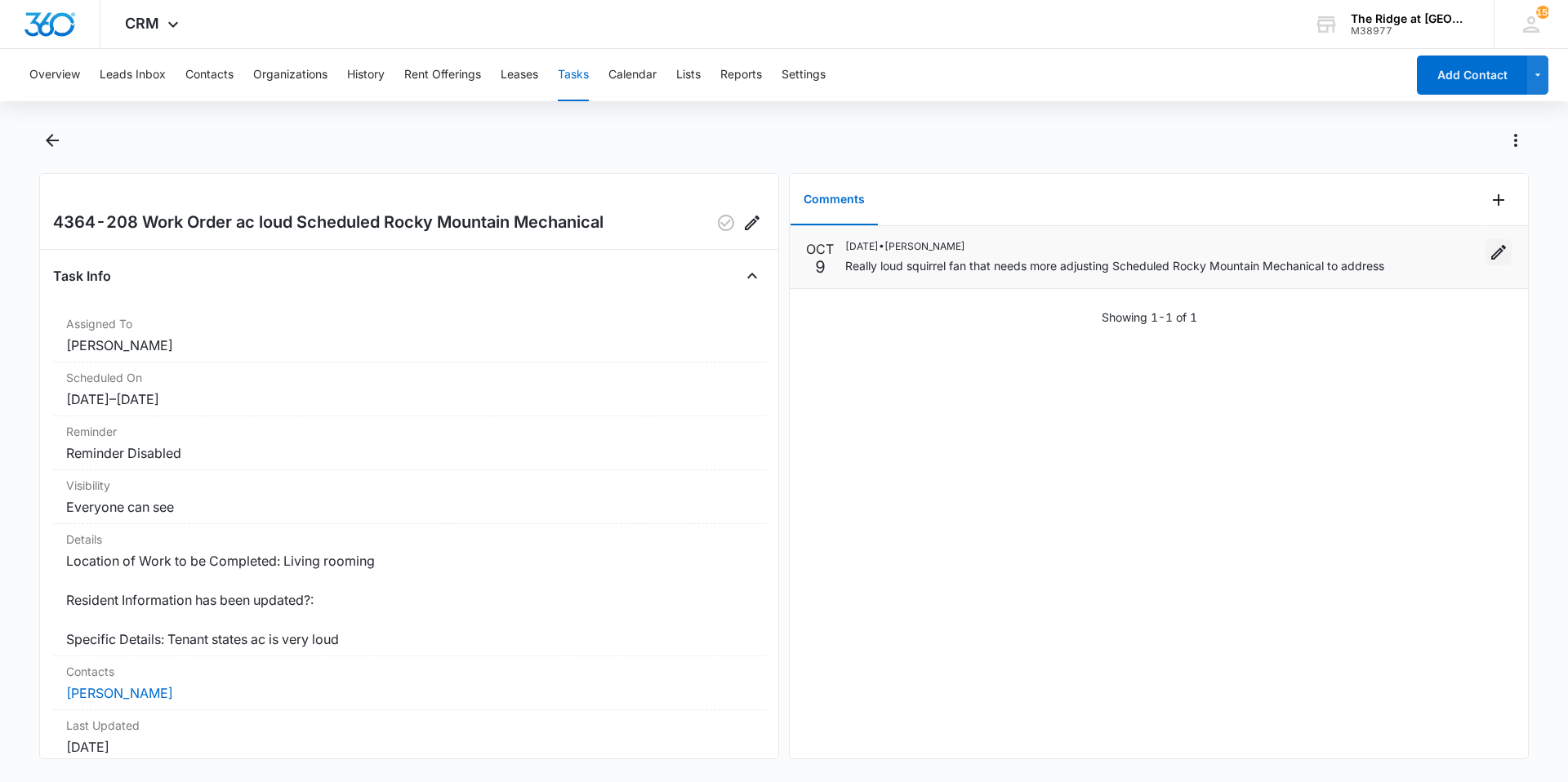
click at [1492, 255] on icon "Edit" at bounding box center [1498, 252] width 19 height 19
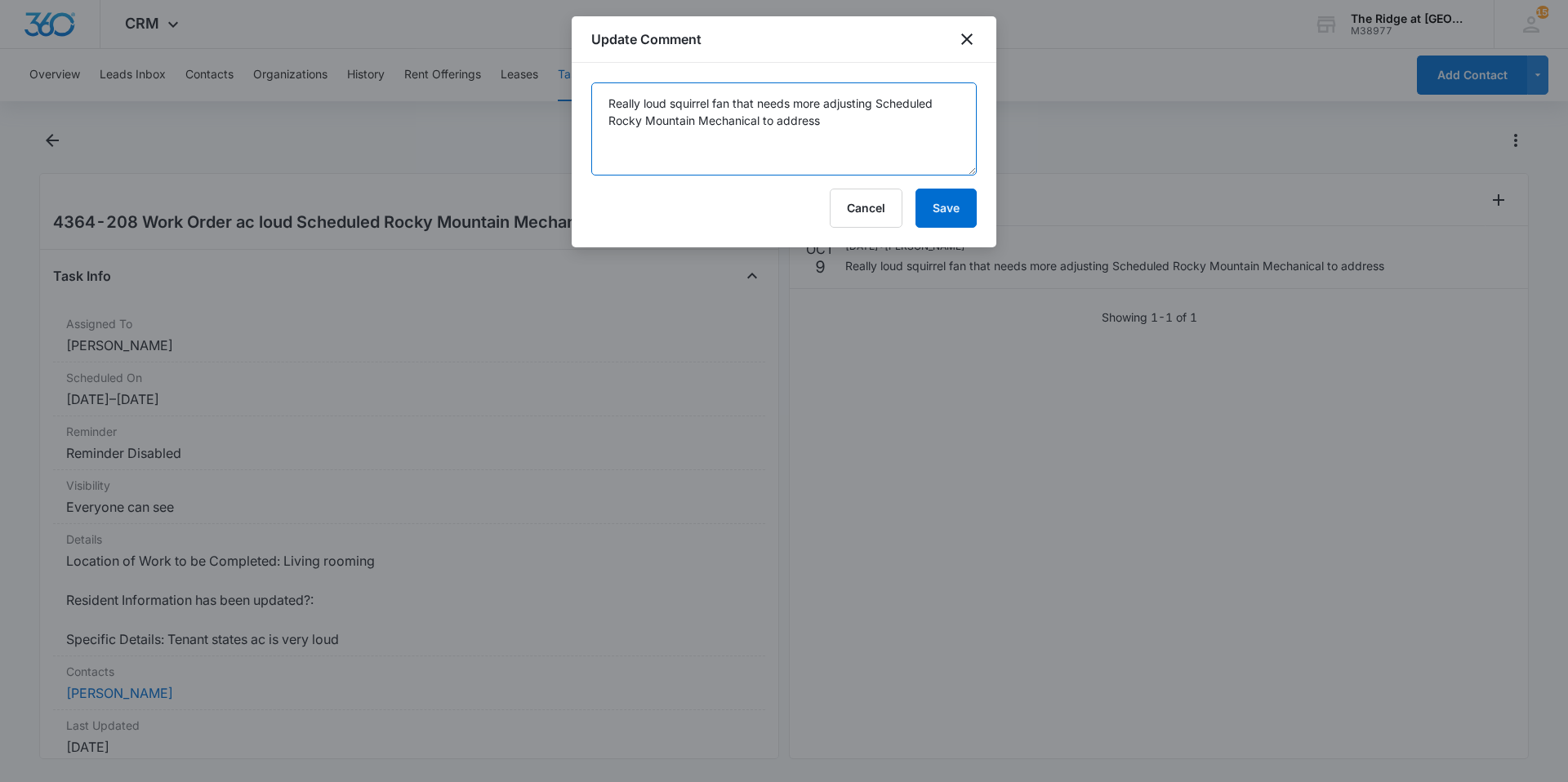
click at [936, 155] on textarea "Really loud squirrel fan that needs more adjusting Scheduled Rocky Mountain Mec…" at bounding box center [784, 129] width 385 height 93
type textarea "Really loud squirrel fan that needs more adjusting Scheduled Rocky Mountain Mec…"
click at [954, 212] on button "Save" at bounding box center [946, 208] width 61 height 39
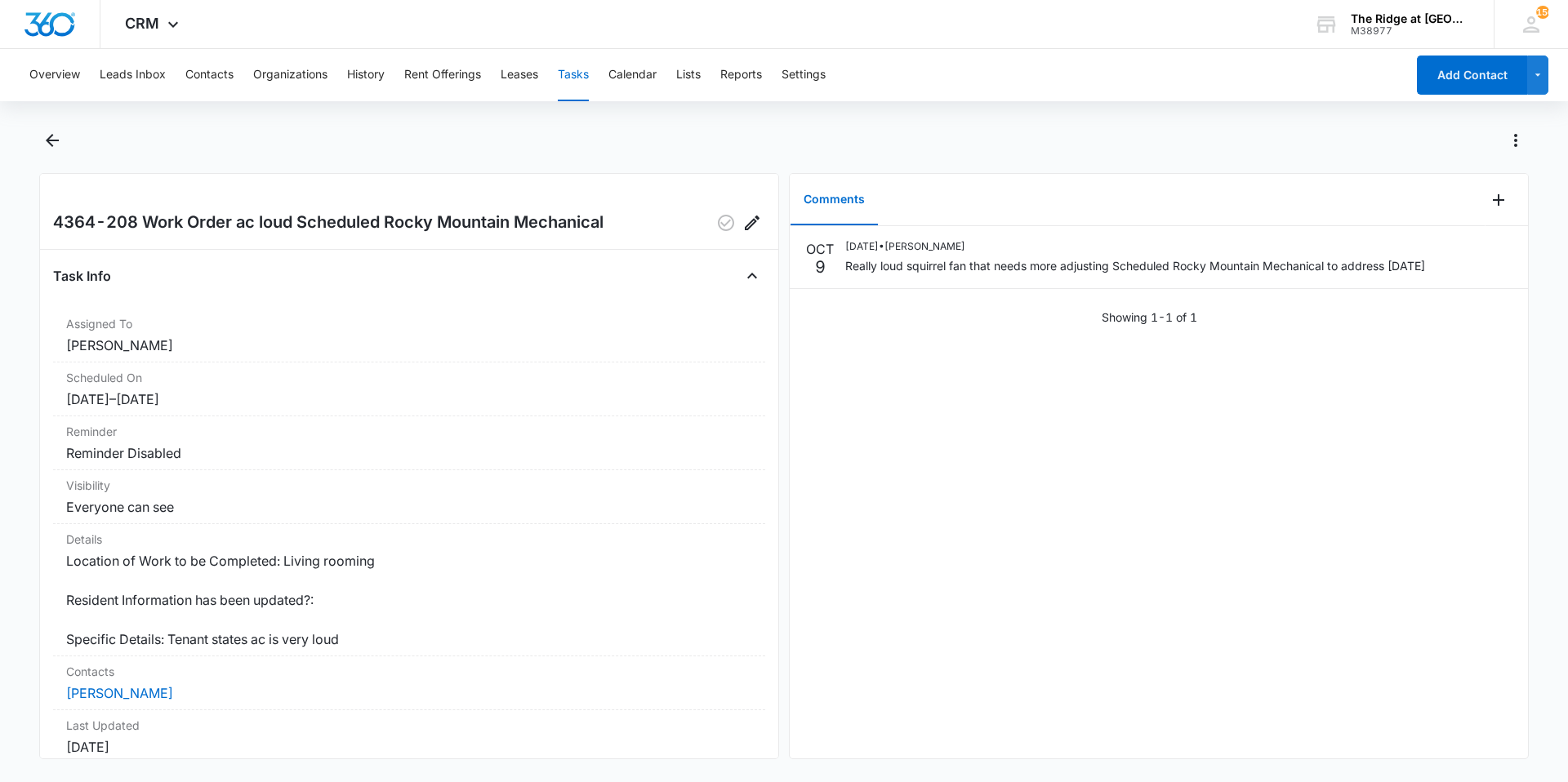
click at [38, 140] on main "4364-208 Work Order ac loud Scheduled Rocky Mountain Mechanical Task Info Assig…" at bounding box center [784, 453] width 1568 height 652
click at [48, 145] on icon "Back" at bounding box center [52, 140] width 19 height 19
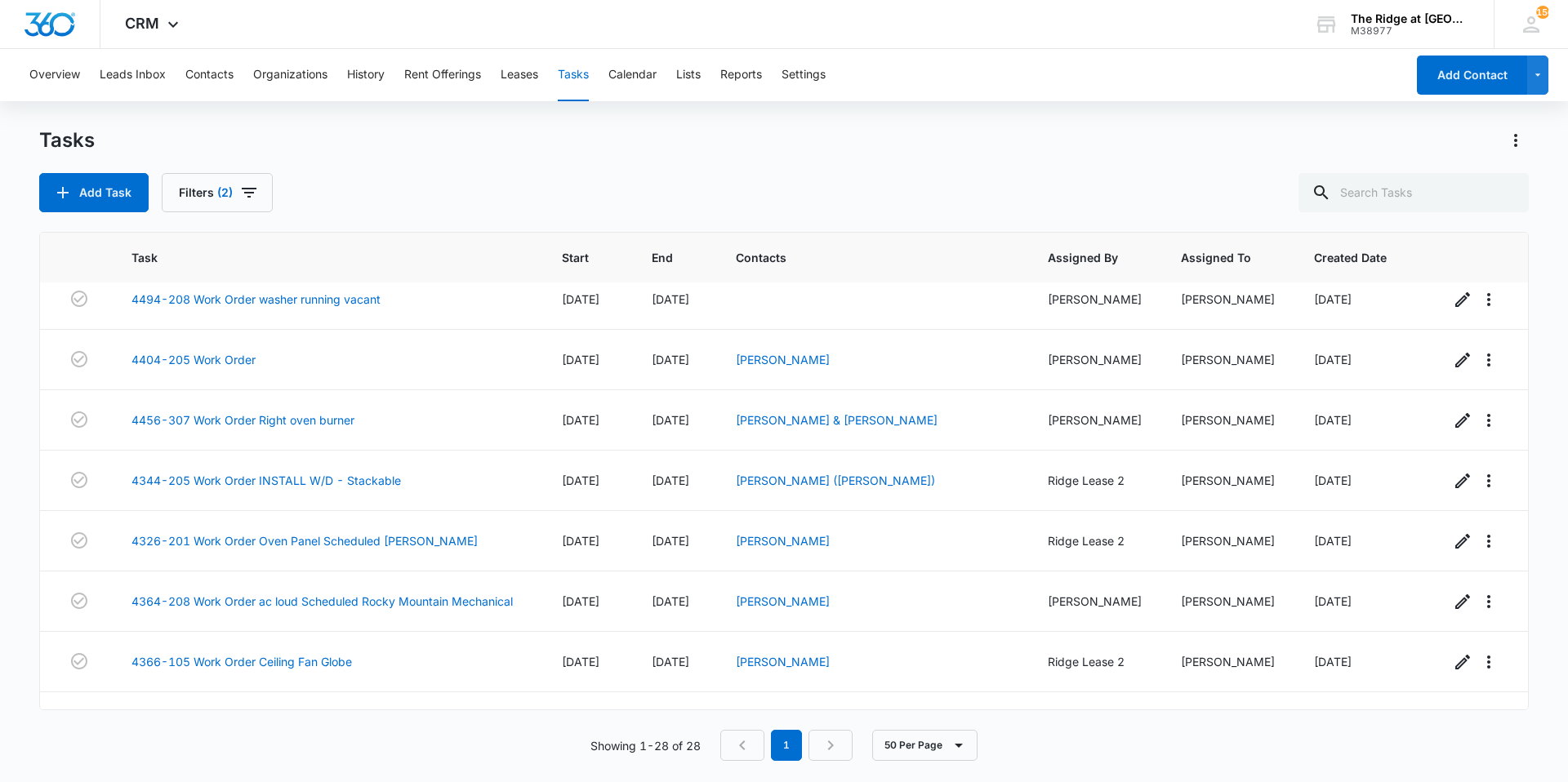
scroll to position [1272, 0]
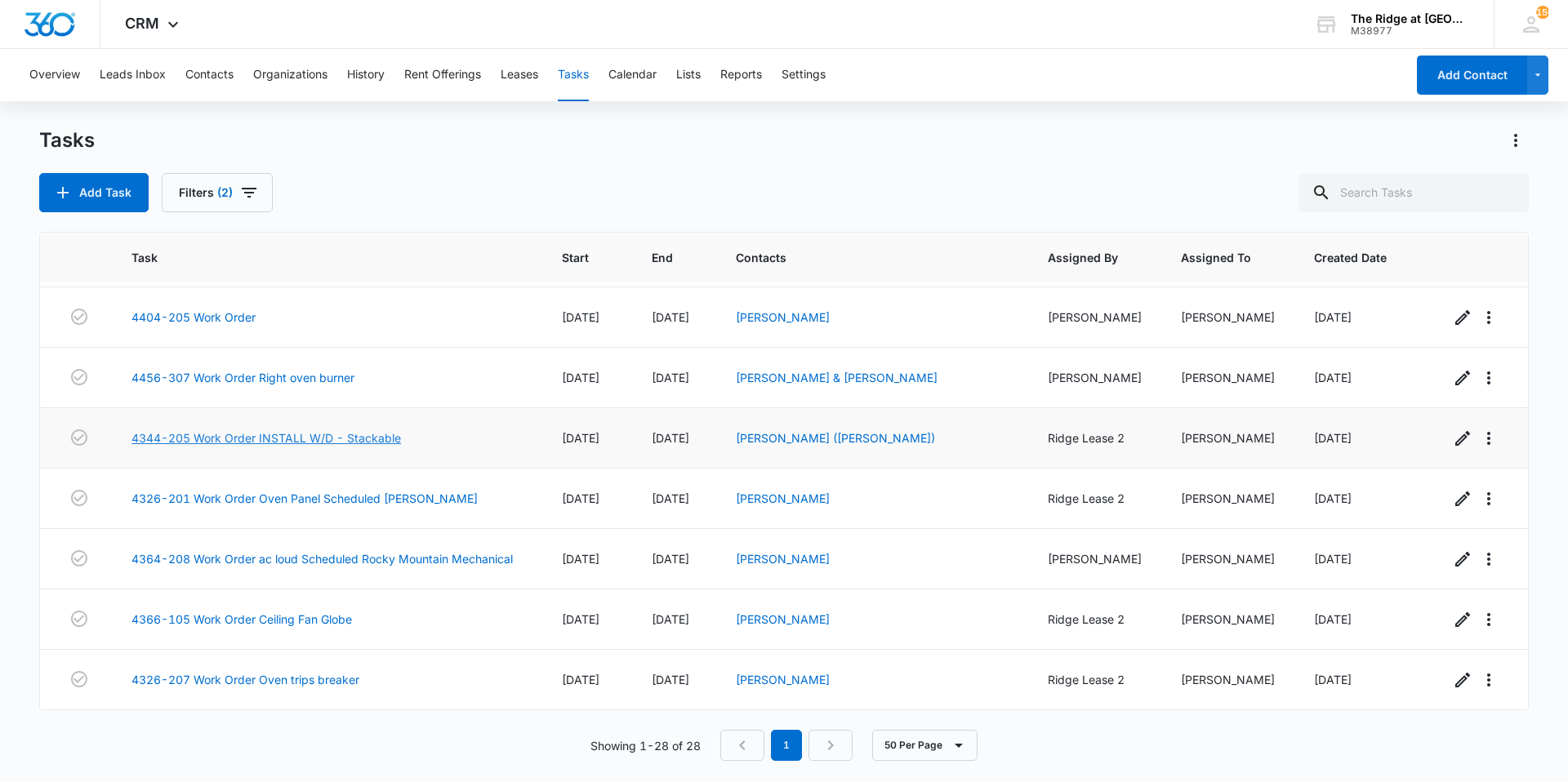
click at [364, 438] on link "4344-205 Work Order INSTALL W/D - Stackable" at bounding box center [266, 438] width 270 height 17
